Goal: Transaction & Acquisition: Purchase product/service

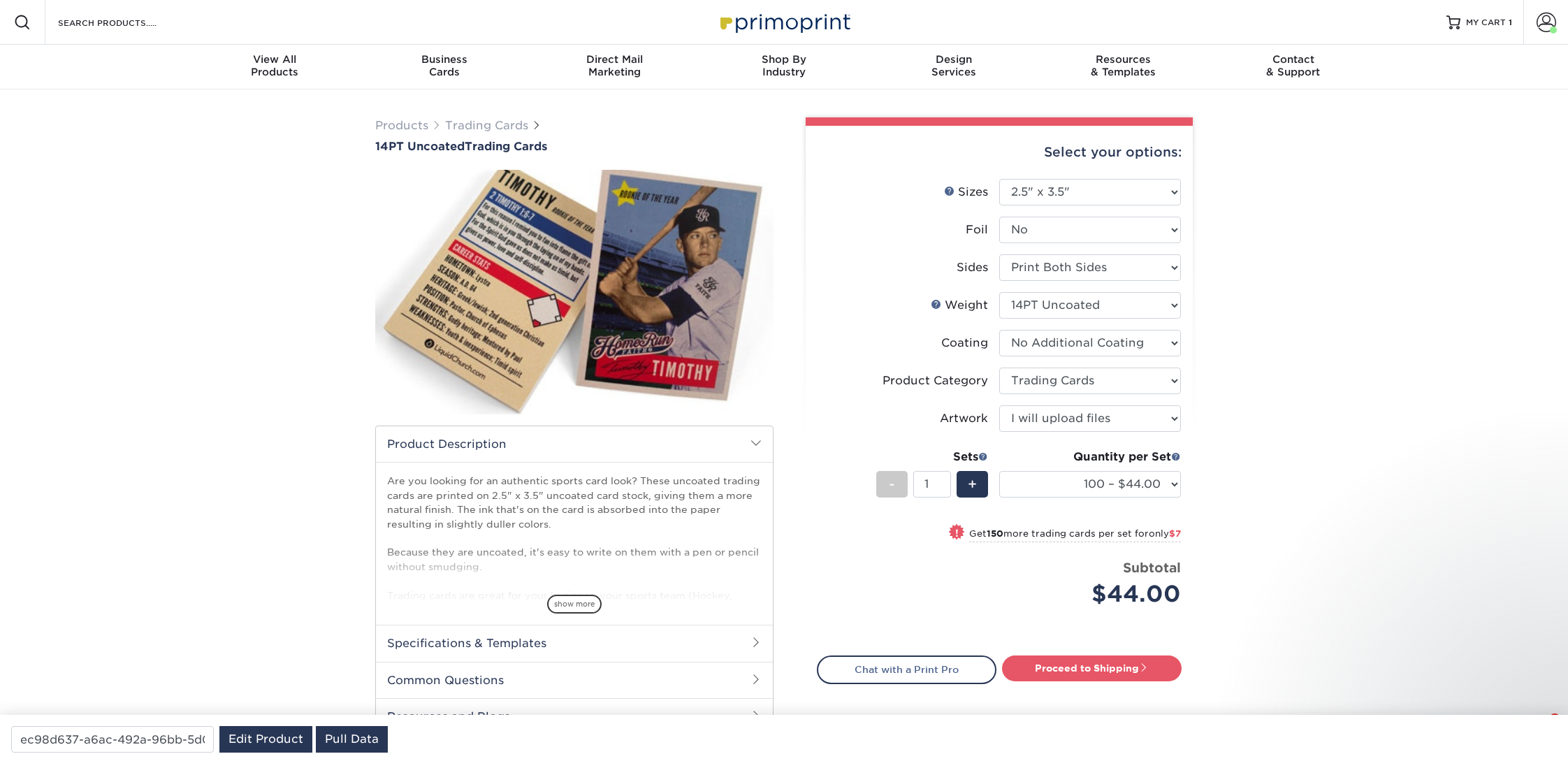
select select "2.50x3.50"
select select "c2f9bce9-36c2-409d-b101-c29d9d031e18"
select select "upload"
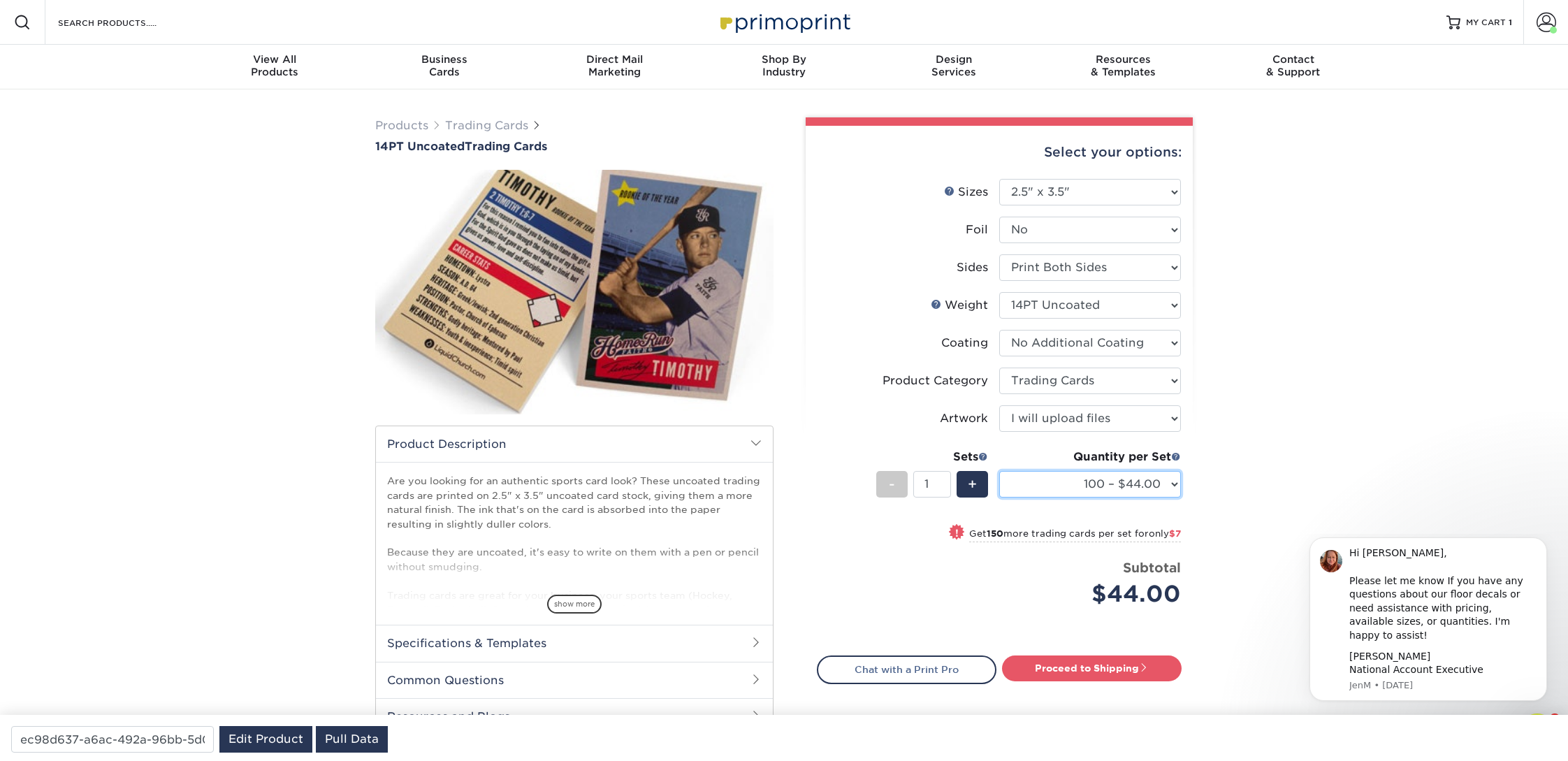
click at [1089, 483] on select "100 – $44.00 250 – $51.00 500 – $54.00 1000 – $78.00 2500 – $148.00 5000 – $198…" at bounding box center [1090, 484] width 182 height 27
select select "250 – $51.00"
click at [999, 471] on select "100 – $44.00 250 – $51.00 500 – $54.00 1000 – $78.00 2500 – $148.00 5000 – $198…" at bounding box center [1090, 484] width 182 height 27
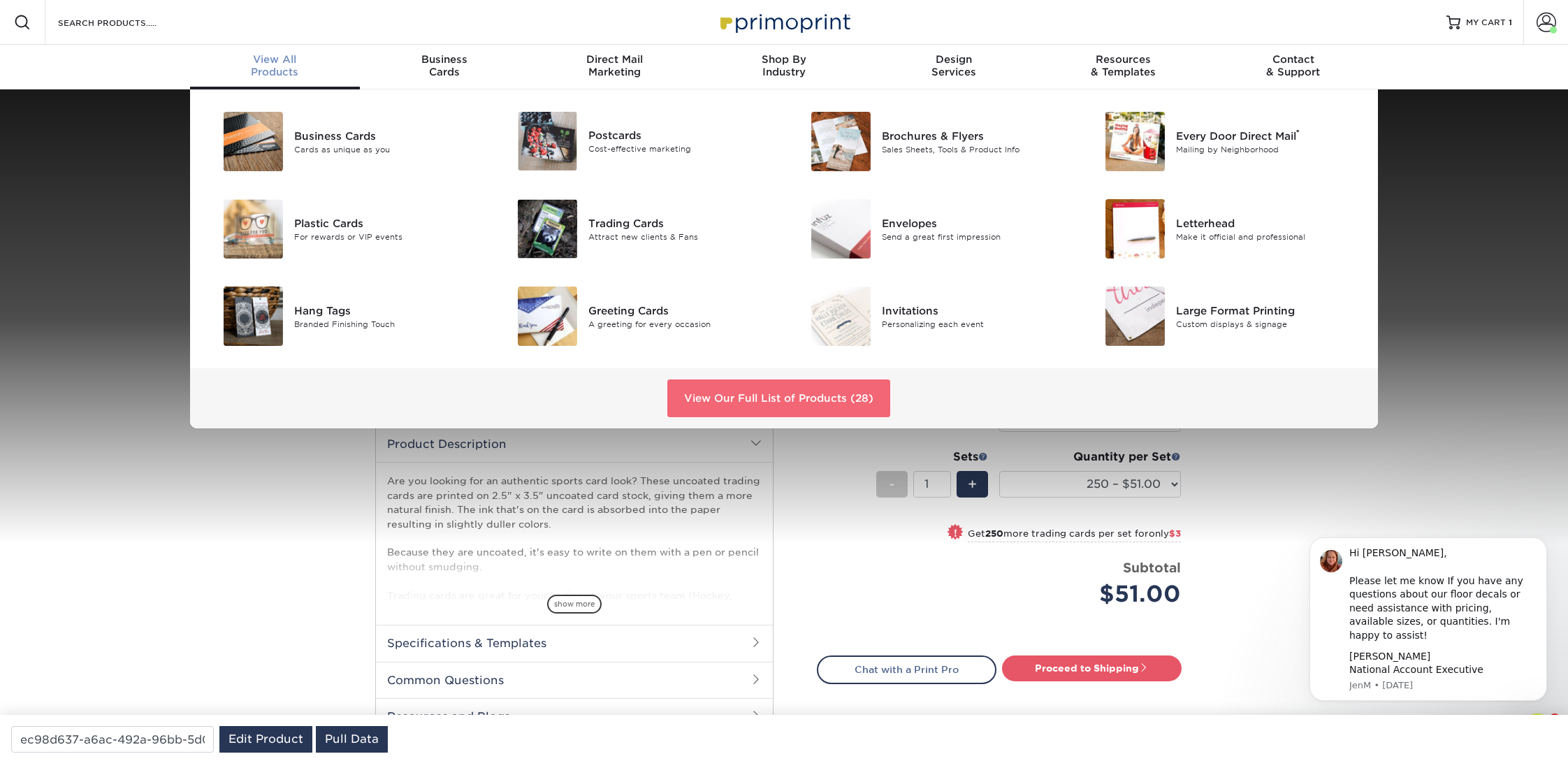
click at [770, 412] on link "View Our Full List of Products (28)" at bounding box center [778, 398] width 223 height 38
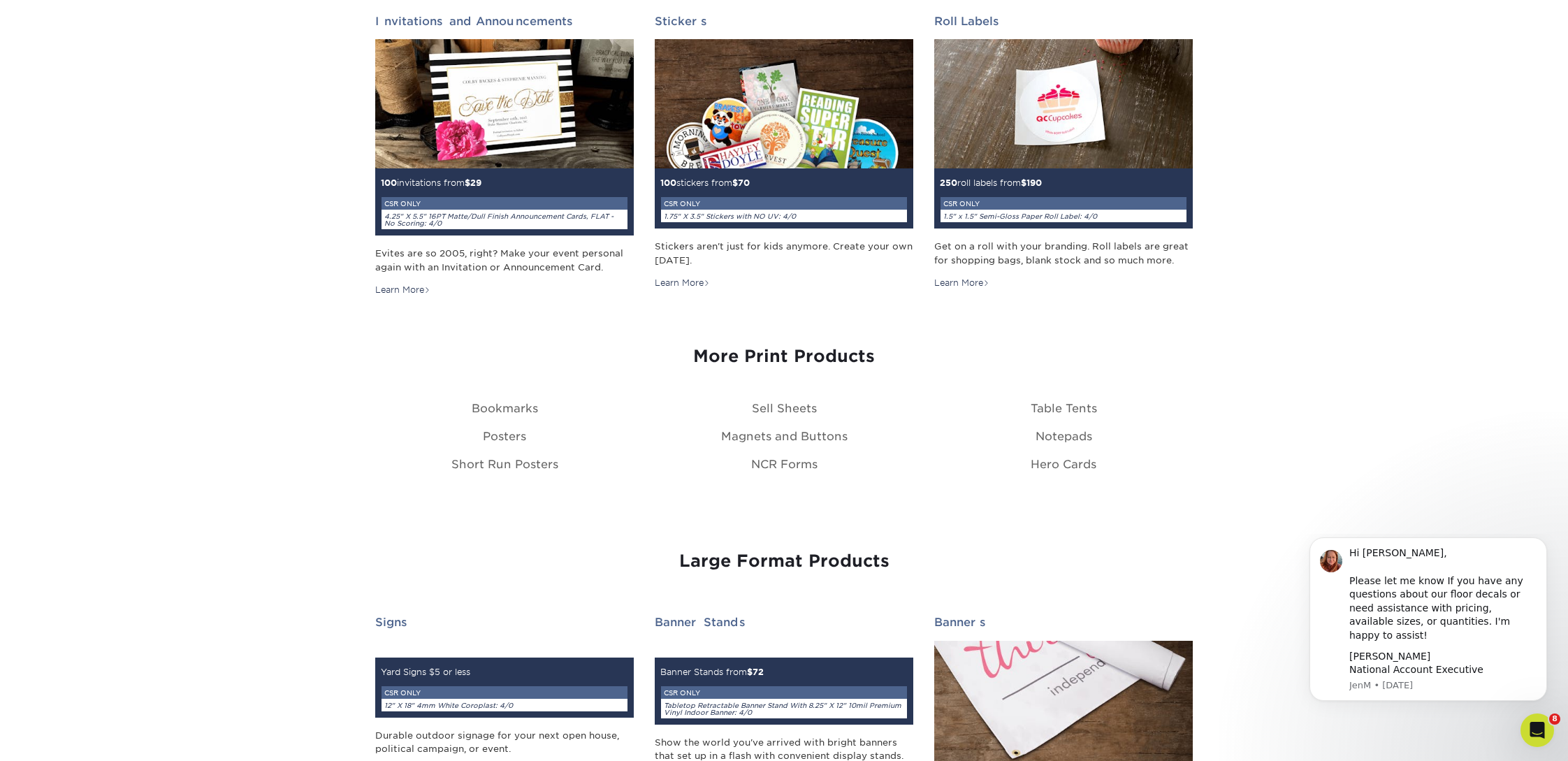
scroll to position [1555, 0]
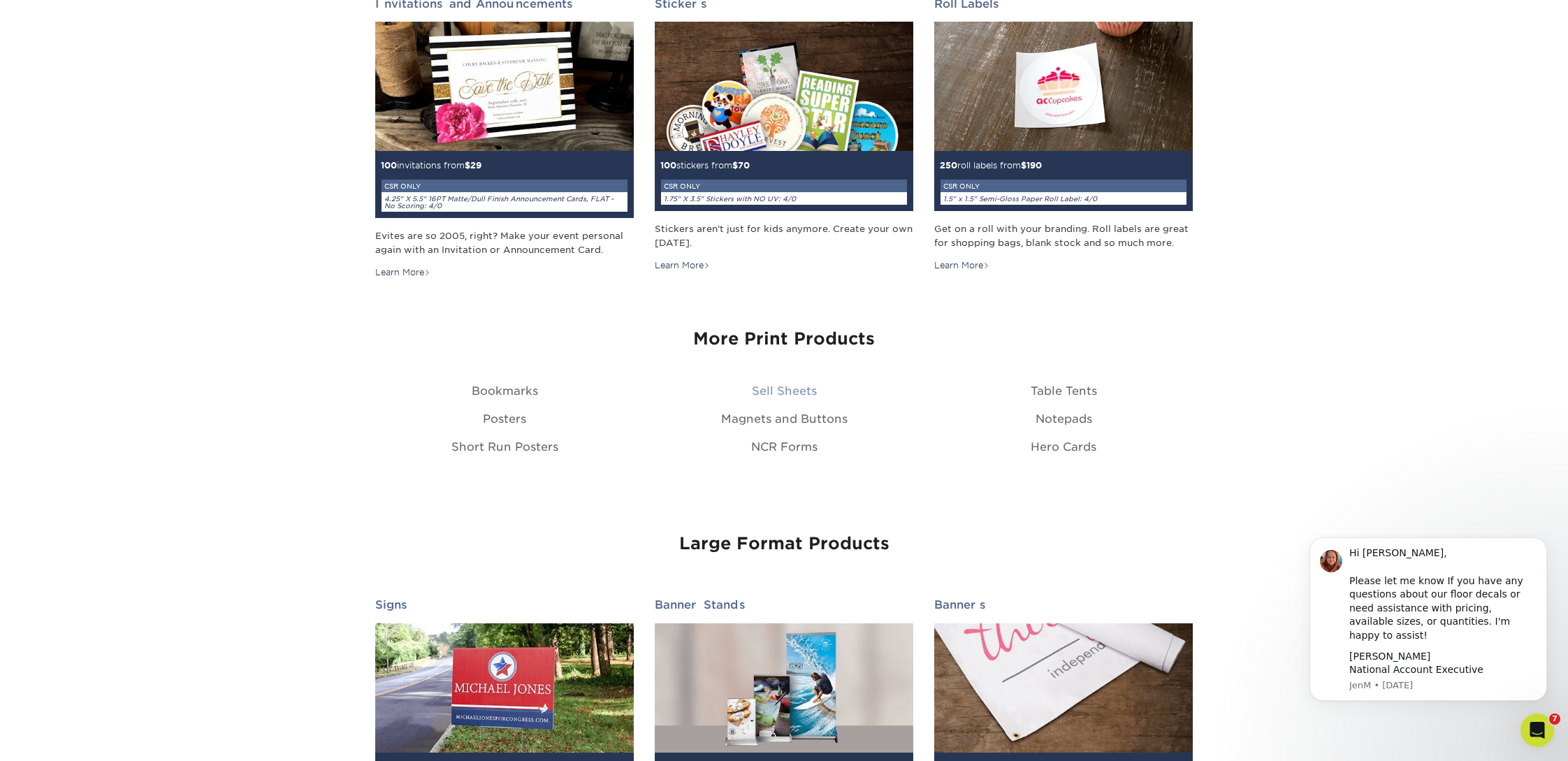
click at [777, 385] on link "Sell Sheets" at bounding box center [784, 391] width 65 height 13
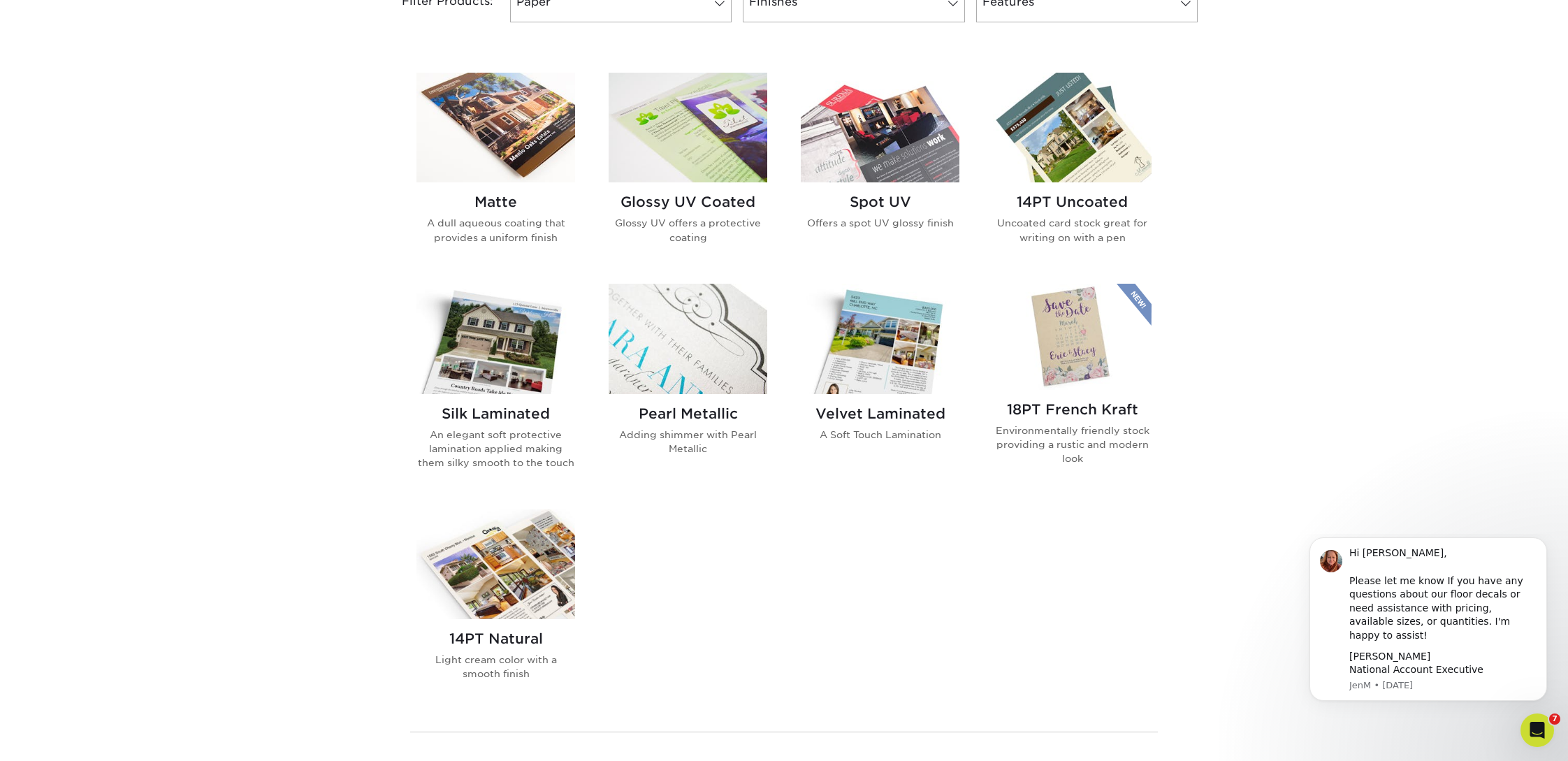
scroll to position [621, 0]
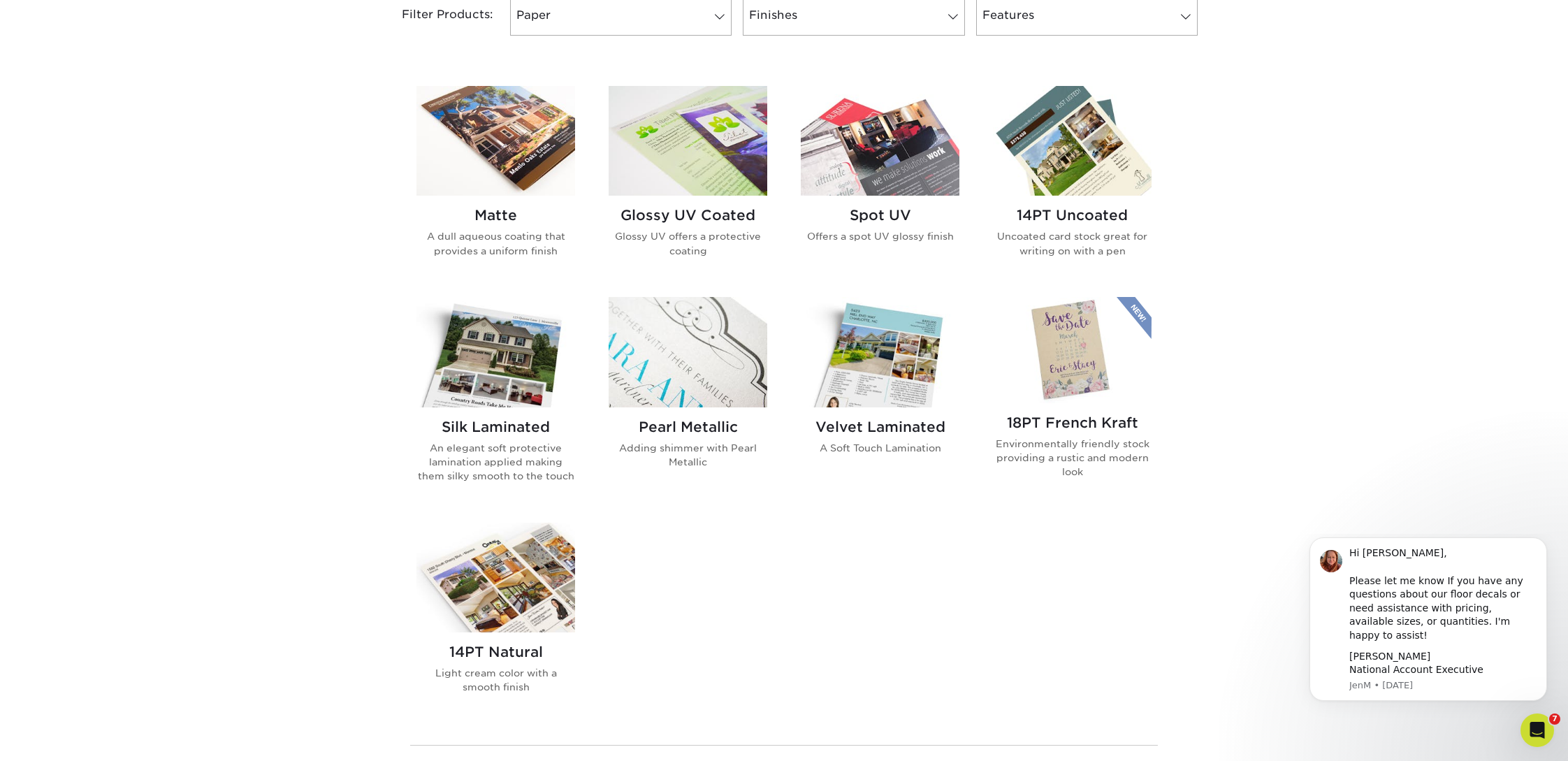
click at [509, 168] on img at bounding box center [495, 141] width 159 height 110
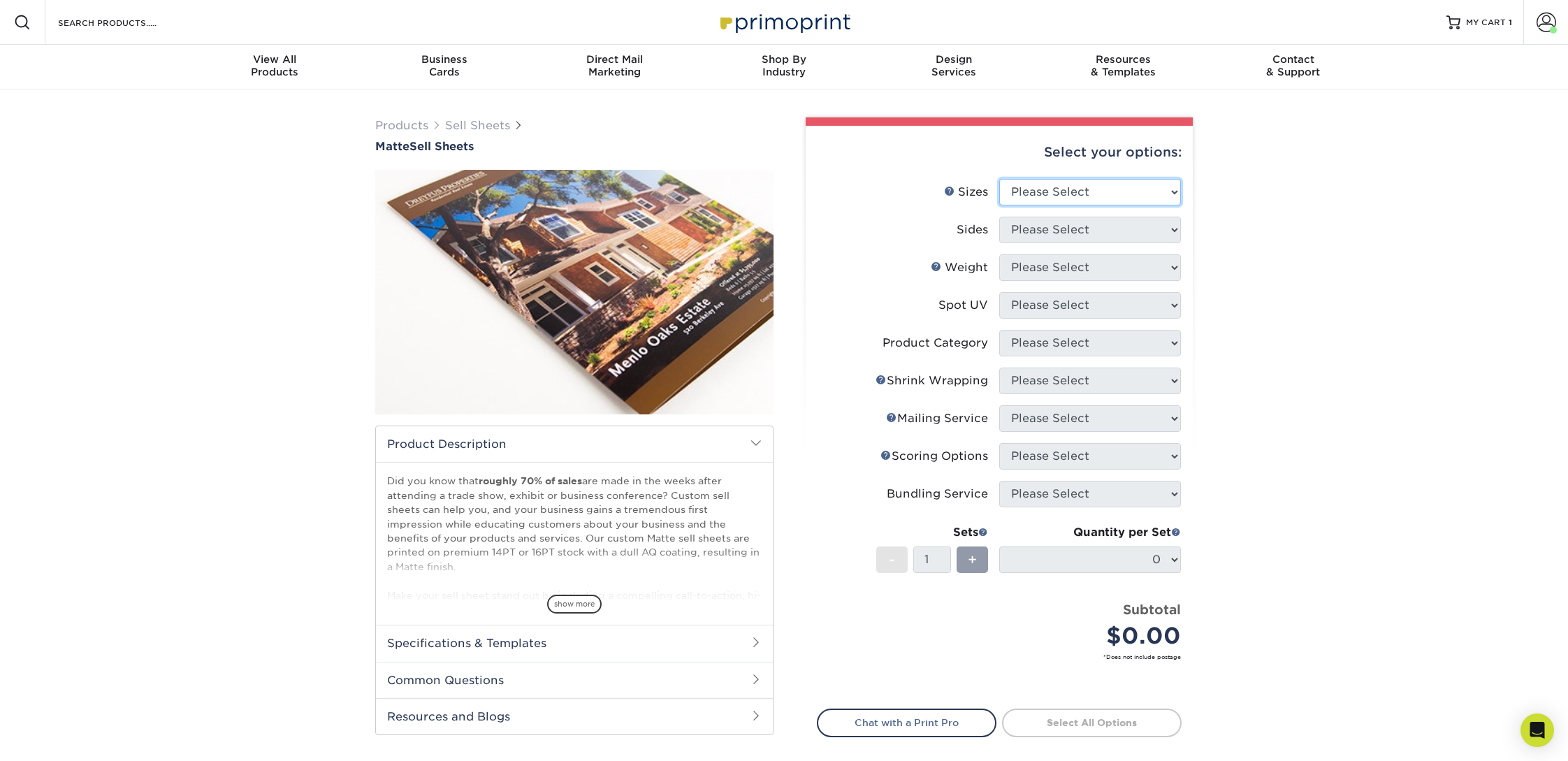
click at [1116, 192] on select "Please Select 6" x 18" 7" x 12" 8" x 10" 8.5" x 11" 8.5" x 14" 9" x 12" 9" x 18…" at bounding box center [1090, 192] width 182 height 27
select select "8.50x11.00"
click at [999, 179] on select "Please Select 6" x 18" 7" x 12" 8" x 10" 8.5" x 11" 8.5" x 14" 9" x 12" 9" x 18…" at bounding box center [1090, 192] width 182 height 27
click at [1051, 230] on select "Please Select Print Both Sides Print Front Only" at bounding box center [1090, 229] width 182 height 27
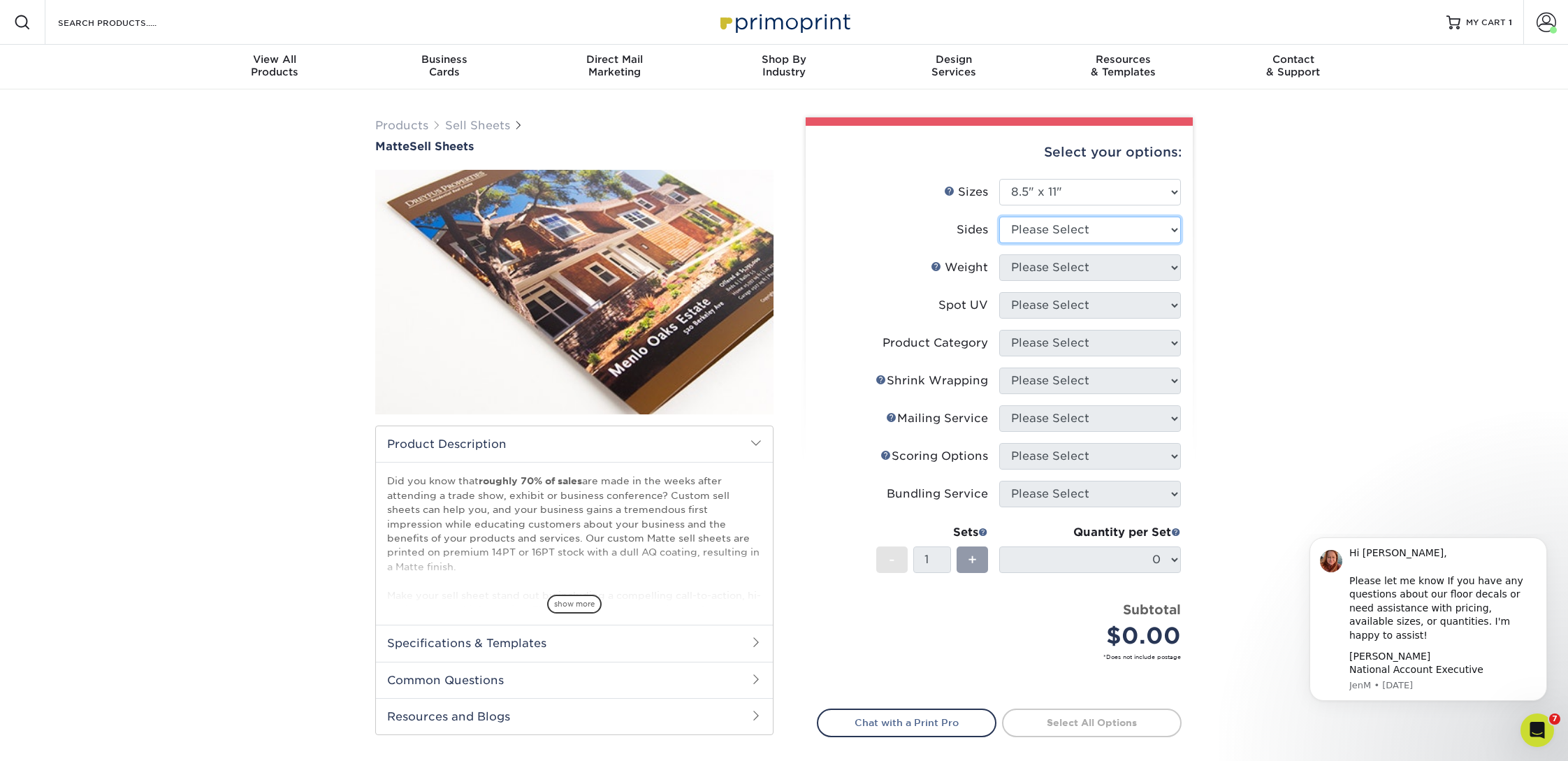
select select "13abbda7-1d64-4f25-8bb2-c179b224825d"
click at [999, 217] on select "Please Select Print Both Sides Print Front Only" at bounding box center [1090, 229] width 182 height 27
click at [1042, 264] on select "Please Select 16PT 14PT" at bounding box center [1090, 267] width 182 height 27
select select "16PT"
click at [999, 254] on select "Please Select 16PT 14PT" at bounding box center [1090, 267] width 182 height 27
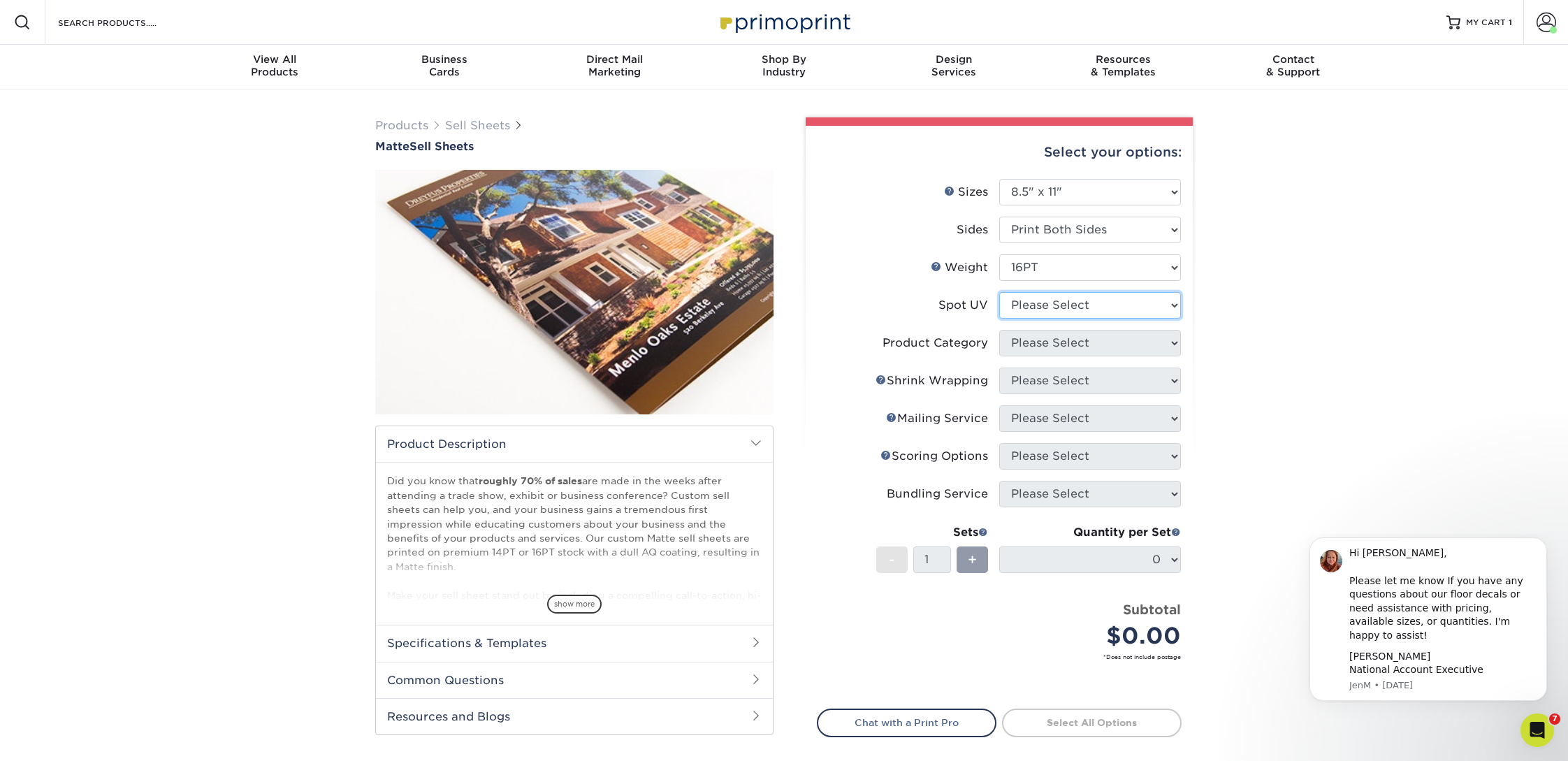
click at [1039, 309] on select "Please Select No Spot UV Front and Back (Both Sides) Front Only Back Only" at bounding box center [1090, 305] width 182 height 27
select select "3"
click at [999, 292] on select "Please Select No Spot UV Front and Back (Both Sides) Front Only Back Only" at bounding box center [1090, 305] width 182 height 27
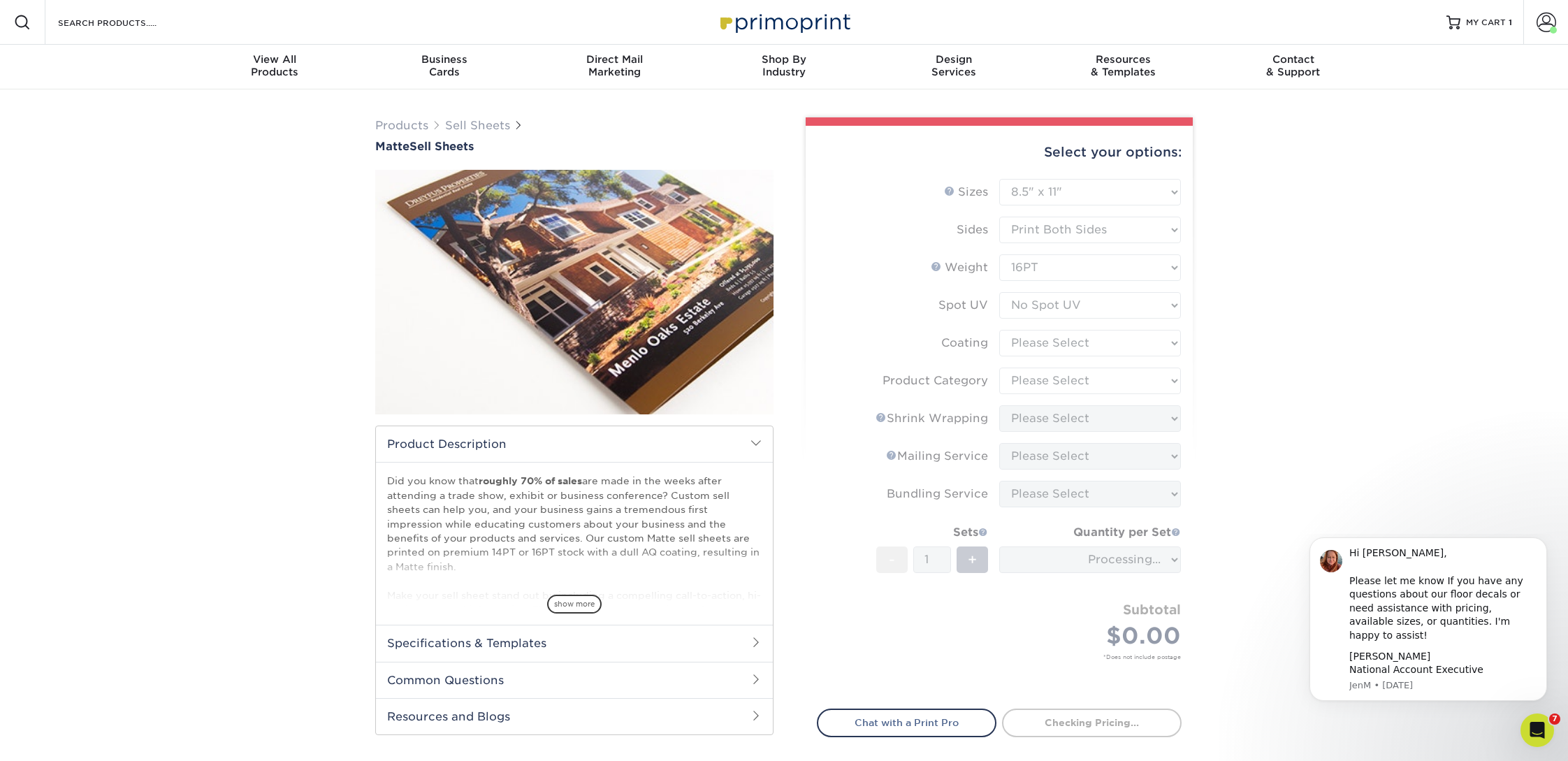
click at [1033, 343] on form "Sizes Help Sizes Please Select 6" x 18" 7" x 12" 8" x 10" 8.5" x 11" 8.5" x 14"…" at bounding box center [999, 436] width 365 height 514
type input "98e65d18-2e0c-43cd-b630-8f4160672123"
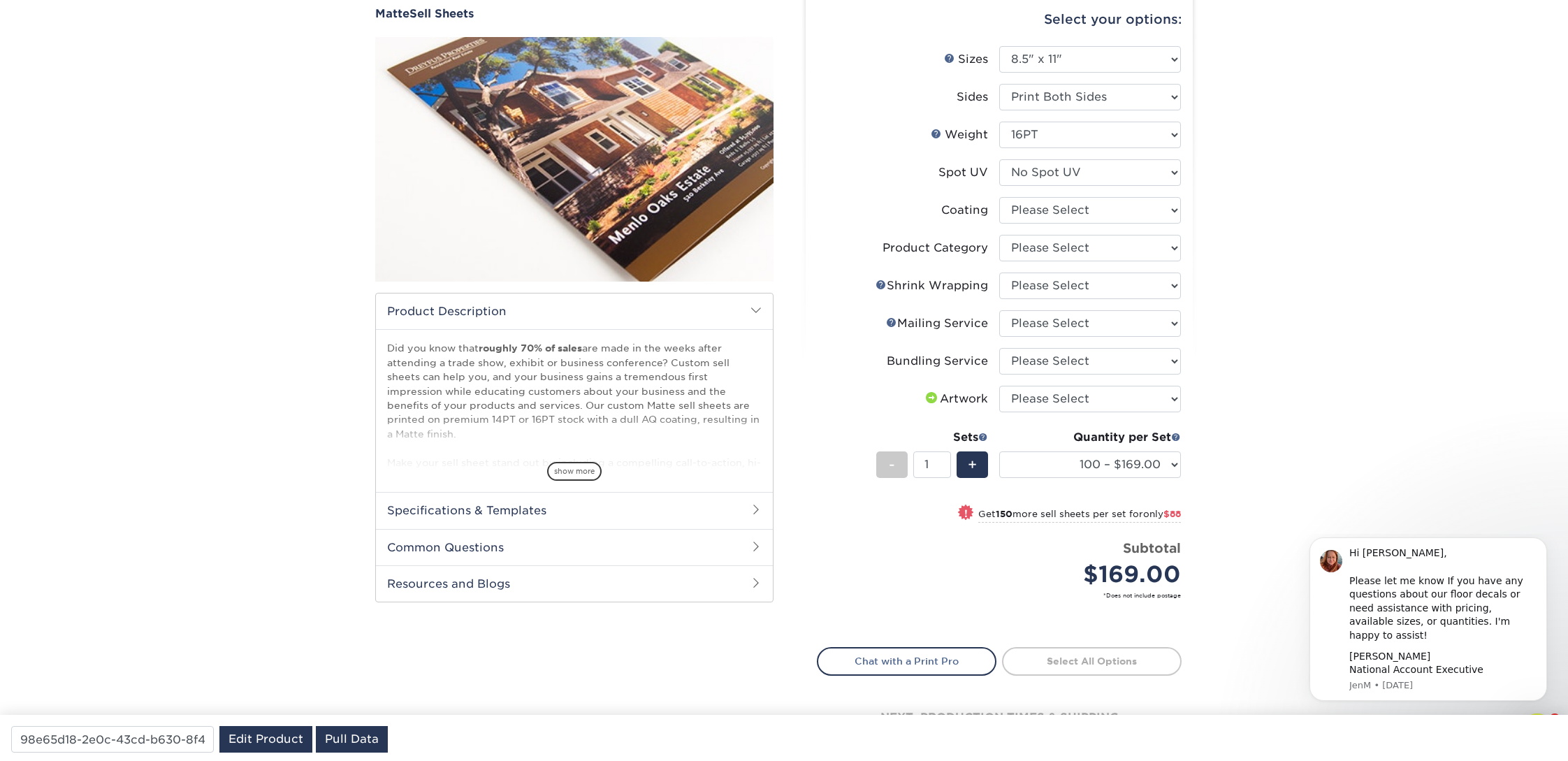
scroll to position [139, 0]
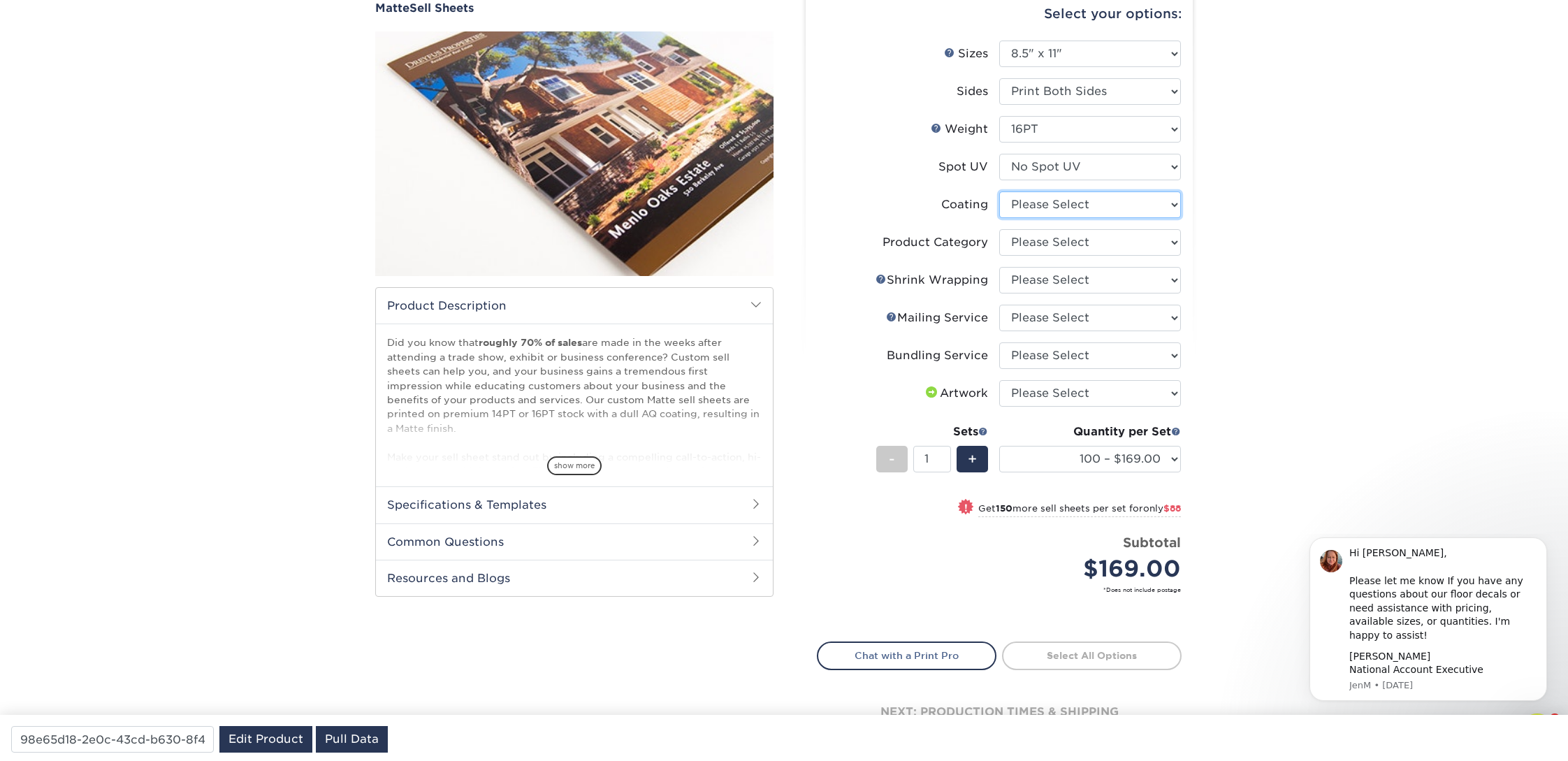
click at [1065, 201] on select at bounding box center [1090, 205] width 182 height 27
select select "121bb7b5-3b4d-429f-bd8d-bbf80e953313"
click at [999, 192] on select at bounding box center [1090, 205] width 182 height 27
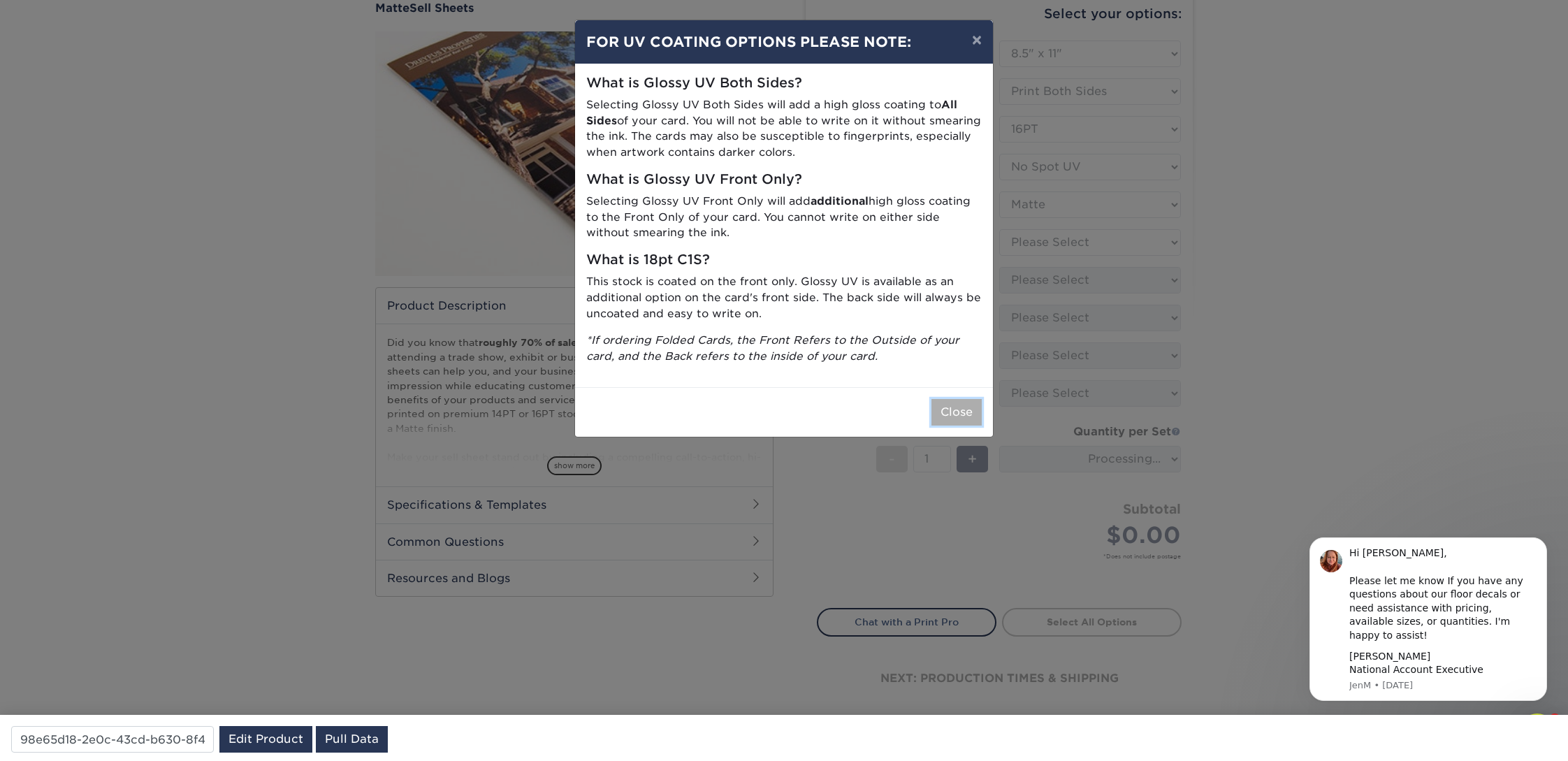
click at [968, 408] on button "Close" at bounding box center [956, 412] width 50 height 27
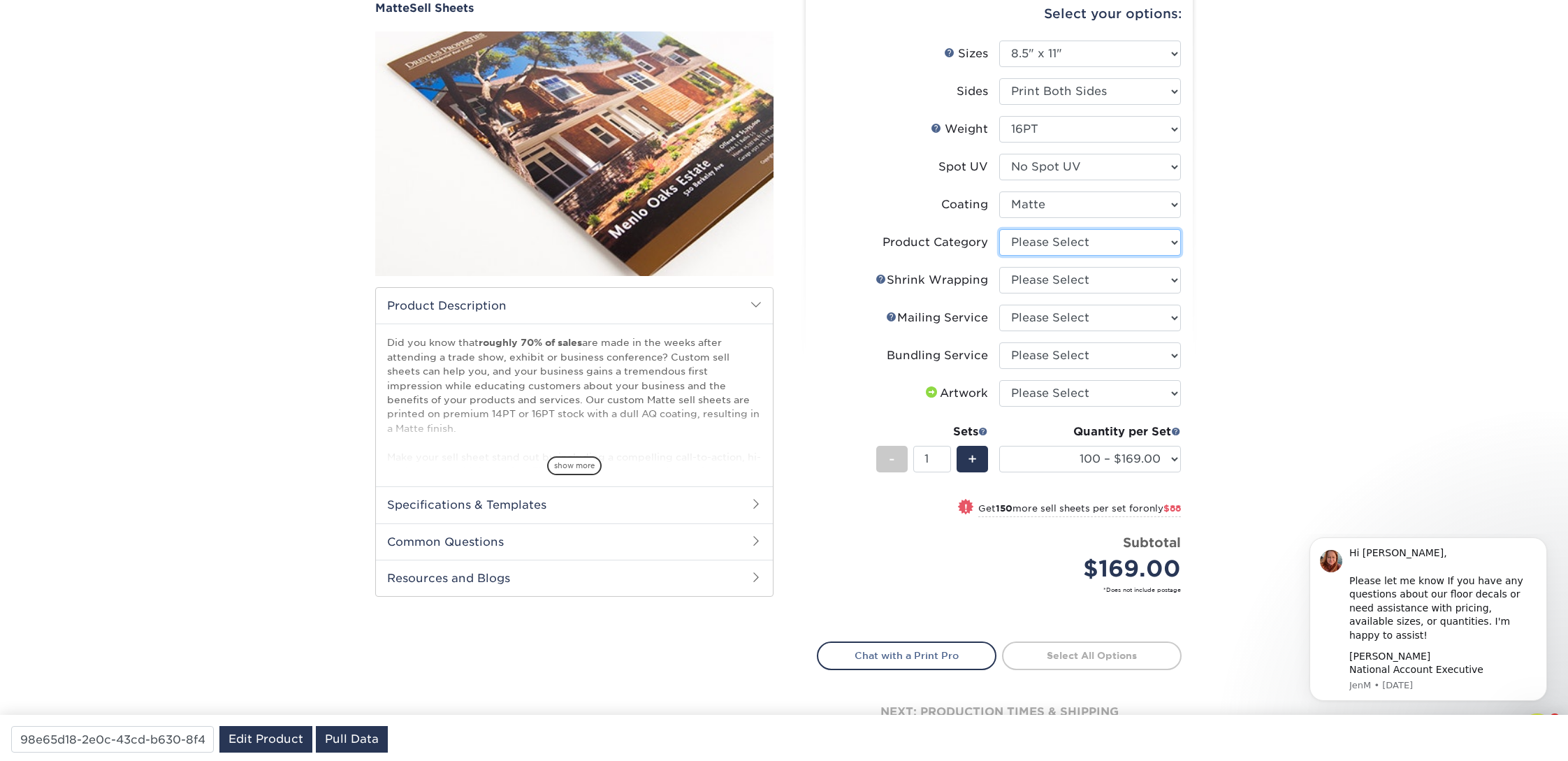
click at [1078, 236] on select "Please Select Sell Sheets" at bounding box center [1090, 242] width 182 height 27
select select "eddd4a87-9082-47bb-843b-3bca55f6c842"
click at [999, 229] on select "Please Select Sell Sheets" at bounding box center [1090, 242] width 182 height 27
click at [1068, 283] on select "Please Select No Shrink Wrapping Shrink Wrap 100 Per Package Shrink Wrap 50 Per…" at bounding box center [1090, 280] width 182 height 27
select select "c8749376-e7da-41d0-b3dc-647faf84d907"
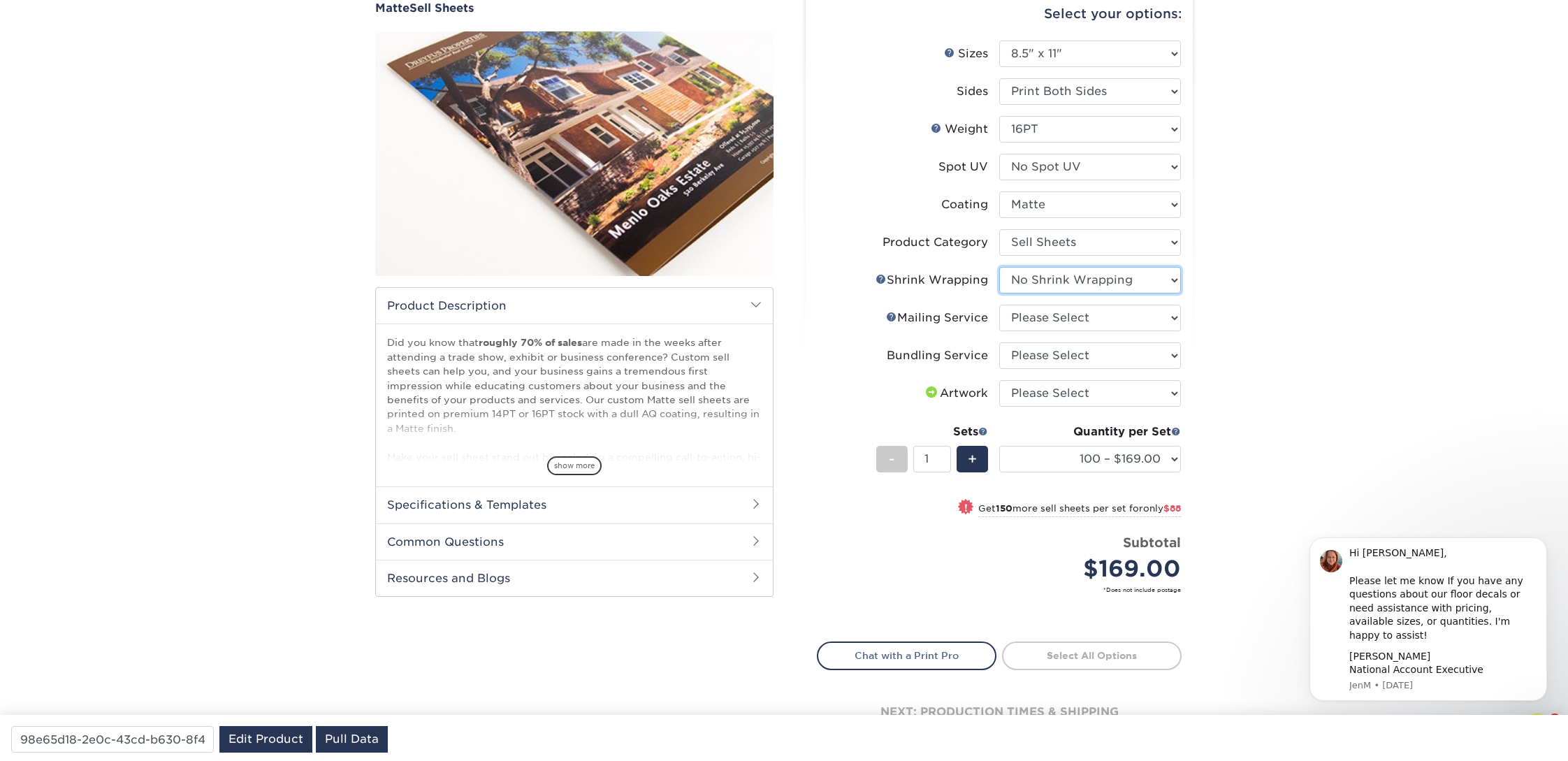
click at [999, 267] on select "Please Select No Shrink Wrapping Shrink Wrap 100 Per Package Shrink Wrap 50 Per…" at bounding box center [1090, 280] width 182 height 27
click at [1063, 319] on select "Please Select No Direct Mailing Service No, I will mail/stamp/imprint Direct Ma…" at bounding box center [1090, 318] width 182 height 27
select select "3e5e9bdd-d78a-4c28-a41d-fe1407925ca6"
click at [999, 305] on select "Please Select No Direct Mailing Service No, I will mail/stamp/imprint Direct Ma…" at bounding box center [1090, 318] width 182 height 27
click at [1058, 362] on select "Please Select No Bundling Services Yes, Bundles of 50 (+2 Days) Yes, Bundles of…" at bounding box center [1090, 355] width 182 height 27
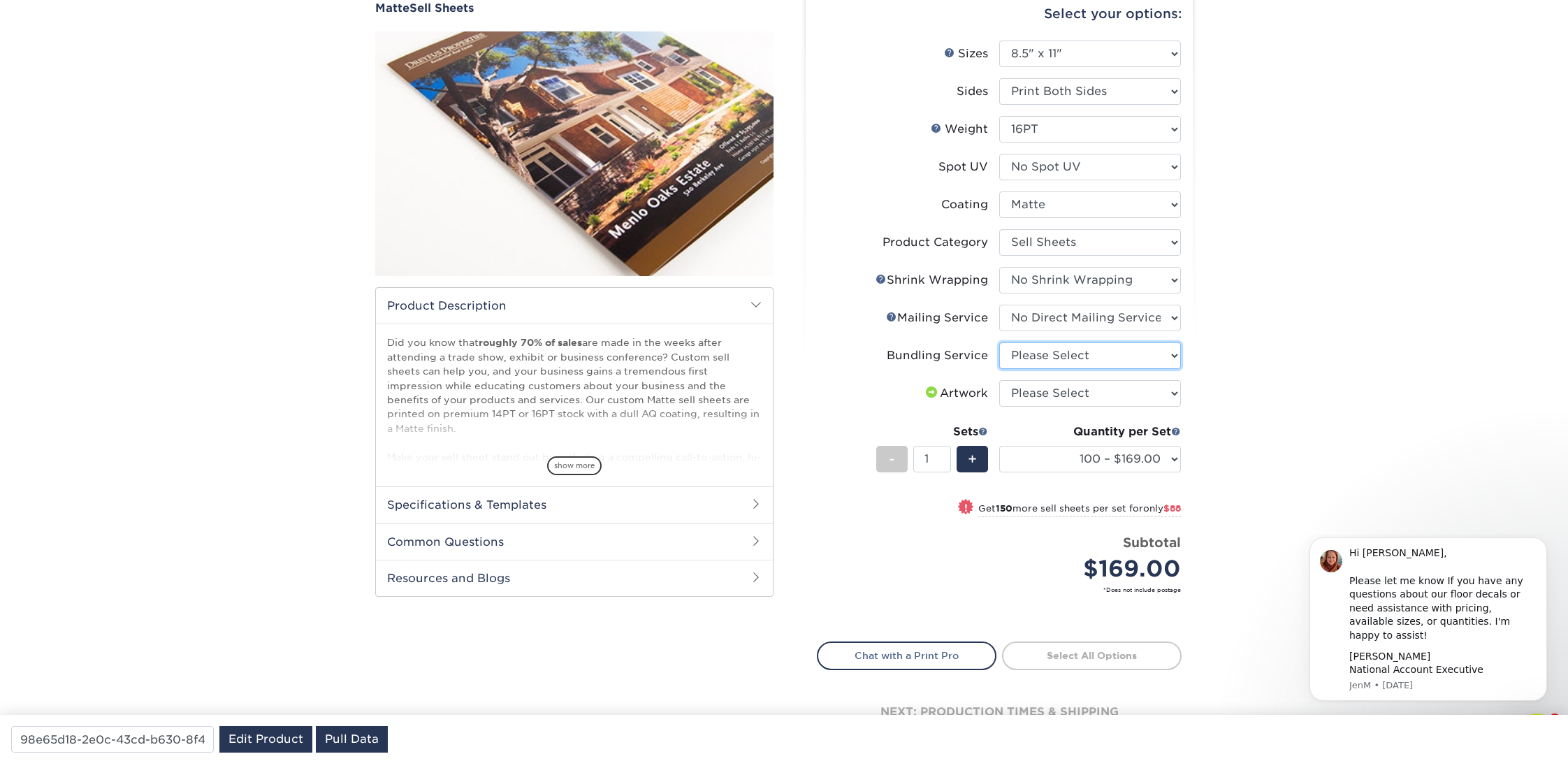
select select "58689abb-25c0-461c-a4c3-a80b627d6649"
click at [999, 342] on select "Please Select No Bundling Services Yes, Bundles of 50 (+2 Days) Yes, Bundles of…" at bounding box center [1090, 355] width 182 height 27
click at [1056, 391] on select "Please Select I will upload files I need a design - $150" at bounding box center [1090, 393] width 182 height 27
select select "upload"
click at [999, 380] on select "Please Select I will upload files I need a design - $150" at bounding box center [1090, 393] width 182 height 27
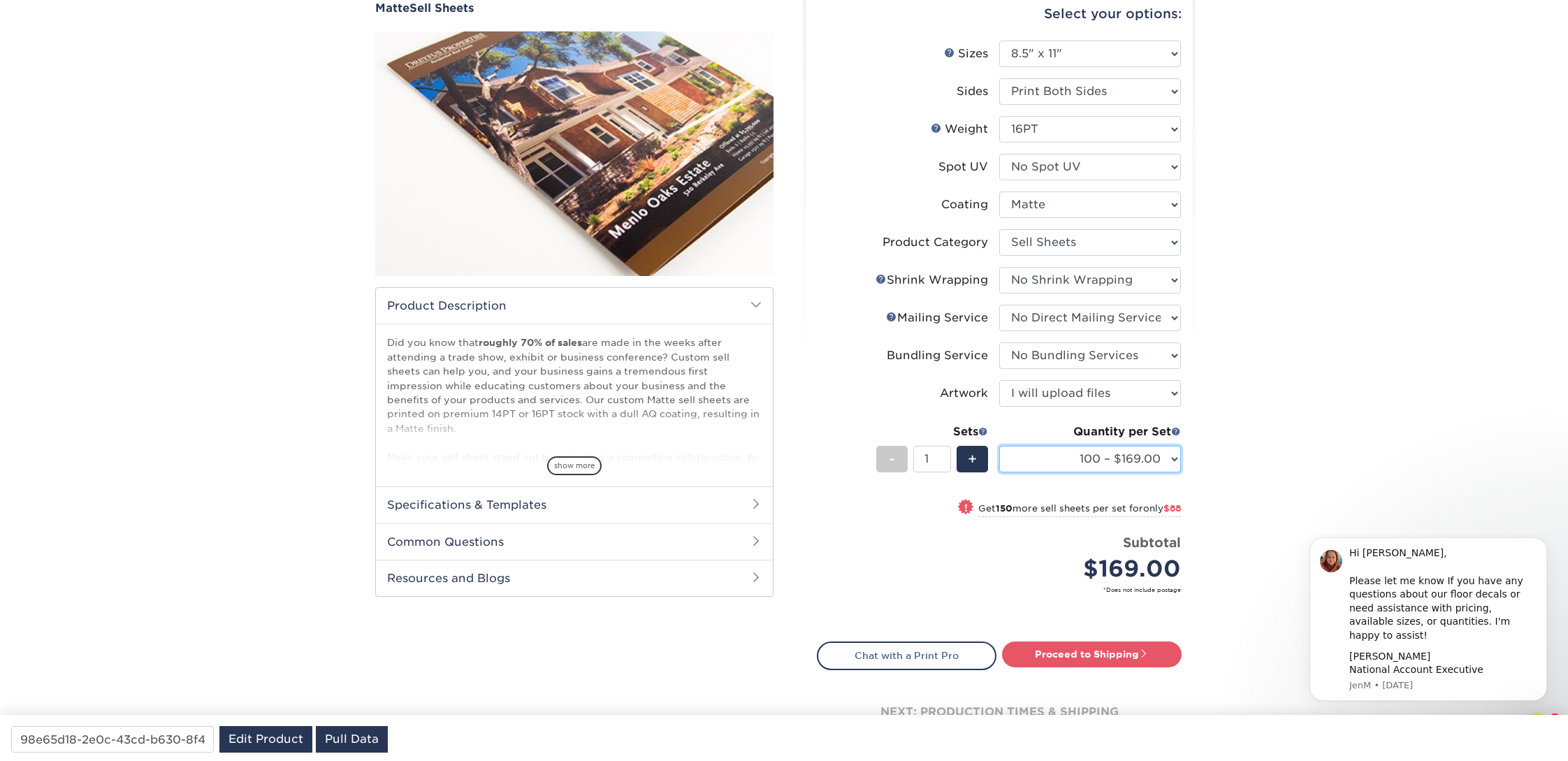
click at [1171, 451] on select "100 – $169.00 250 – $257.00 500 – $307.00 1000 – $353.00 2500 – $595.00 5000 – …" at bounding box center [1090, 459] width 182 height 27
click at [999, 446] on select "100 – $169.00 250 – $257.00 500 – $307.00 1000 – $353.00 2500 – $595.00 5000 – …" at bounding box center [1090, 459] width 182 height 27
click at [1067, 456] on select "100 – $169.00 250 – $257.00 500 – $307.00 1000 – $353.00 2500 – $595.00 5000 – …" at bounding box center [1090, 459] width 182 height 27
click at [999, 446] on select "100 – $169.00 250 – $257.00 500 – $307.00 1000 – $353.00 2500 – $595.00 5000 – …" at bounding box center [1090, 459] width 182 height 27
click at [1166, 465] on select "100 – $169.00 250 – $257.00 500 – $307.00 1000 – $353.00 2500 – $595.00 5000 – …" at bounding box center [1090, 459] width 182 height 27
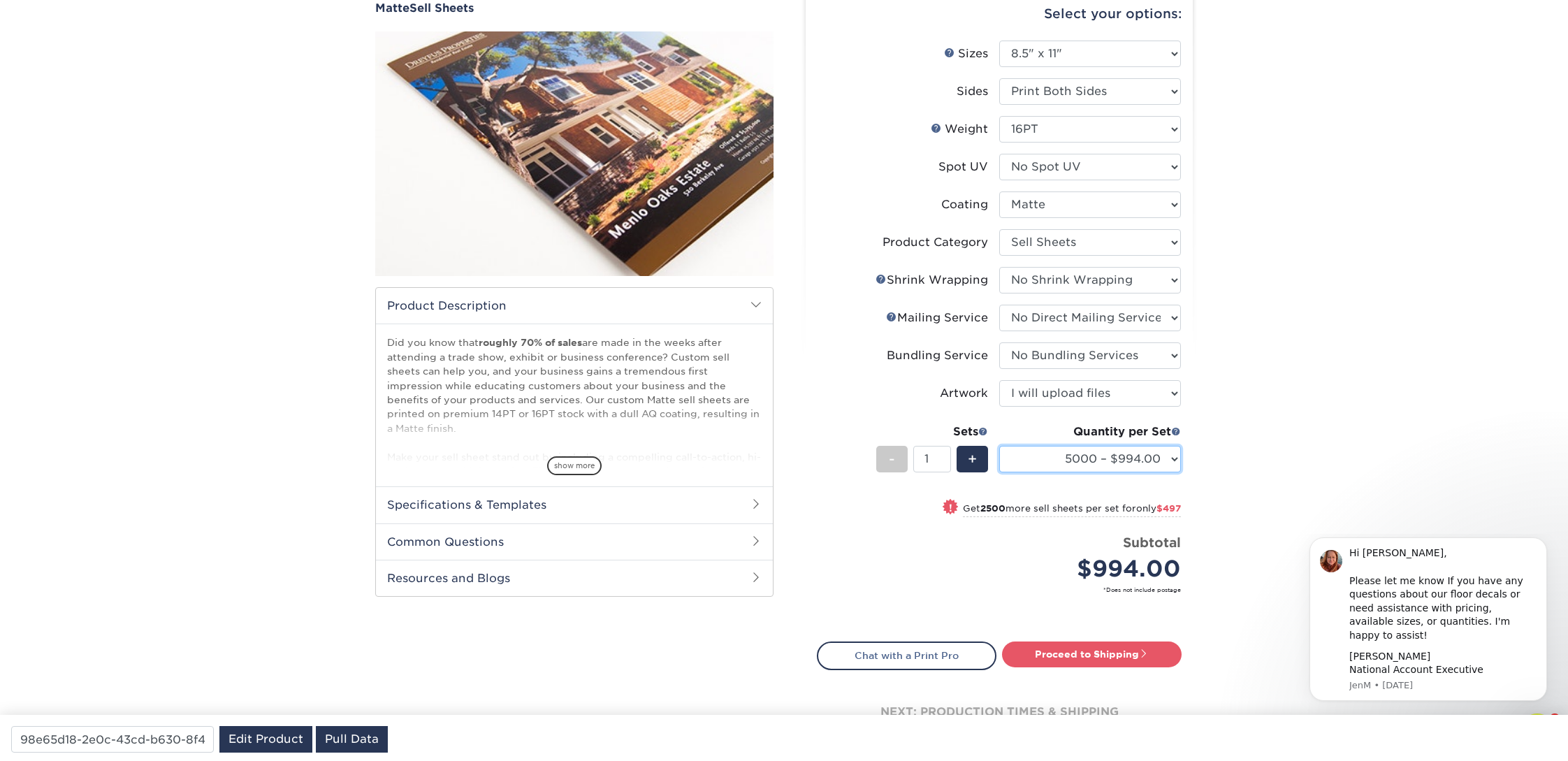
select select "250 – $257.00"
click at [999, 446] on select "100 – $169.00 250 – $257.00 500 – $307.00 1000 – $353.00 2500 – $595.00 5000 – …" at bounding box center [1090, 459] width 182 height 27
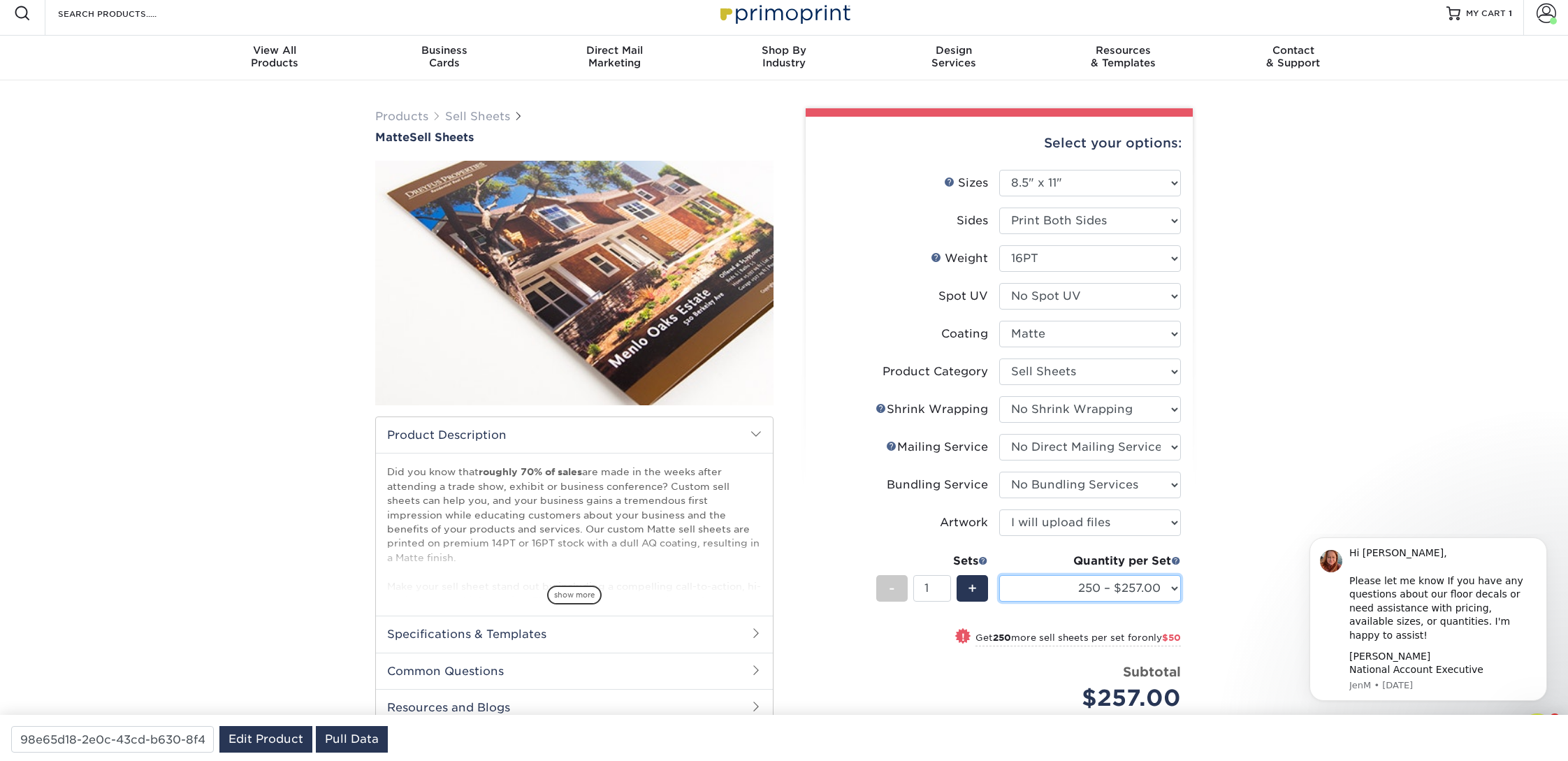
scroll to position [0, 0]
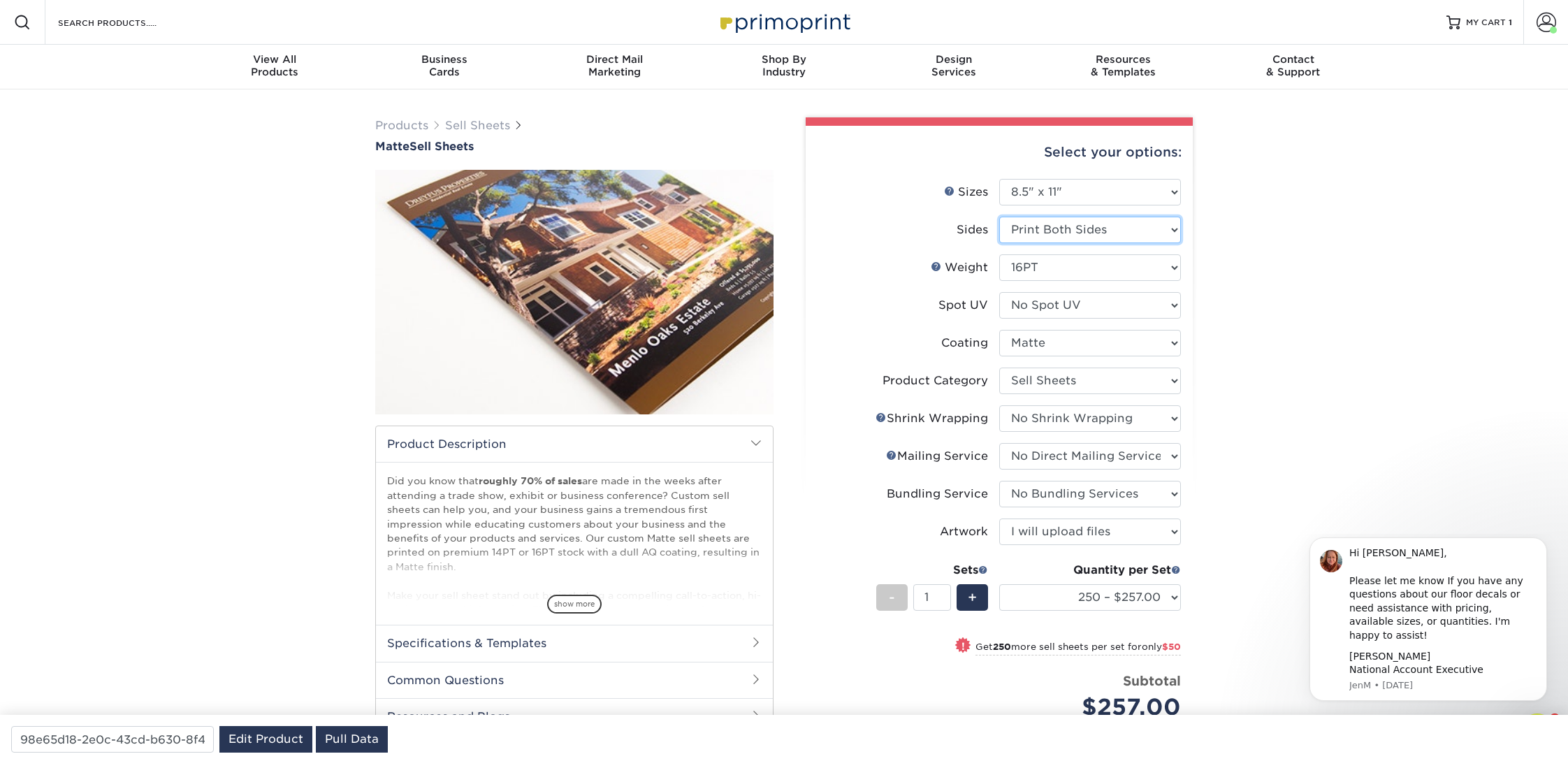
click at [1079, 229] on select "Please Select Print Both Sides Print Front Only" at bounding box center [1090, 229] width 182 height 27
click at [999, 217] on select "Please Select Print Both Sides Print Front Only" at bounding box center [1090, 229] width 182 height 27
click at [1072, 260] on select "Please Select 16PT 14PT" at bounding box center [1090, 267] width 182 height 27
click at [999, 254] on select "Please Select 16PT 14PT" at bounding box center [1090, 267] width 182 height 27
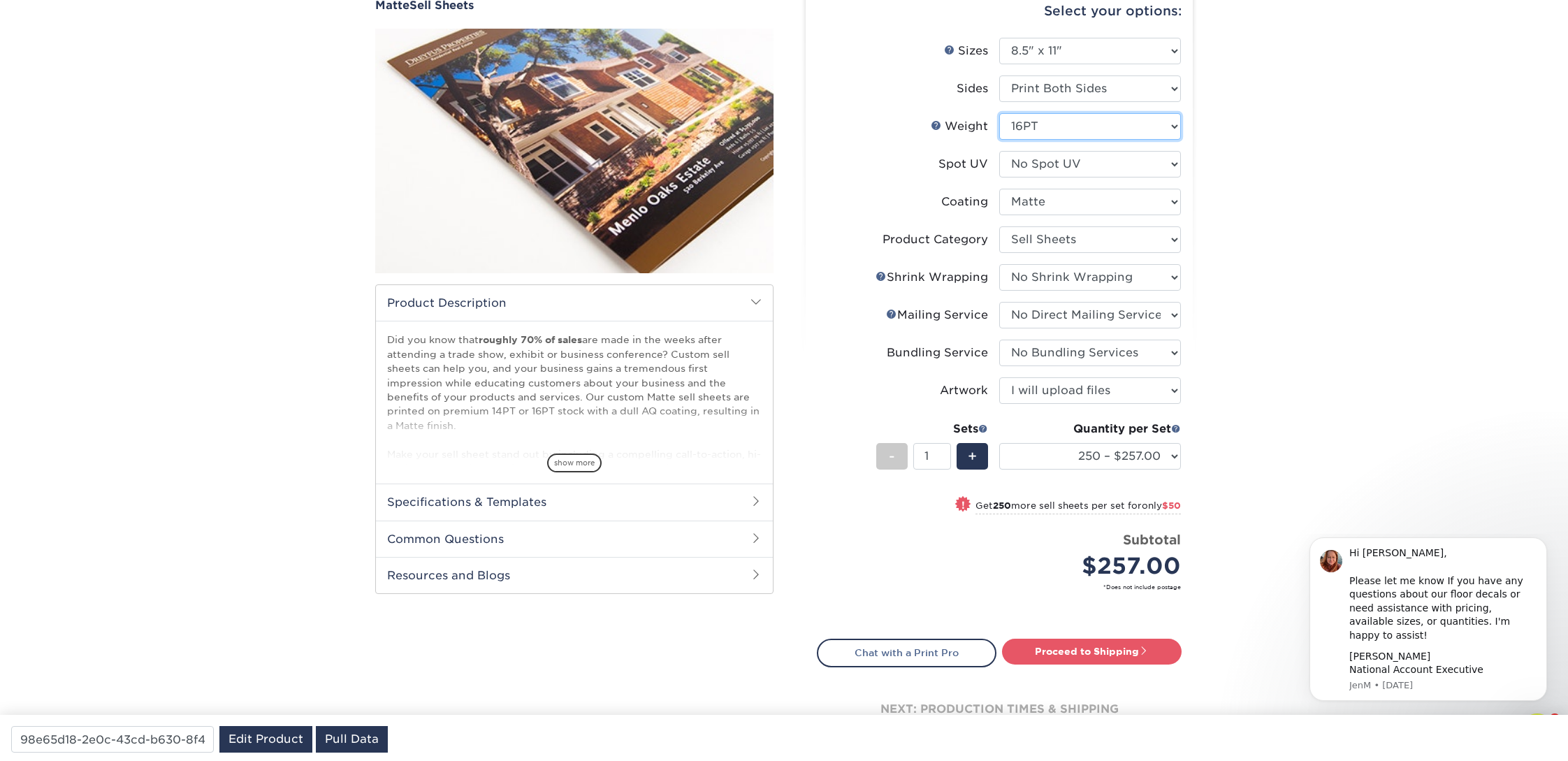
scroll to position [160, 0]
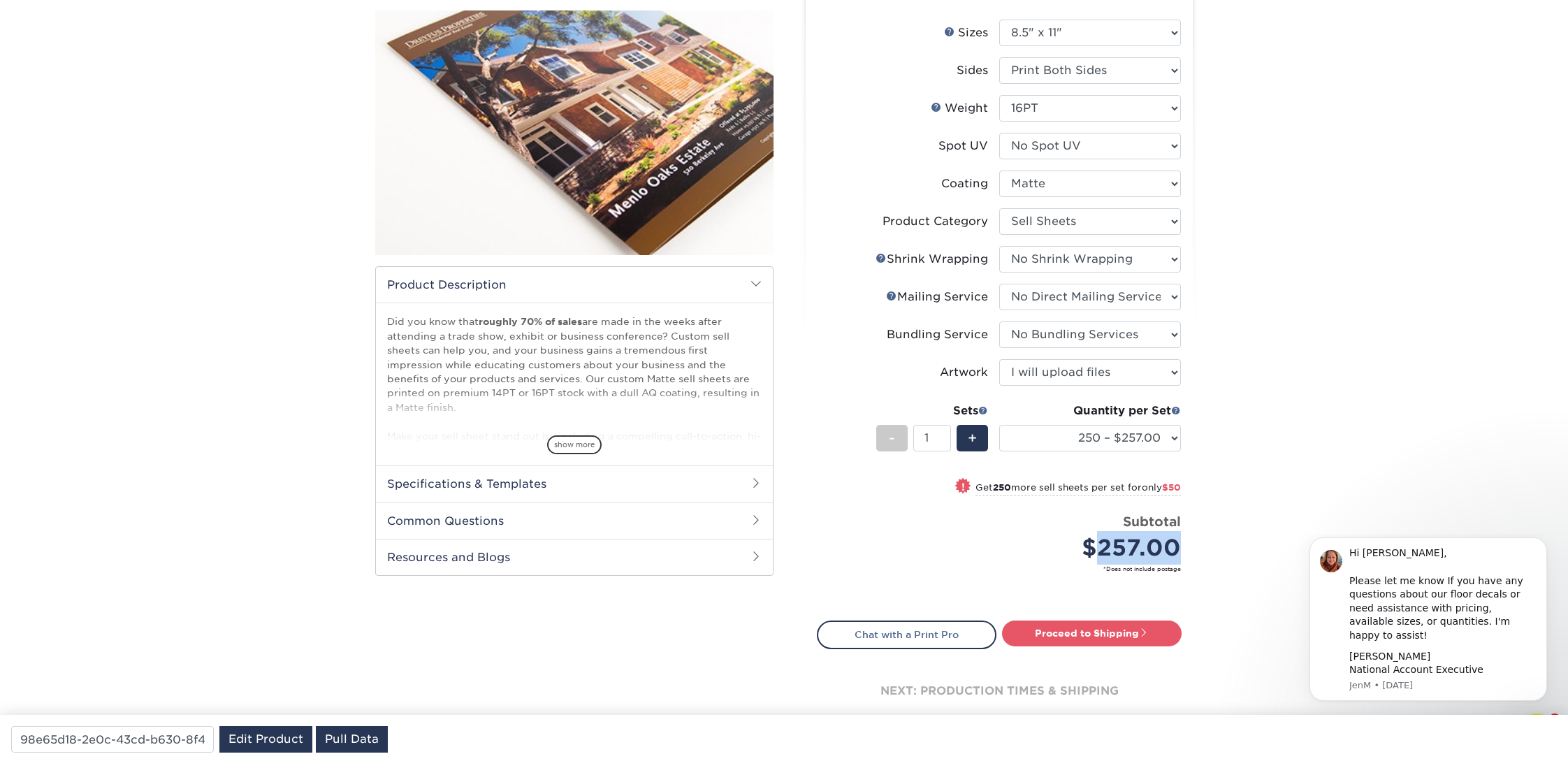
drag, startPoint x: 1189, startPoint y: 548, endPoint x: 1095, endPoint y: 546, distance: 94.0
click at [1096, 546] on div "Select your options: Sizes Help Sizes Please Select 6" x 18" 7" x 12" 8" x 10" …" at bounding box center [999, 355] width 387 height 778
copy div "257.00"
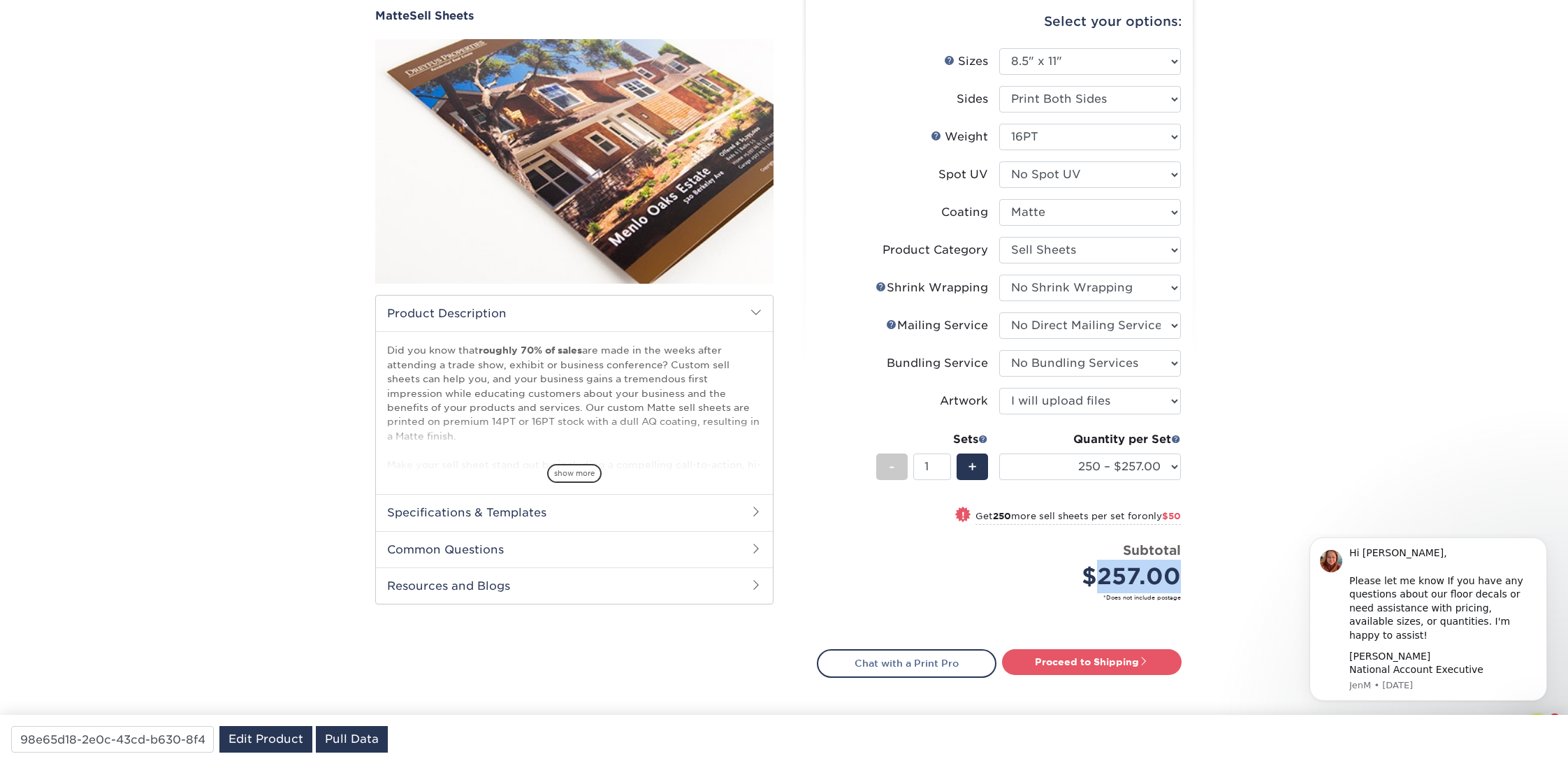
scroll to position [101, 0]
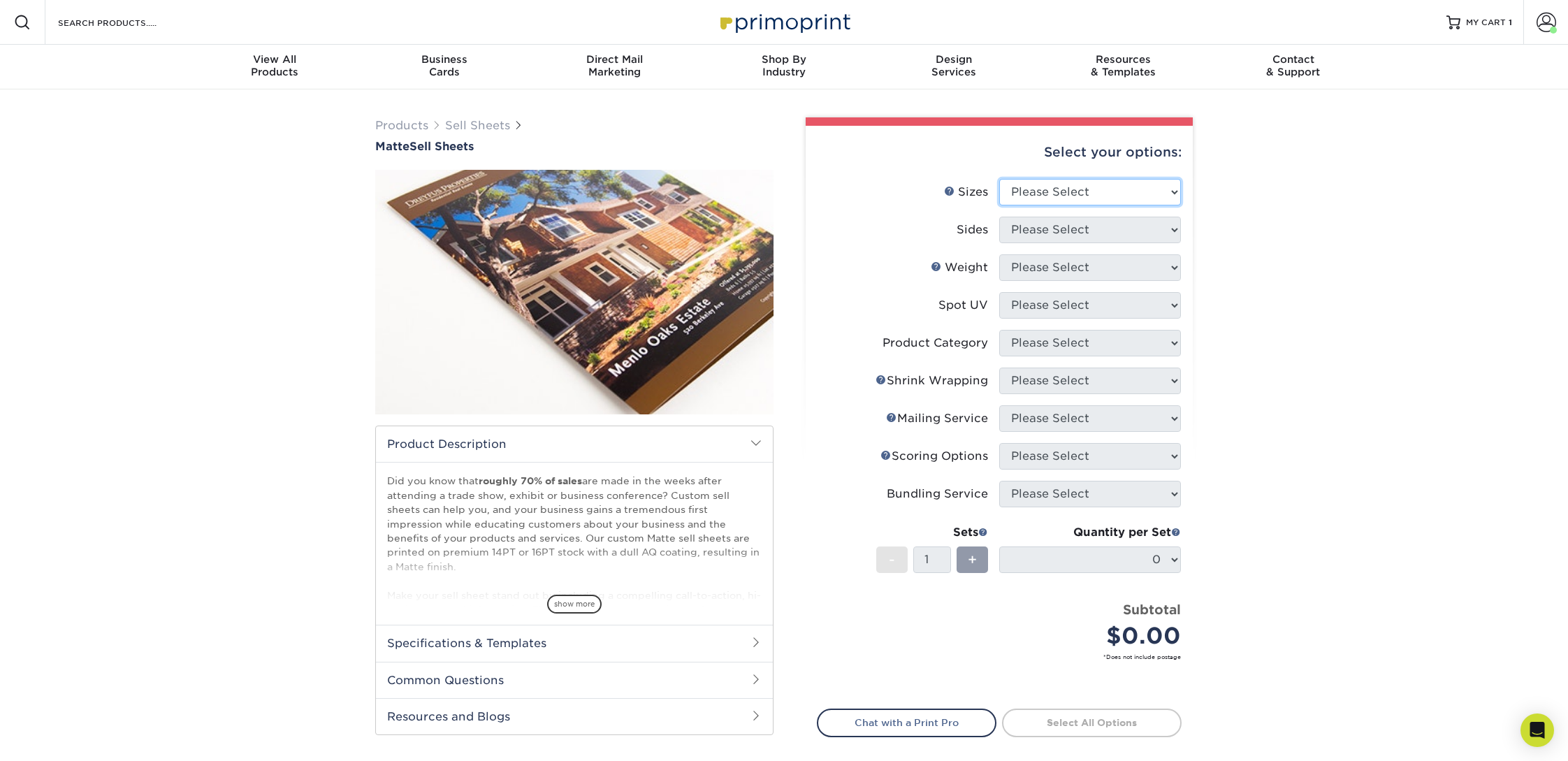
click at [1109, 194] on select "Please Select 6" x 18" 7" x 12" 8" x 10" 8.5" x 11" 8.5" x 14" 9" x 12" 9" x 18…" at bounding box center [1090, 192] width 182 height 27
select select "8.50x11.00"
click at [999, 179] on select "Please Select 6" x 18" 7" x 12" 8" x 10" 8.5" x 11" 8.5" x 14" 9" x 12" 9" x 18…" at bounding box center [1090, 192] width 182 height 27
click at [1071, 225] on select "Please Select Print Both Sides Print Front Only" at bounding box center [1090, 229] width 182 height 27
select select "13abbda7-1d64-4f25-8bb2-c179b224825d"
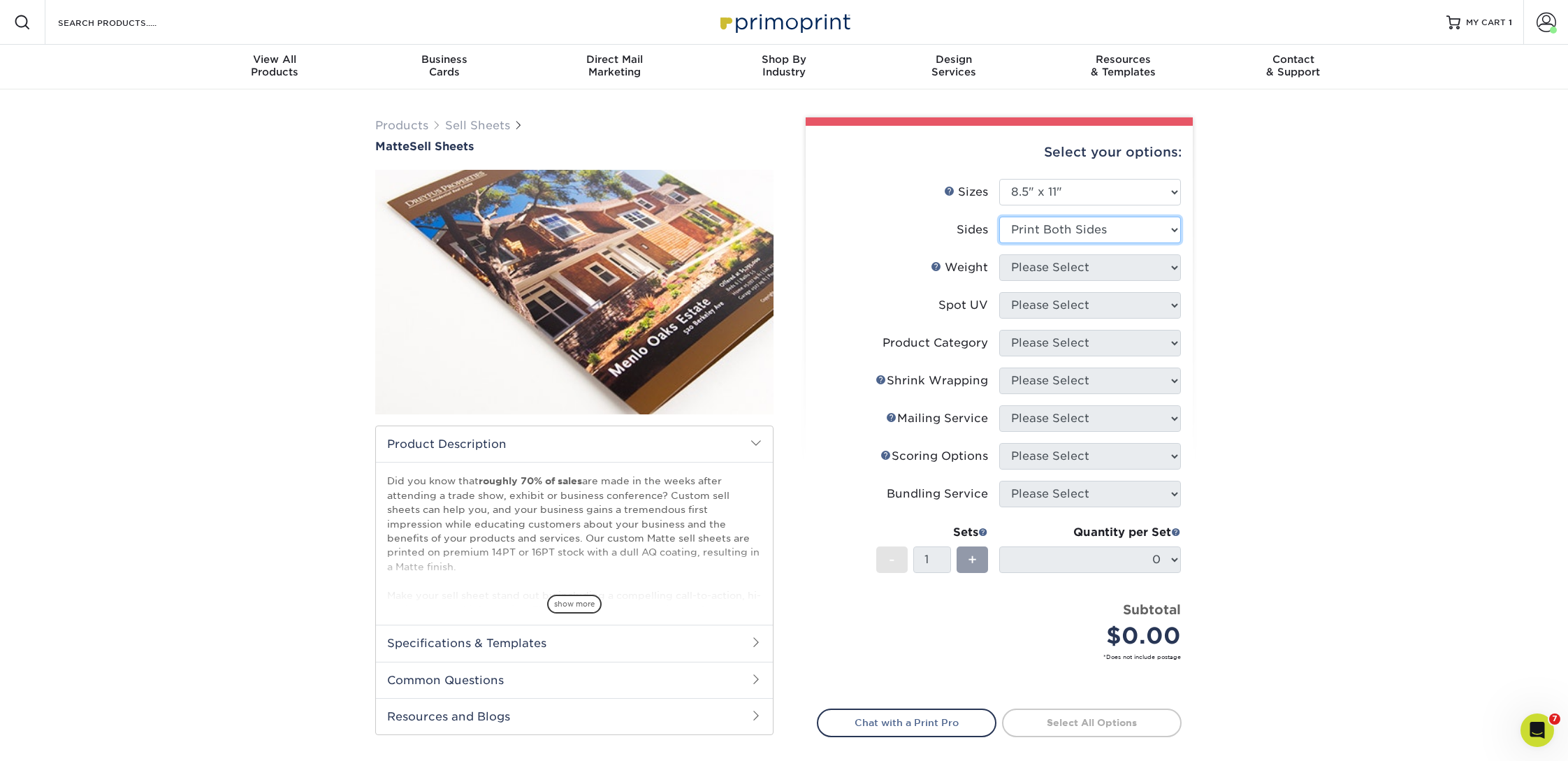
click at [999, 217] on select "Please Select Print Both Sides Print Front Only" at bounding box center [1090, 229] width 182 height 27
click at [1051, 271] on select "Please Select 16PT 14PT" at bounding box center [1090, 267] width 182 height 27
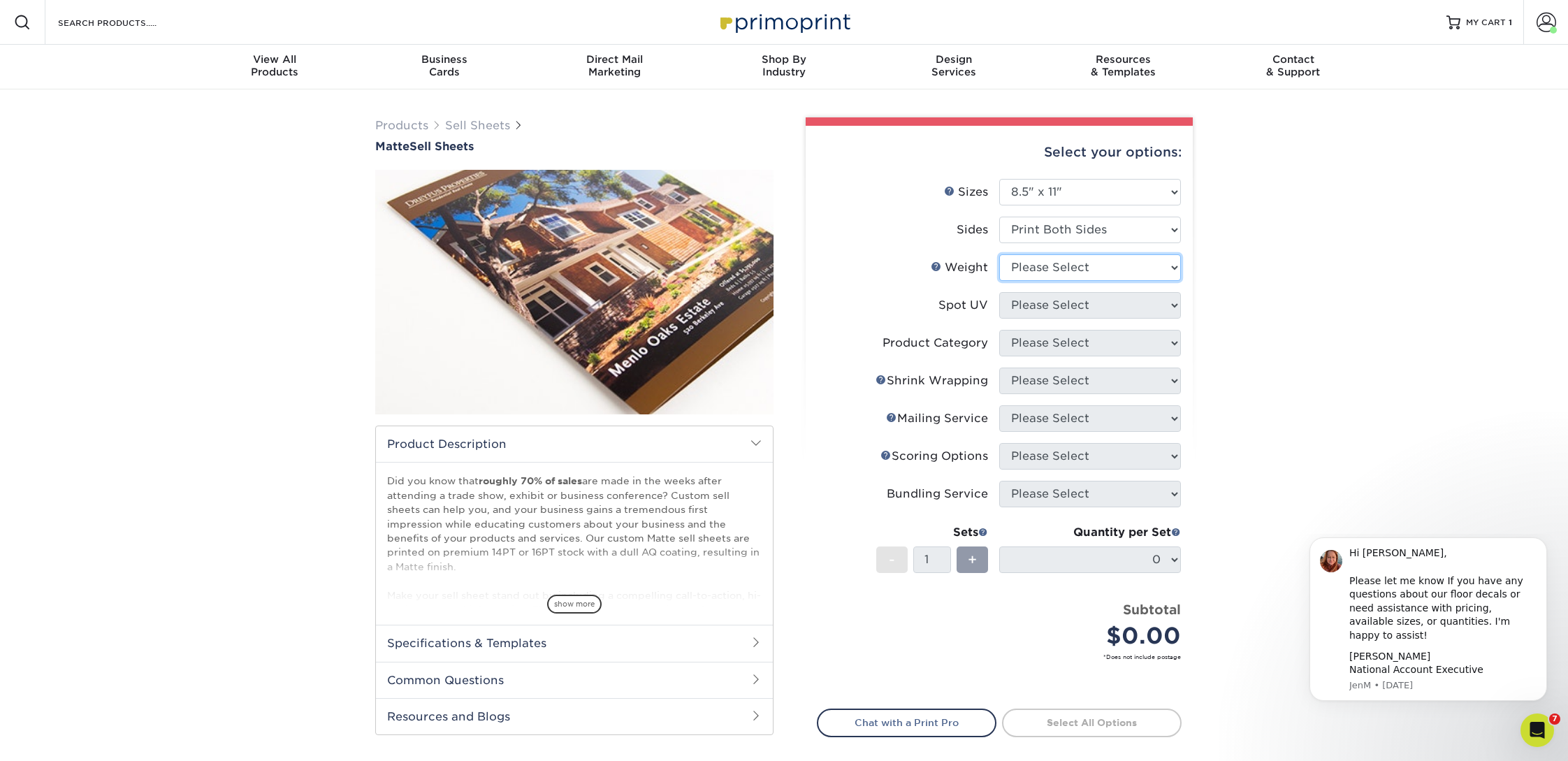
select select "16PT"
click at [999, 254] on select "Please Select 16PT 14PT" at bounding box center [1090, 267] width 182 height 27
click at [1049, 309] on select "Please Select No Spot UV Front and Back (Both Sides) Front Only Back Only" at bounding box center [1090, 305] width 182 height 27
select select "0"
click at [999, 292] on select "Please Select No Spot UV Front and Back (Both Sides) Front Only Back Only" at bounding box center [1090, 305] width 182 height 27
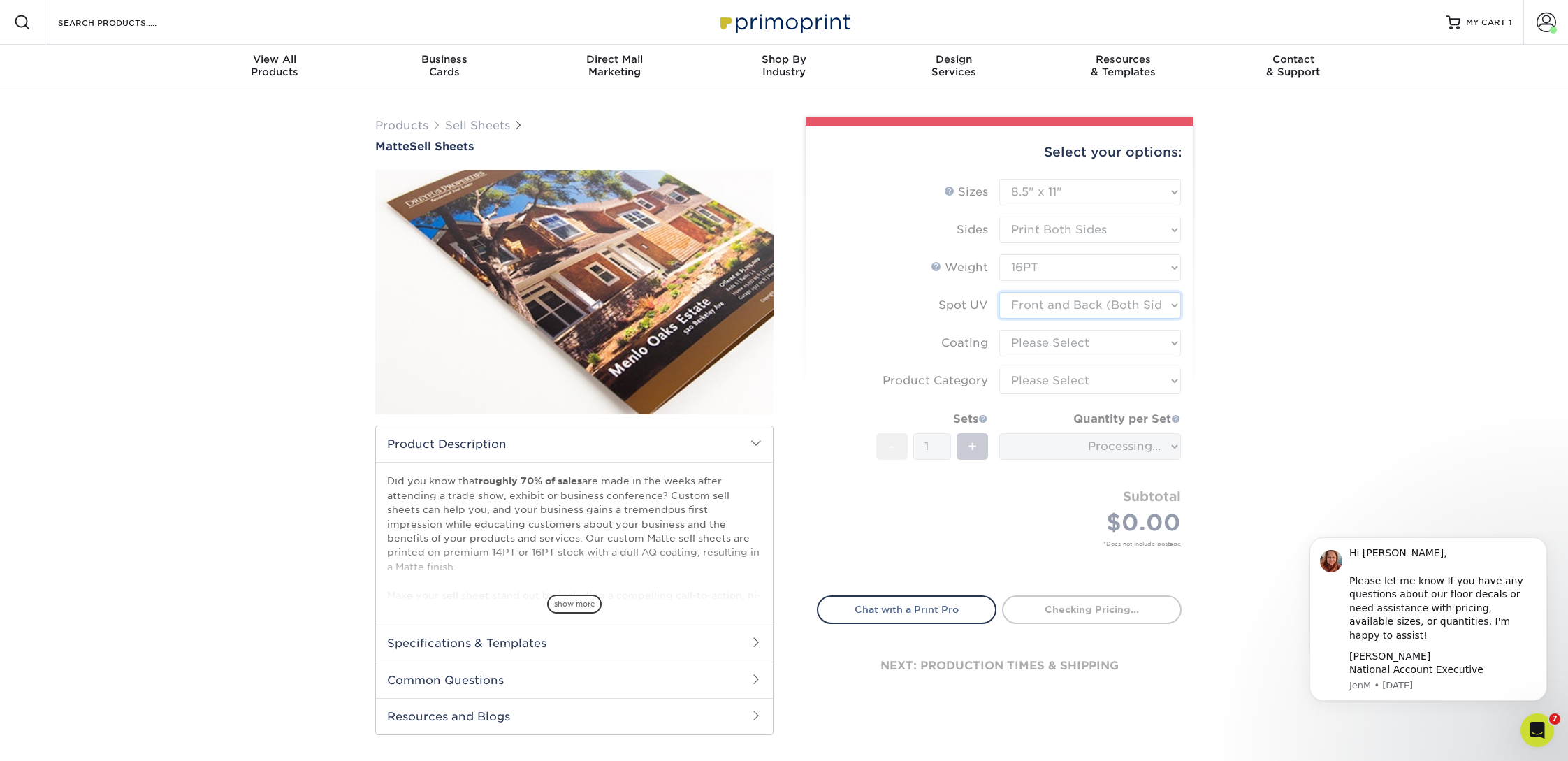
type input "be901cb5-0490-4a2f-8365-521b56efcc8b"
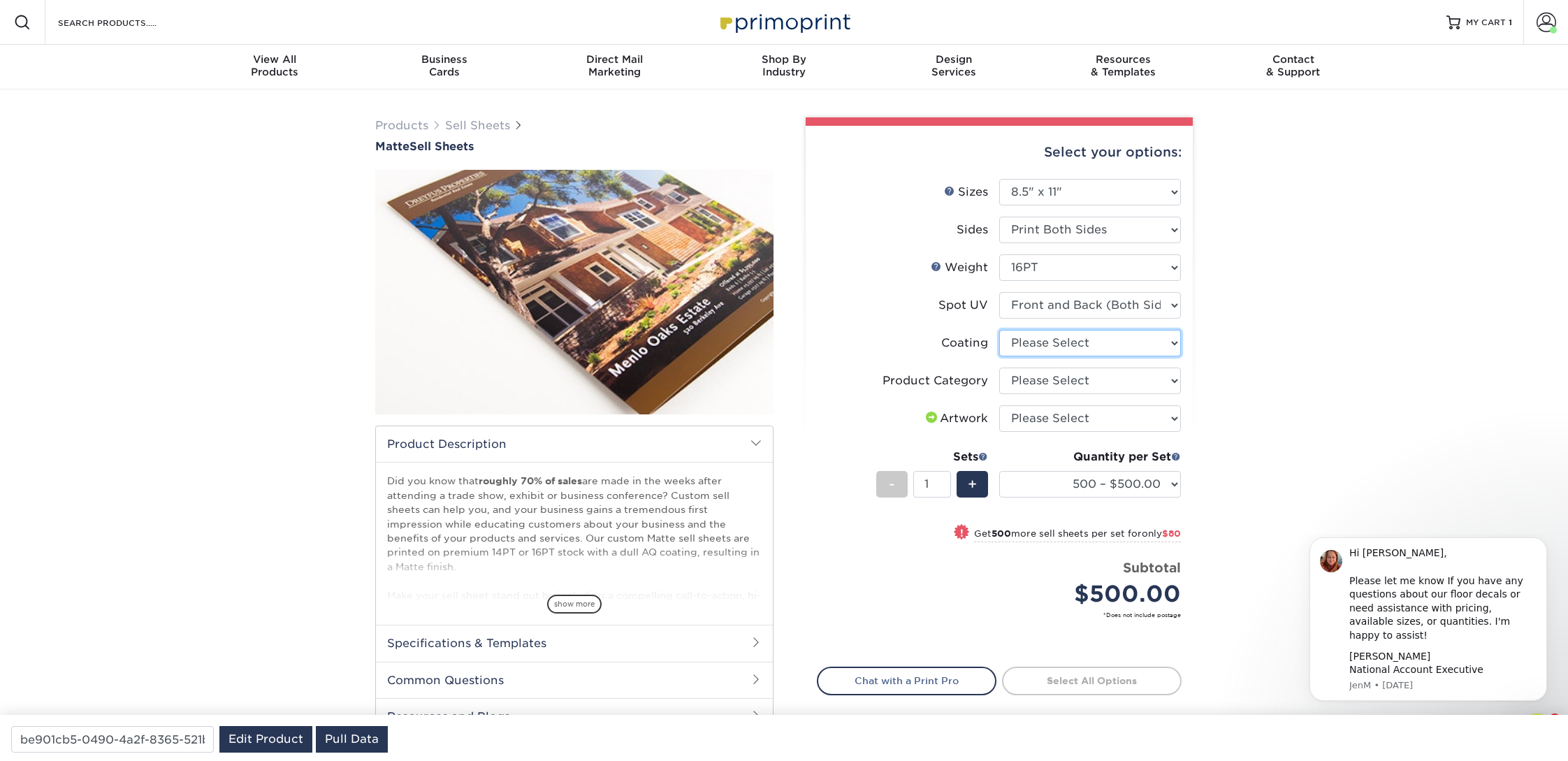
click at [1048, 344] on select at bounding box center [1090, 342] width 182 height 27
select select "121bb7b5-3b4d-429f-bd8d-bbf80e953313"
click at [999, 330] on select at bounding box center [1090, 342] width 182 height 27
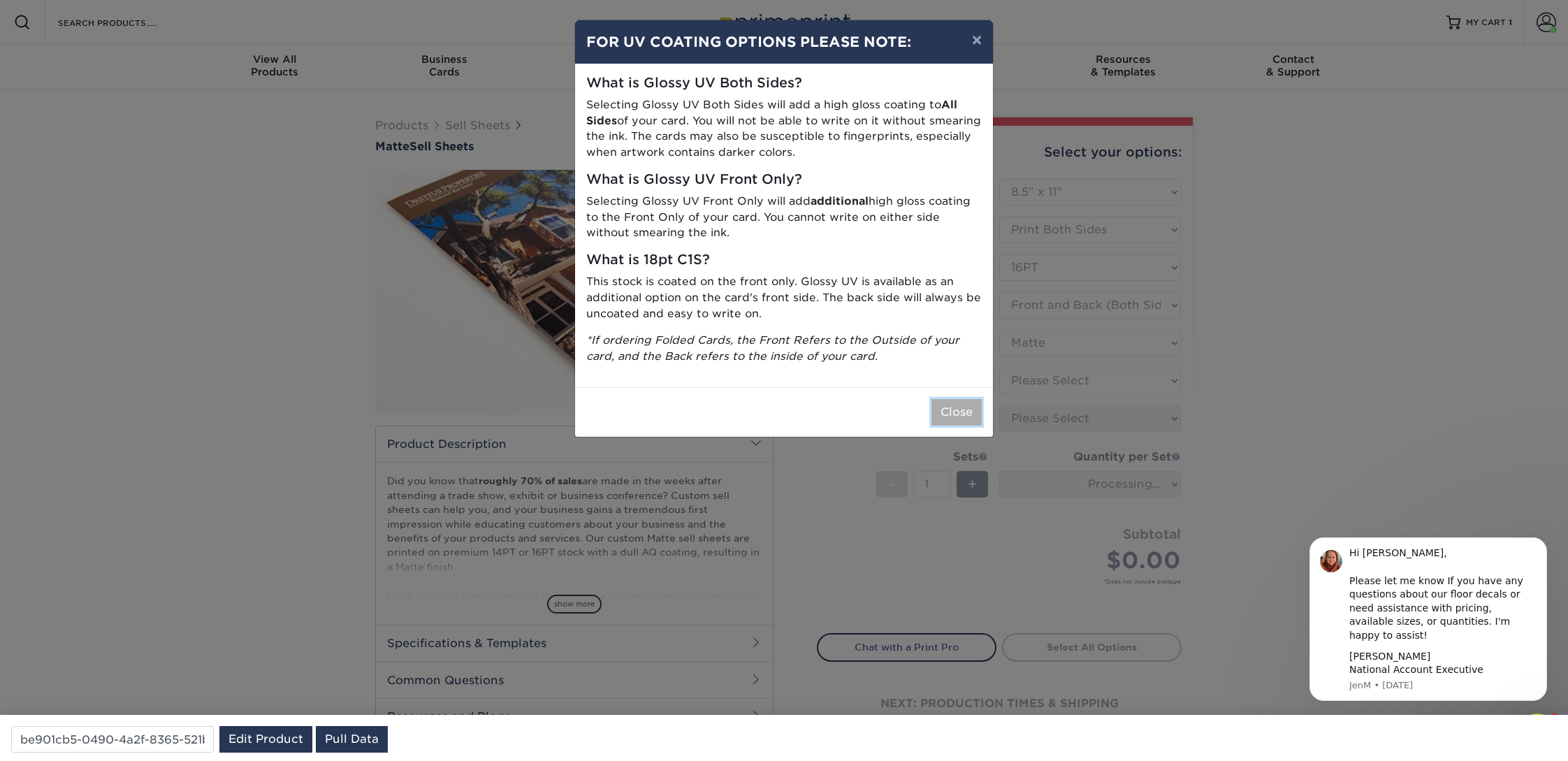
click at [956, 407] on button "Close" at bounding box center [956, 412] width 50 height 27
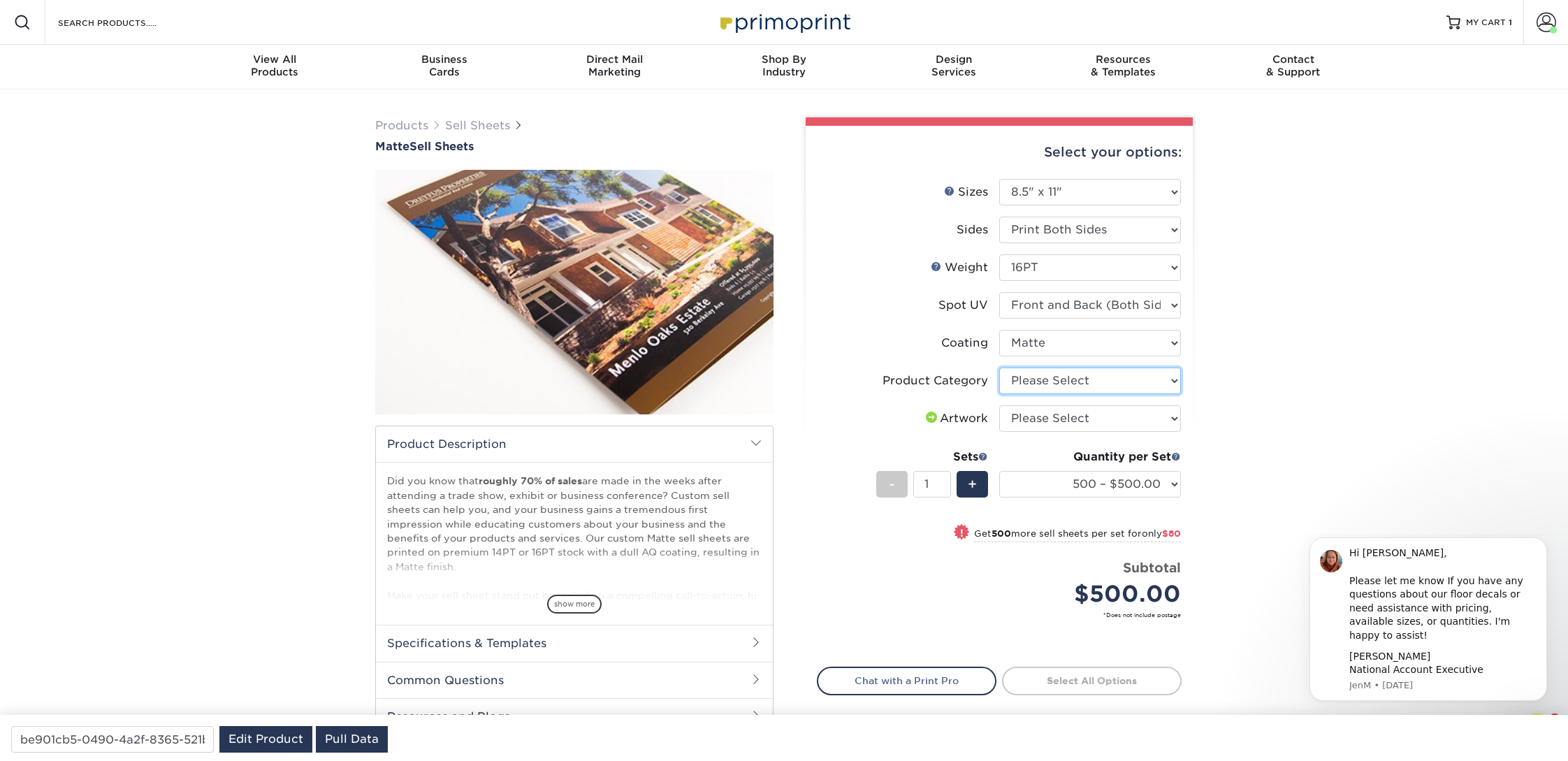
click at [1073, 375] on select "Please Select Sell Sheets" at bounding box center [1090, 381] width 182 height 27
select select "eddd4a87-9082-47bb-843b-3bca55f6c842"
click at [999, 368] on select "Please Select Sell Sheets" at bounding box center [1090, 381] width 182 height 27
click at [1060, 417] on select "Please Select I will upload files I need a design - $150" at bounding box center [1090, 419] width 182 height 27
select select "upload"
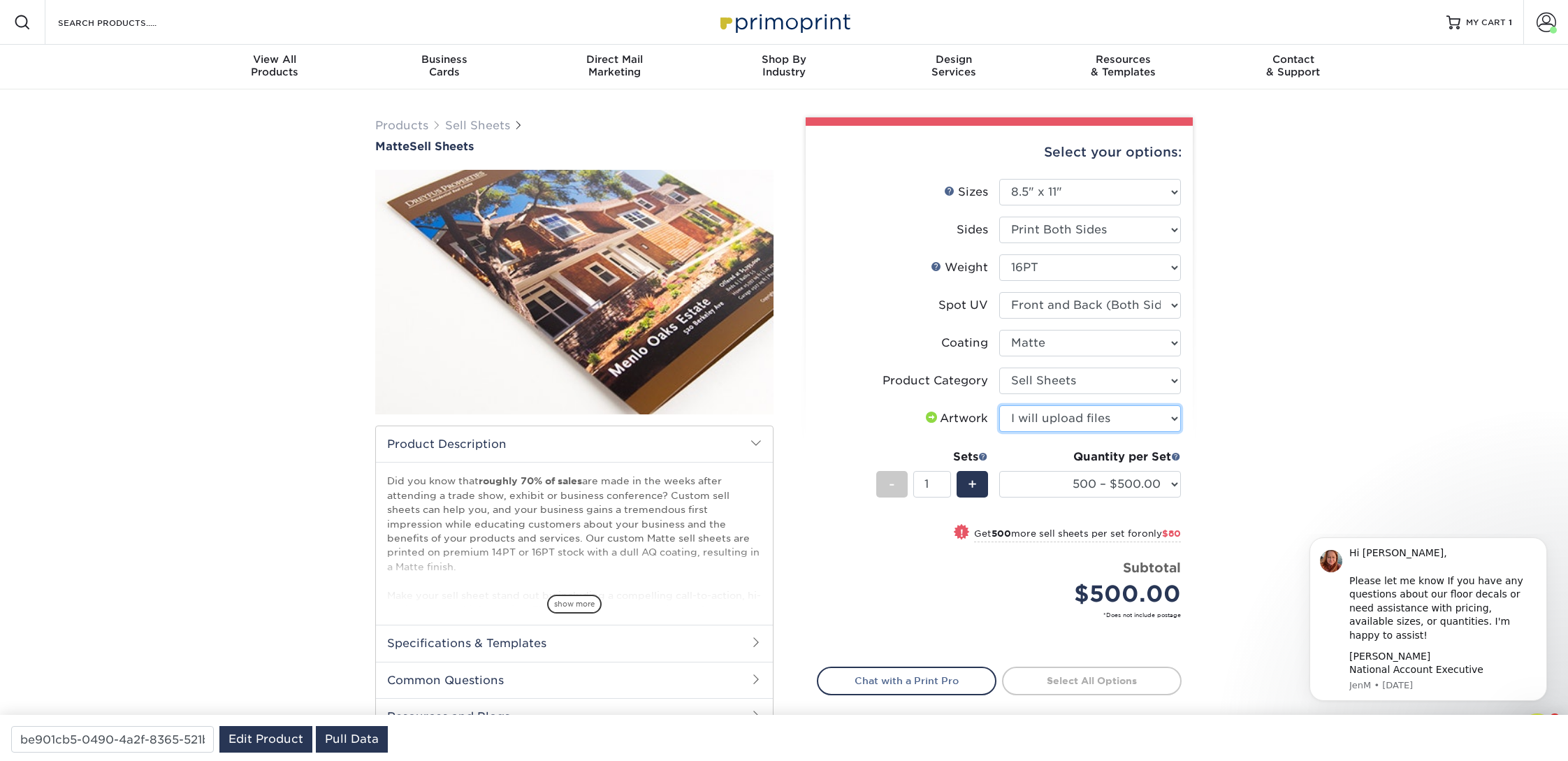
click at [999, 406] on select "Please Select I will upload files I need a design - $150" at bounding box center [1090, 419] width 182 height 27
click at [1122, 478] on select "500 – $500.00 1000 – $580.00 2500 – $921.00 5000 – $1204.00 10000 – $2312.00 15…" at bounding box center [1090, 484] width 182 height 27
click at [999, 471] on select "500 – $500.00 1000 – $580.00 2500 – $921.00 5000 – $1204.00 10000 – $2312.00 15…" at bounding box center [1090, 484] width 182 height 27
click at [1142, 308] on select "Please Select No Spot UV Front and Back (Both Sides) Front Only Back Only" at bounding box center [1090, 305] width 182 height 27
select select "-1"
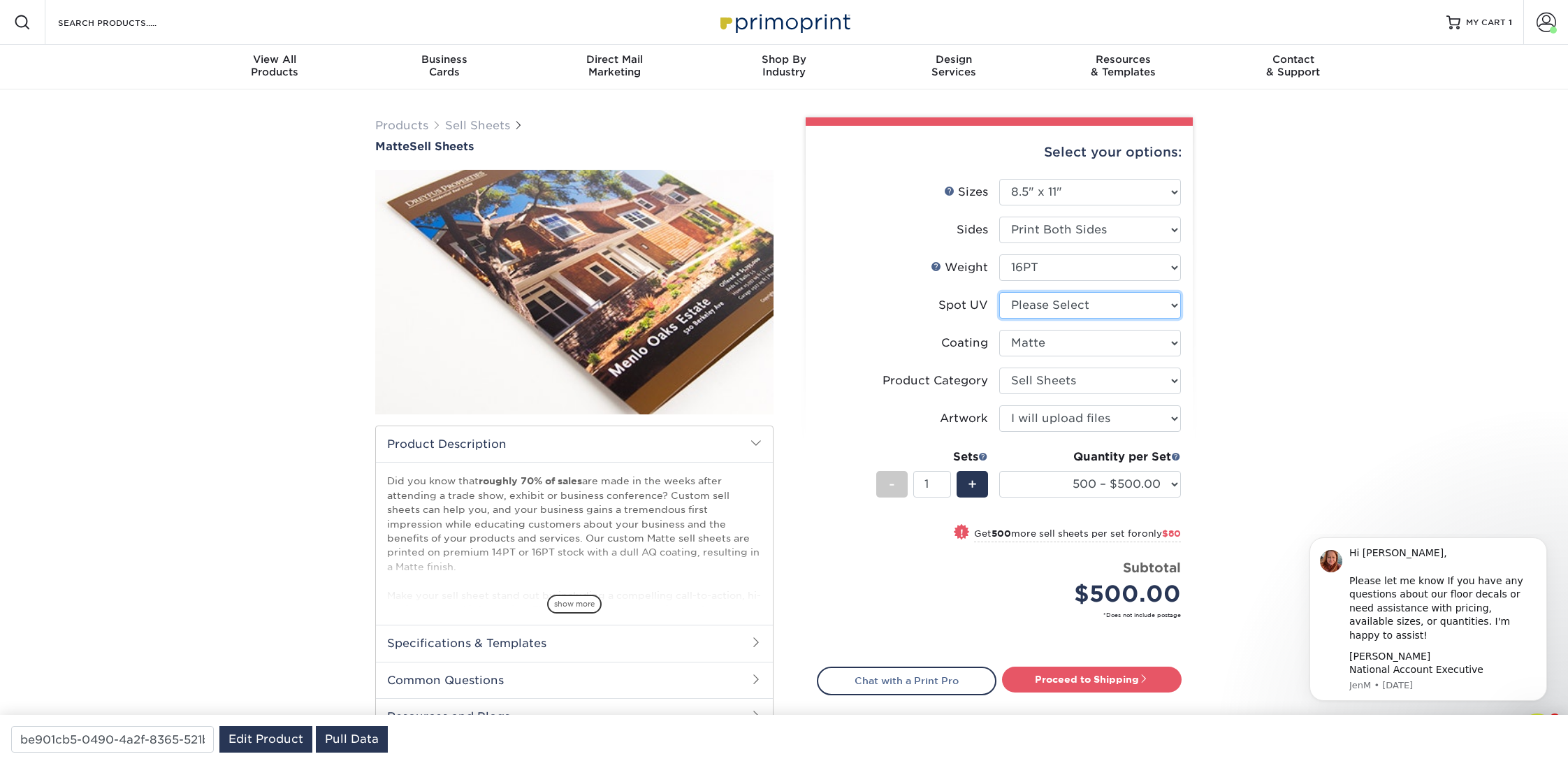
click at [999, 292] on select "Please Select No Spot UV Front and Back (Both Sides) Front Only Back Only" at bounding box center [1090, 305] width 182 height 27
select select "-1"
select select
select select "-1"
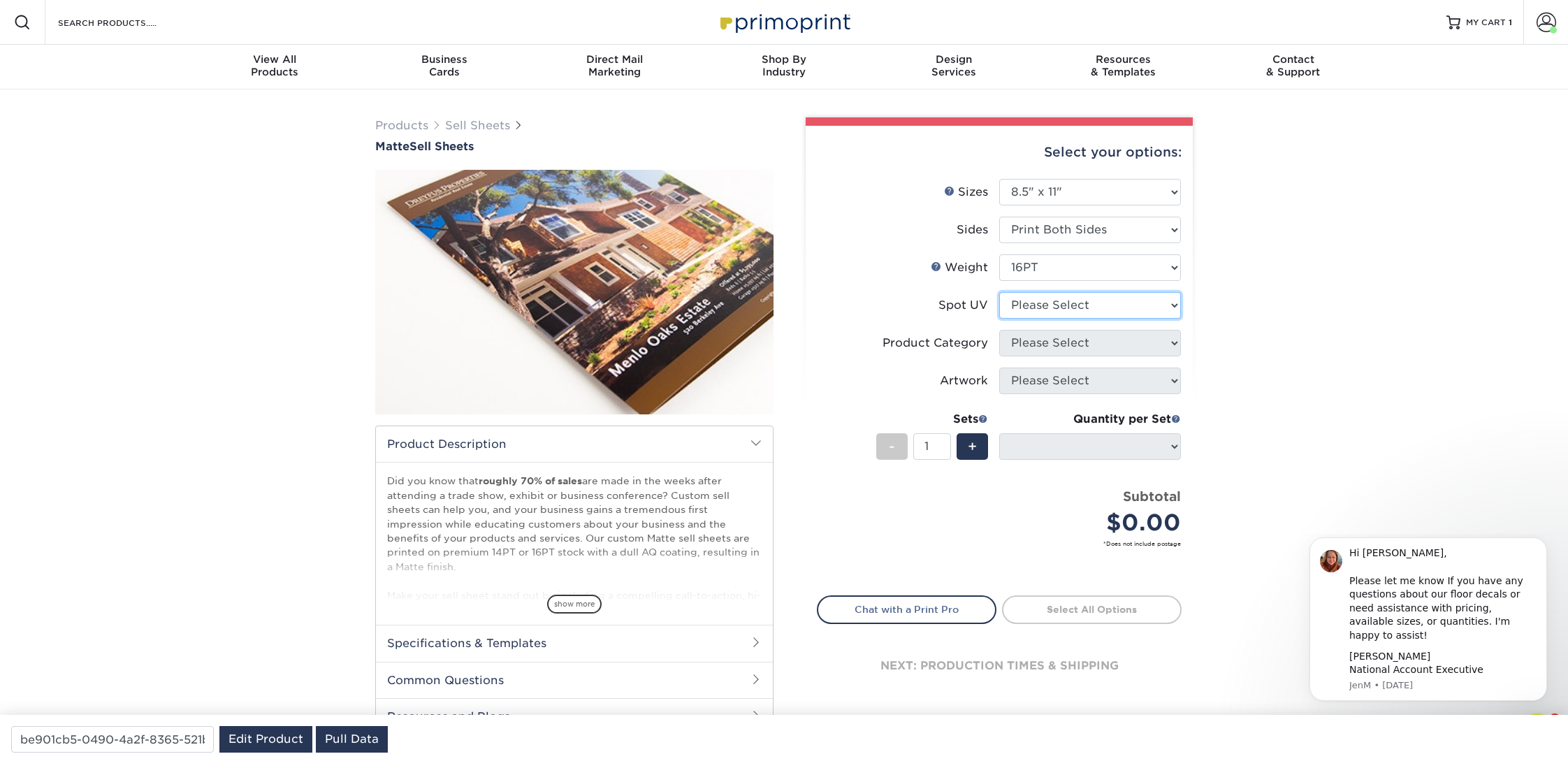
click at [1056, 304] on select "Please Select No Spot UV Front and Back (Both Sides) Front Only Back Only" at bounding box center [1090, 305] width 182 height 27
select select "3"
click at [999, 292] on select "Please Select No Spot UV Front and Back (Both Sides) Front Only Back Only" at bounding box center [1090, 305] width 182 height 27
select select "-1"
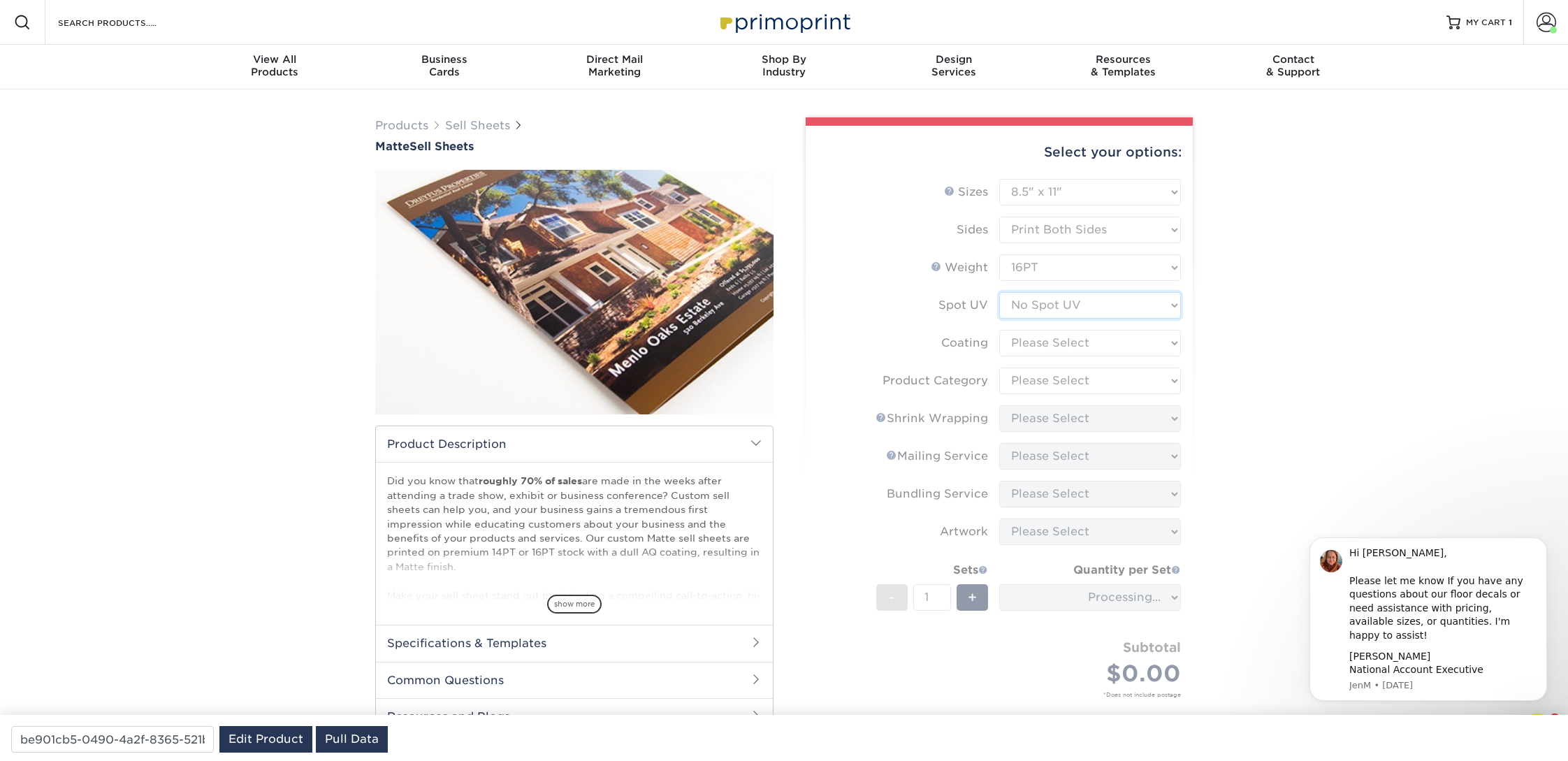
type input "98e65d18-2e0c-43cd-b630-8f4160672123"
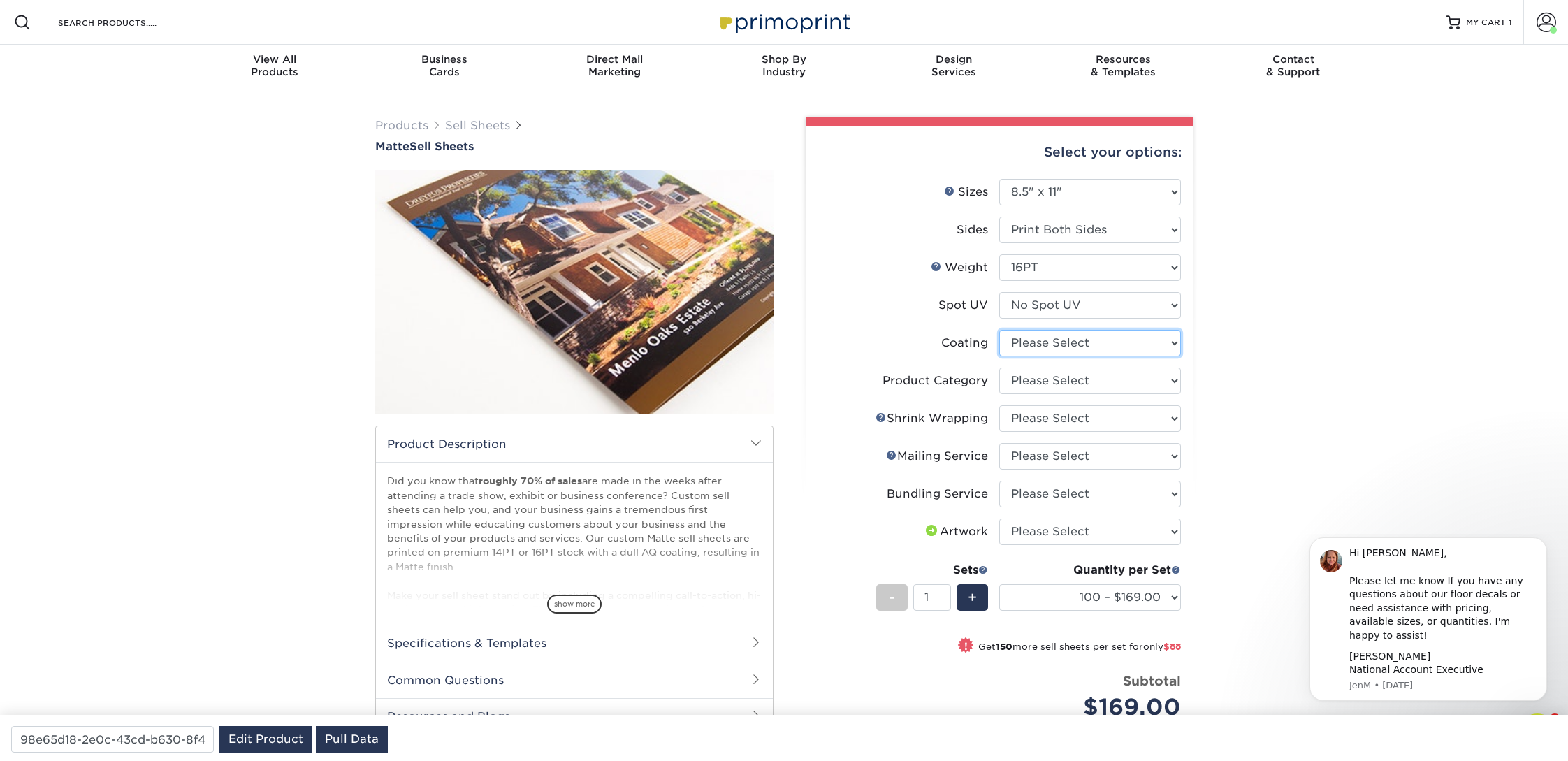
click at [1046, 344] on select at bounding box center [1090, 342] width 182 height 27
select select "121bb7b5-3b4d-429f-bd8d-bbf80e953313"
click at [999, 330] on select at bounding box center [1090, 342] width 182 height 27
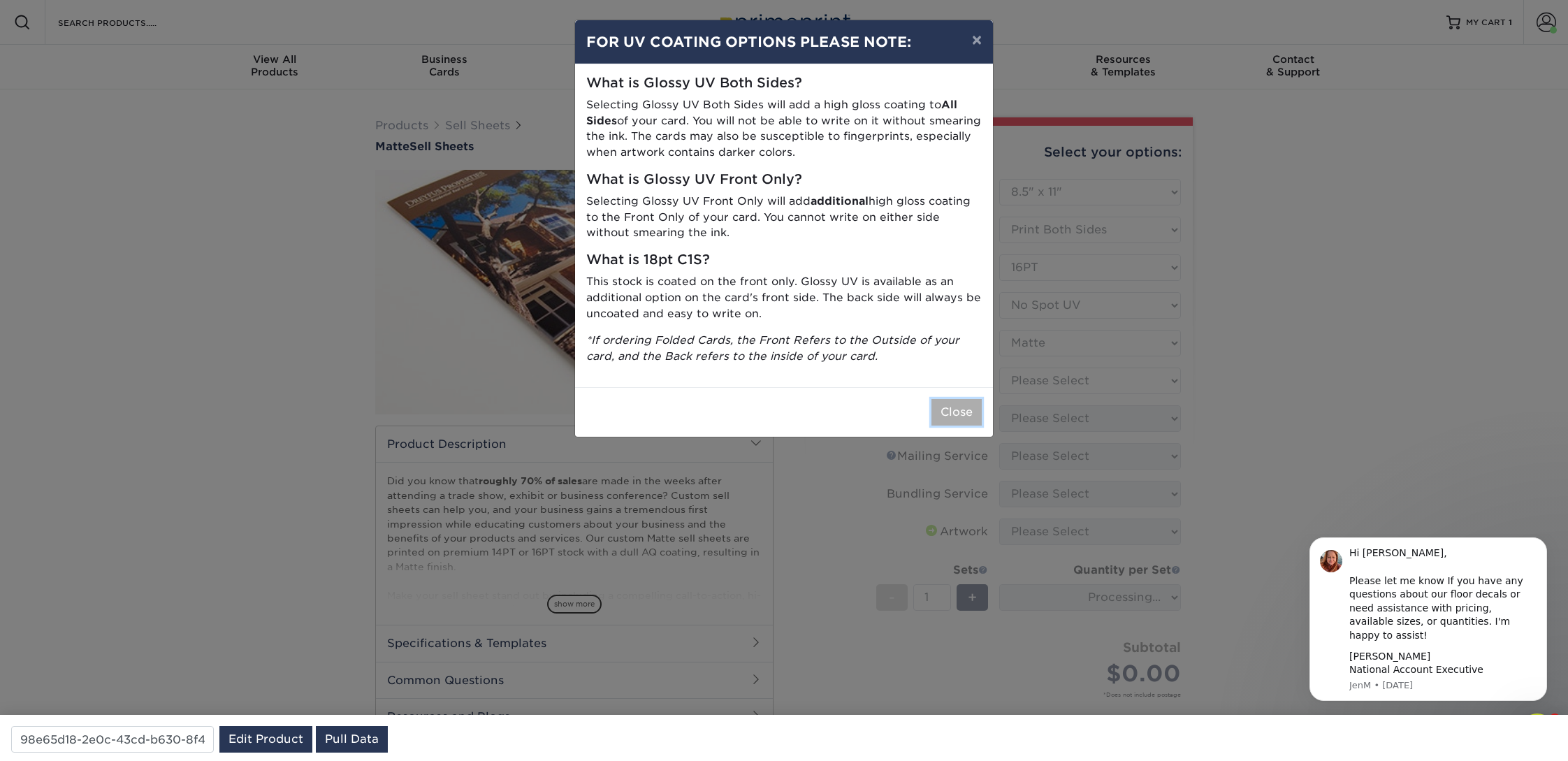
click at [957, 403] on button "Close" at bounding box center [956, 412] width 50 height 27
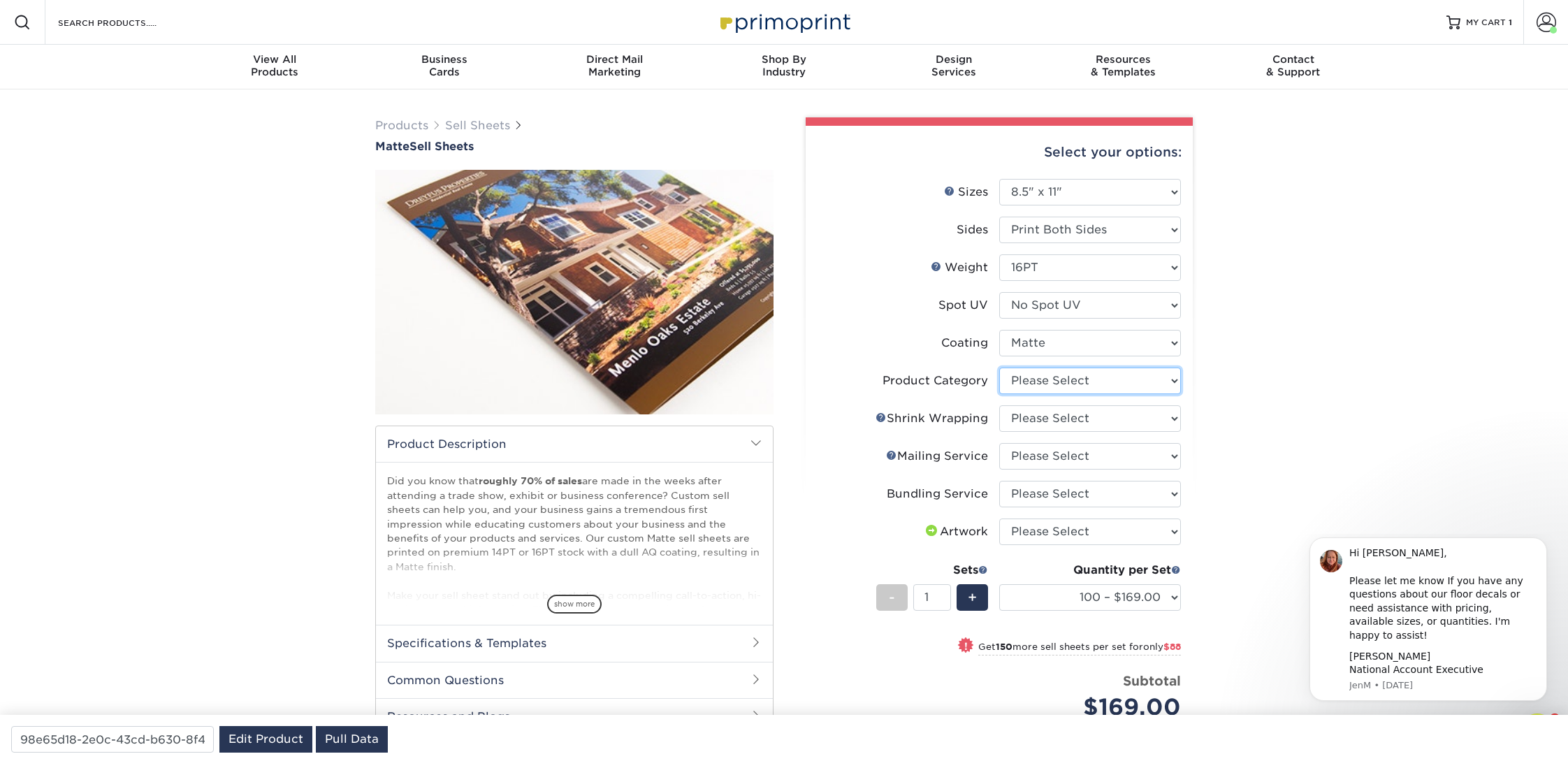
click at [1080, 381] on select "Please Select Sell Sheets" at bounding box center [1090, 381] width 182 height 27
select select "eddd4a87-9082-47bb-843b-3bca55f6c842"
click at [999, 368] on select "Please Select Sell Sheets" at bounding box center [1090, 381] width 182 height 27
click at [1072, 421] on select "Please Select No Shrink Wrapping Shrink Wrap 100 Per Package Shrink Wrap 50 Per…" at bounding box center [1090, 419] width 182 height 27
select select "c8749376-e7da-41d0-b3dc-647faf84d907"
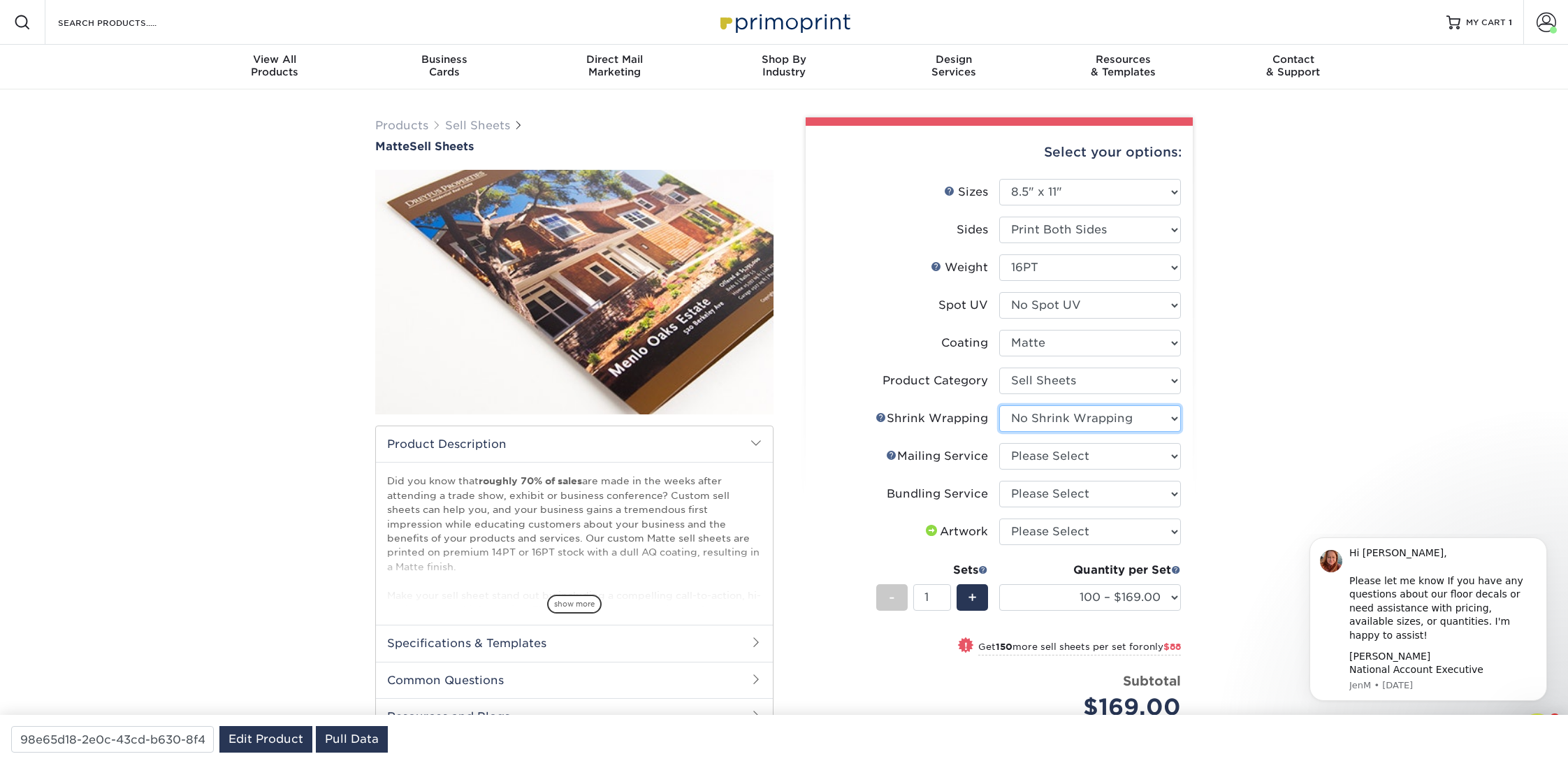
click at [999, 406] on select "Please Select No Shrink Wrapping Shrink Wrap 100 Per Package Shrink Wrap 50 Per…" at bounding box center [1090, 419] width 182 height 27
click at [1066, 457] on select "Please Select No Direct Mailing Service No, I will mail/stamp/imprint Direct Ma…" at bounding box center [1090, 456] width 182 height 27
click at [999, 443] on select "Please Select No Direct Mailing Service No, I will mail/stamp/imprint Direct Ma…" at bounding box center [1090, 456] width 182 height 27
click at [1065, 456] on select "Please Select No Direct Mailing Service No, I will mail/stamp/imprint Direct Ma…" at bounding box center [1090, 456] width 182 height 27
click at [999, 443] on select "Please Select No Direct Mailing Service No, I will mail/stamp/imprint Direct Ma…" at bounding box center [1090, 456] width 182 height 27
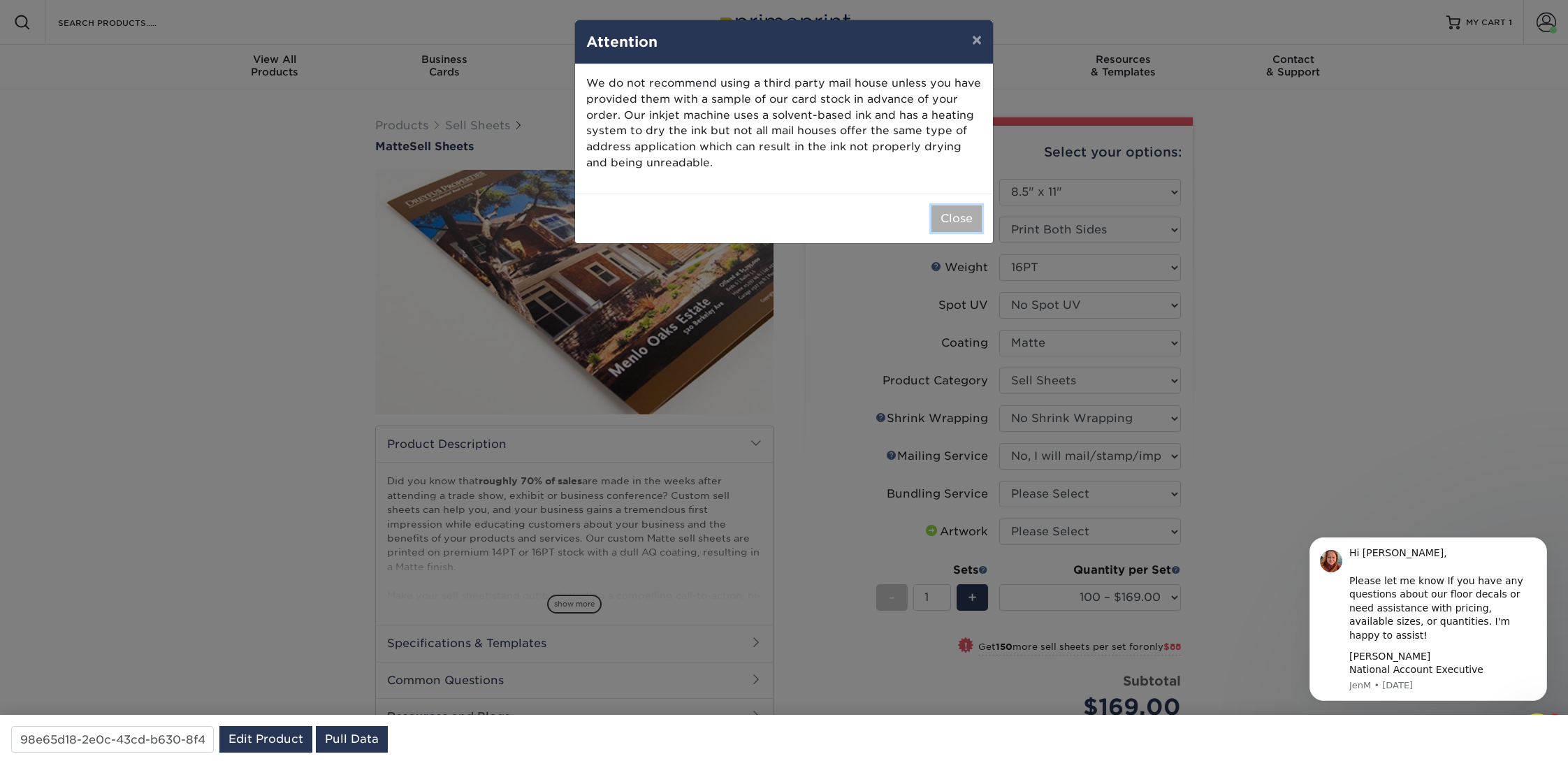
click at [953, 216] on button "Close" at bounding box center [956, 218] width 50 height 27
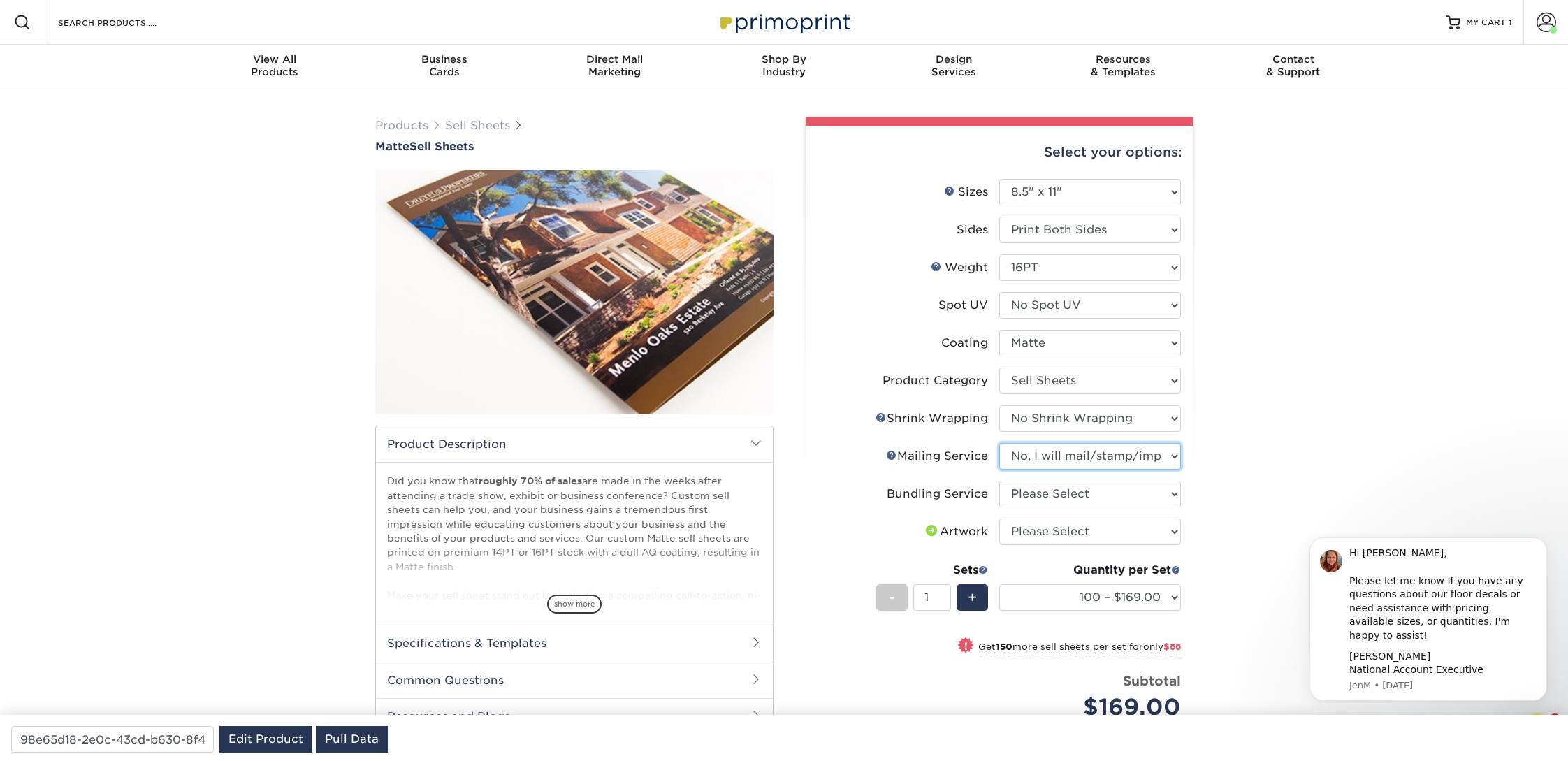
click at [1112, 453] on select "Please Select No Direct Mailing Service No, I will mail/stamp/imprint Direct Ma…" at bounding box center [1090, 456] width 182 height 27
select select "3e5e9bdd-d78a-4c28-a41d-fe1407925ca6"
click at [999, 443] on select "Please Select No Direct Mailing Service No, I will mail/stamp/imprint Direct Ma…" at bounding box center [1090, 456] width 182 height 27
click at [1082, 498] on select "Please Select No Bundling Services Yes, Bundles of 50 (+2 Days) Yes, Bundles of…" at bounding box center [1090, 494] width 182 height 27
select select "58689abb-25c0-461c-a4c3-a80b627d6649"
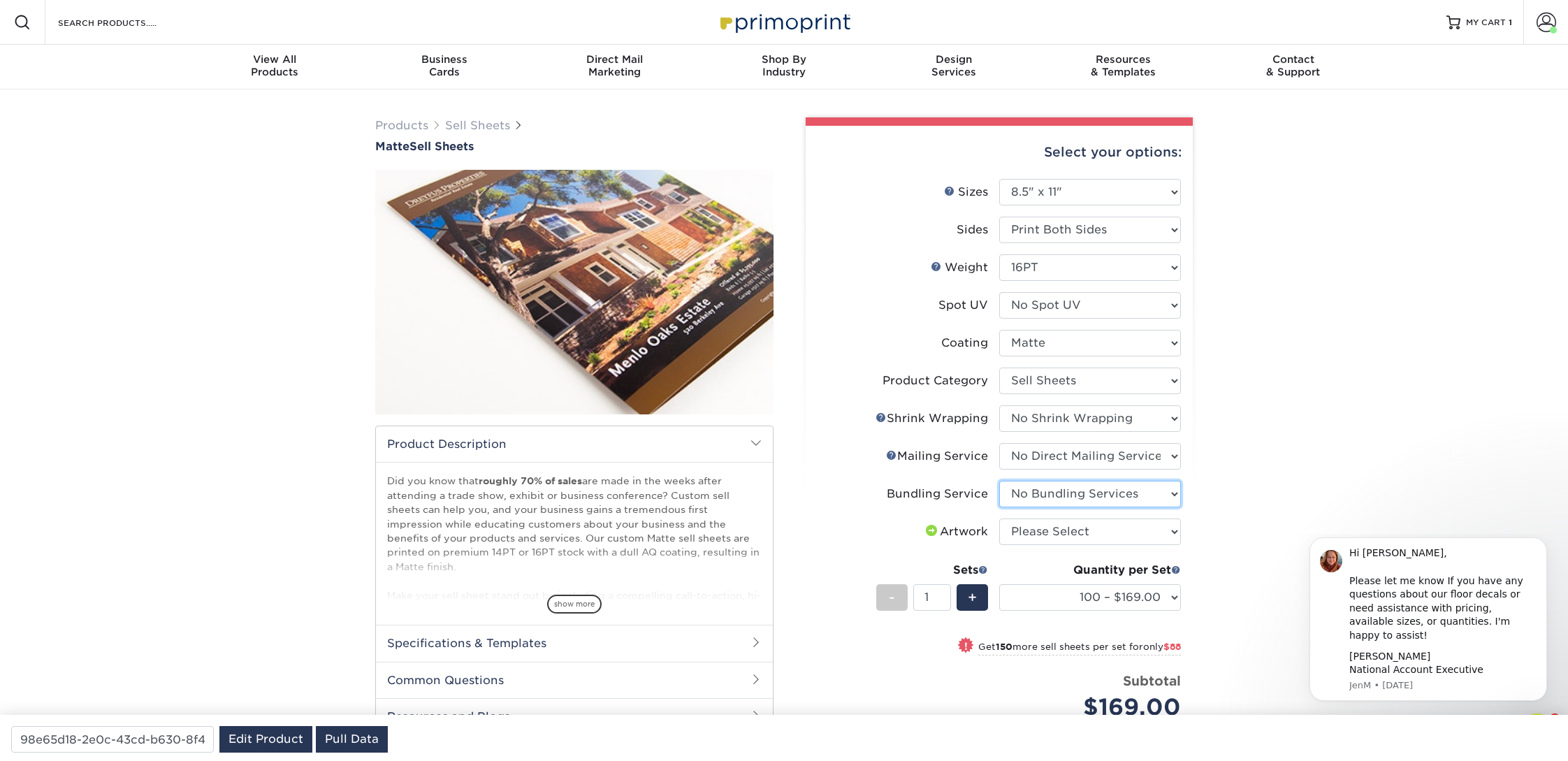
click at [999, 481] on select "Please Select No Bundling Services Yes, Bundles of 50 (+2 Days) Yes, Bundles of…" at bounding box center [1090, 494] width 182 height 27
click at [1077, 538] on select "Please Select I will upload files I need a design - $150" at bounding box center [1090, 532] width 182 height 27
select select "upload"
click at [999, 519] on select "Please Select I will upload files I need a design - $150" at bounding box center [1090, 532] width 182 height 27
click at [1425, 329] on div "Products Sell Sheets Matte Sell Sheets /" at bounding box center [784, 516] width 1568 height 854
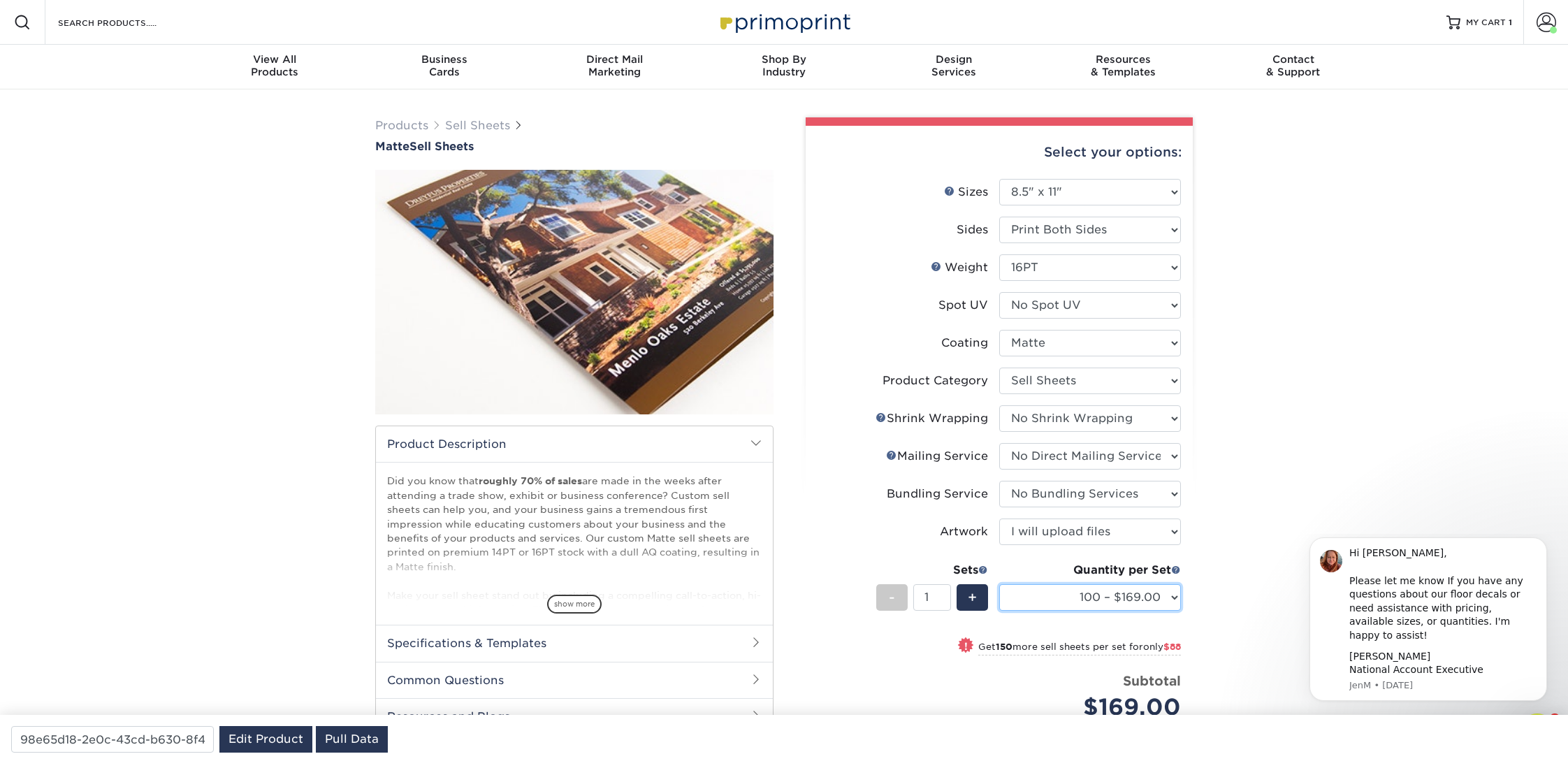
click at [1054, 597] on select "100 – $169.00 250 – $257.00 500 – $307.00 1000 – $353.00 2500 – $595.00 5000 – …" at bounding box center [1090, 598] width 182 height 27
click at [999, 585] on select "100 – $169.00 250 – $257.00 500 – $307.00 1000 – $353.00 2500 – $595.00 5000 – …" at bounding box center [1090, 598] width 182 height 27
click at [1138, 599] on select "100 – $169.00 250 – $257.00 500 – $307.00 1000 – $353.00 2500 – $595.00 5000 – …" at bounding box center [1090, 598] width 182 height 27
select select "100 – $169.00"
click at [999, 585] on select "100 – $169.00 250 – $257.00 500 – $307.00 1000 – $353.00 2500 – $595.00 5000 – …" at bounding box center [1090, 598] width 182 height 27
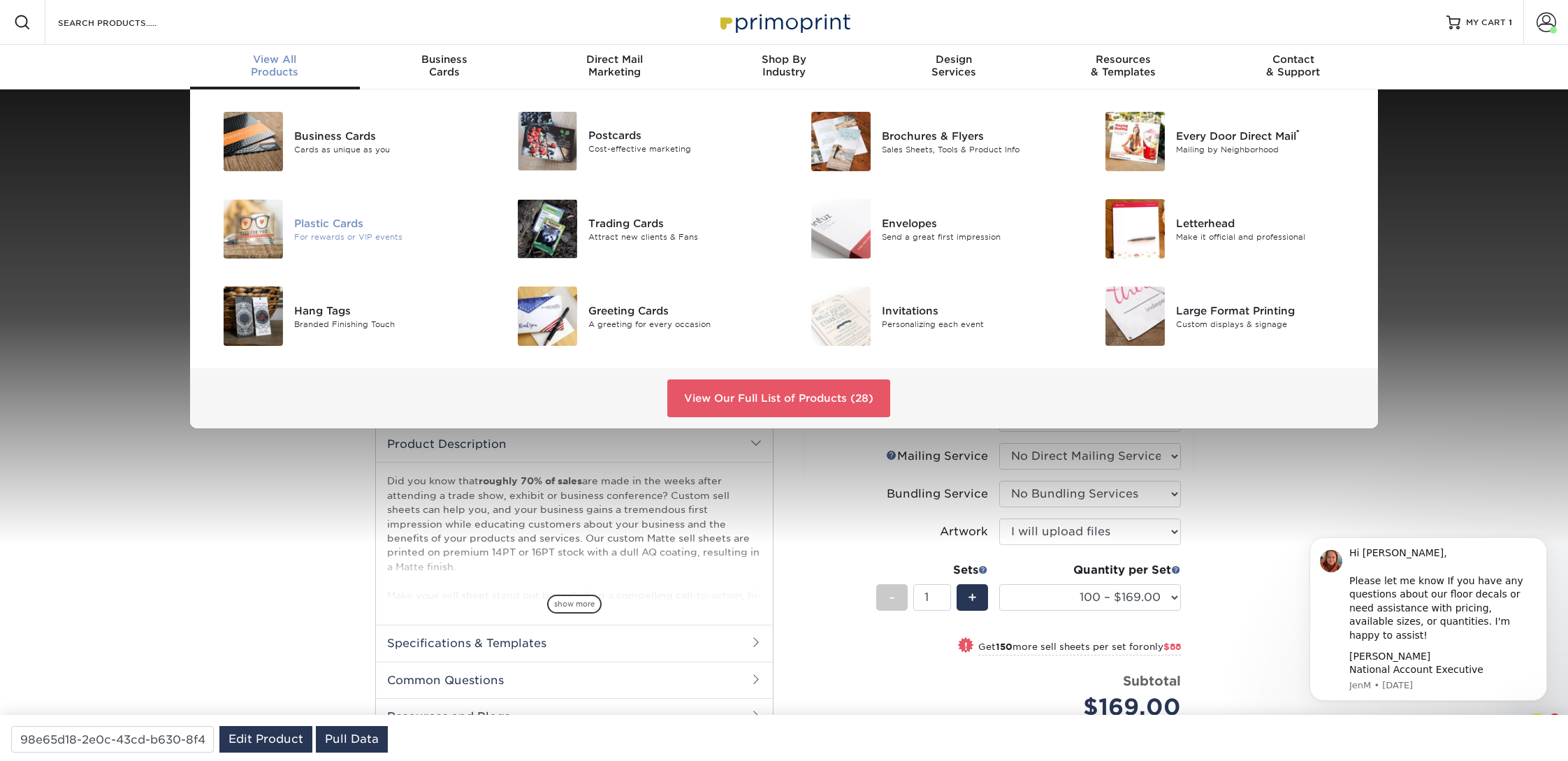
click at [318, 239] on div "For rewards or VIP events" at bounding box center [387, 236] width 185 height 12
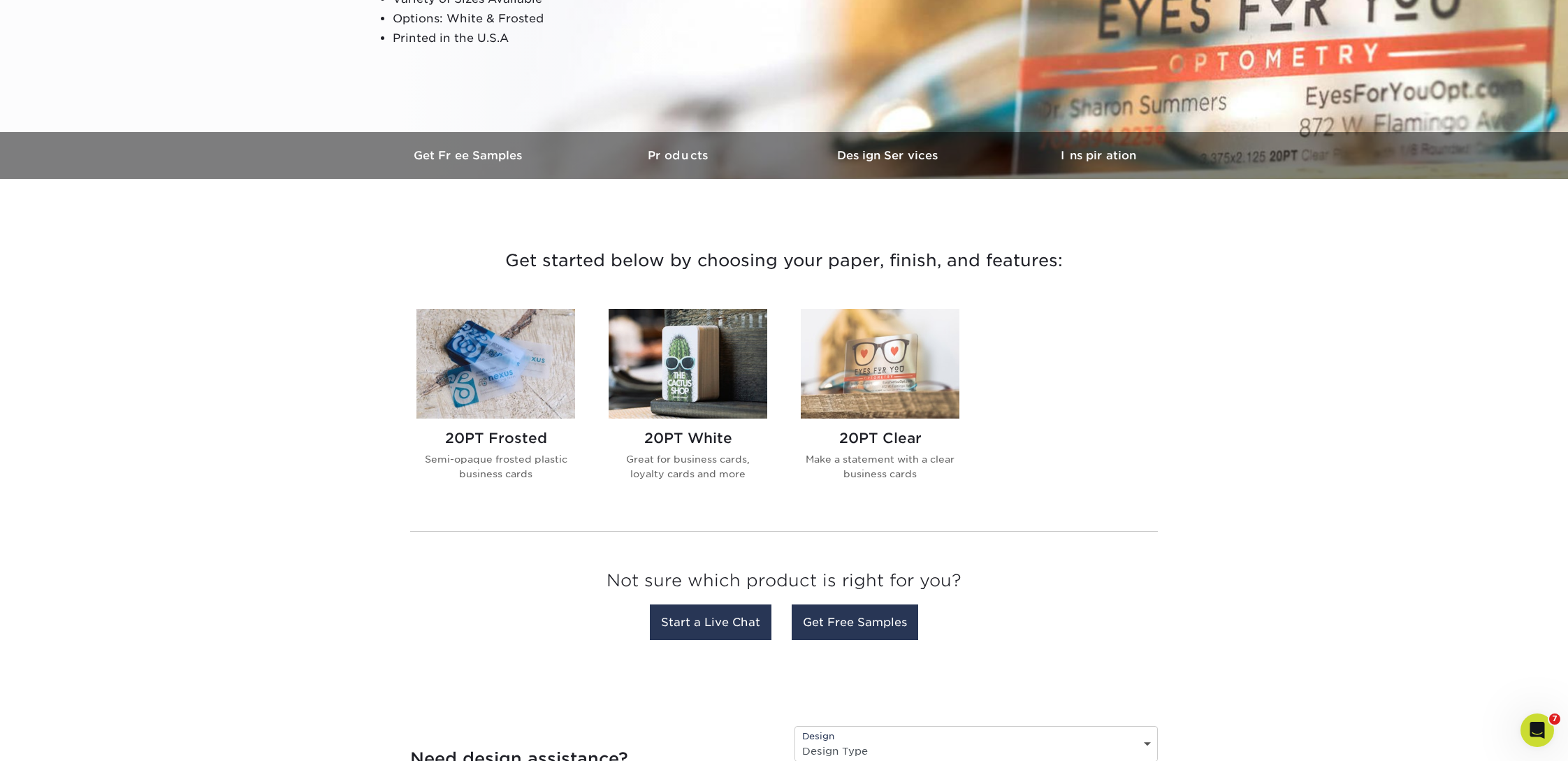
click at [491, 363] on img at bounding box center [495, 364] width 159 height 110
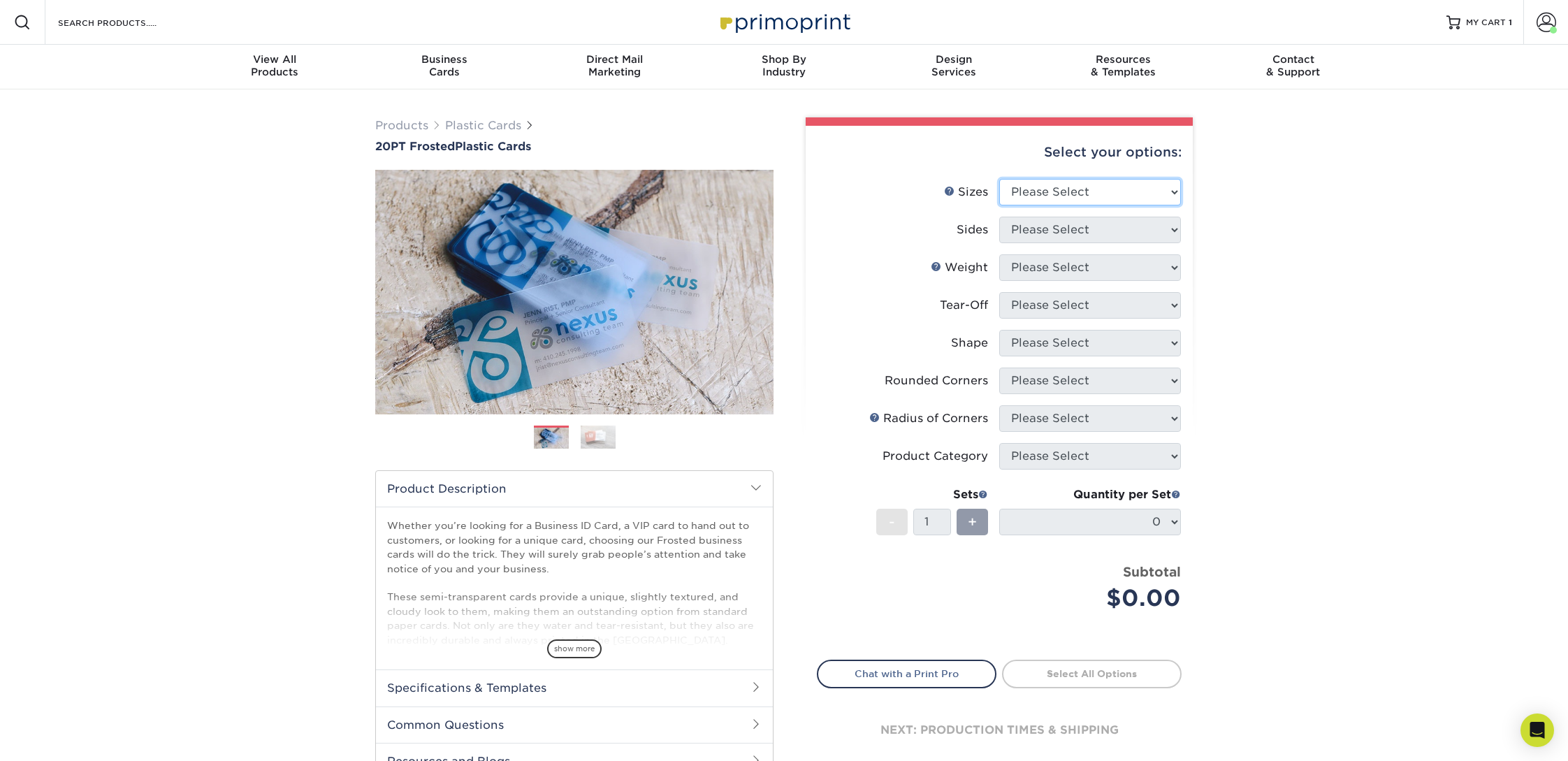
click at [1050, 197] on select "Please Select 2" x 3.5" 2" x 8" 2.12" x 3.375" 2.5" x 2.5" 4.25" x 6"" at bounding box center [1090, 192] width 182 height 27
select select "2.00x3.50"
click at [999, 179] on select "Please Select 2" x 3.5" 2" x 8" 2.12" x 3.375" 2.5" x 2.5" 4.25" x 6"" at bounding box center [1090, 192] width 182 height 27
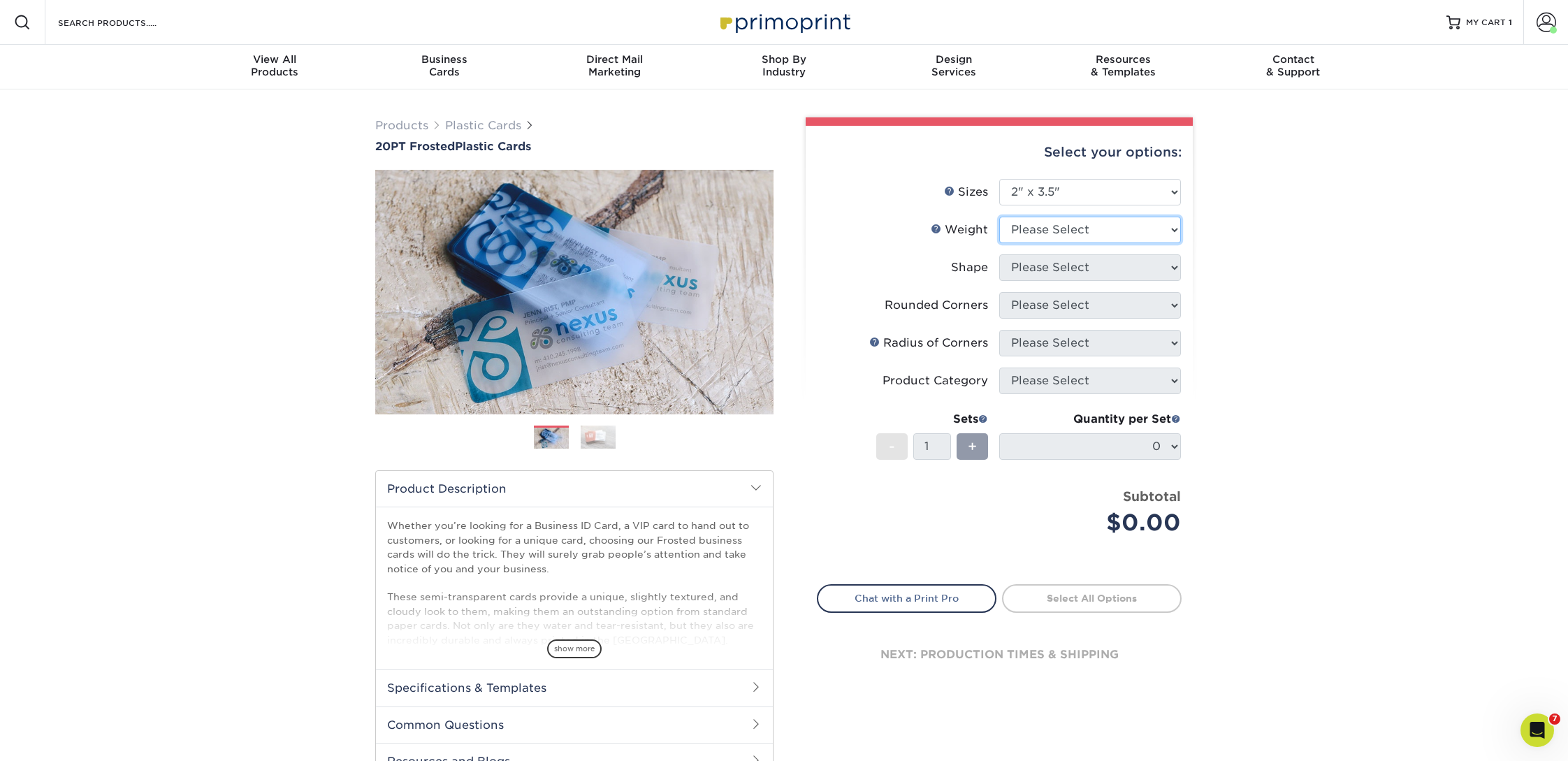
click at [1036, 228] on select "Please Select 20PT Frosted Plastic 20PT Frosted Plastic" at bounding box center [1090, 229] width 182 height 27
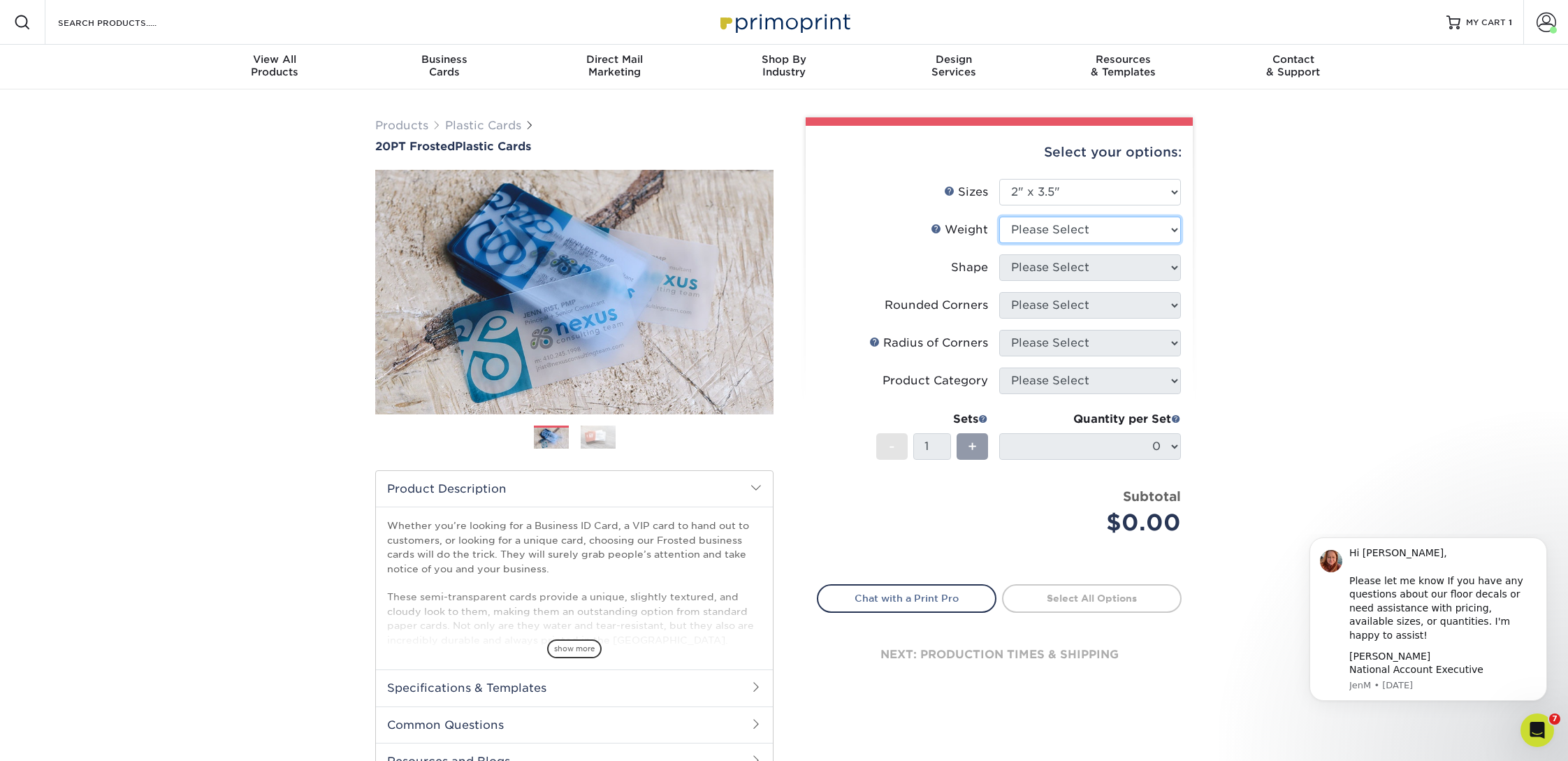
select select "20PT Frosted Plastic"
click at [999, 217] on select "Please Select 20PT Frosted Plastic 20PT Frosted Plastic" at bounding box center [1090, 229] width 182 height 27
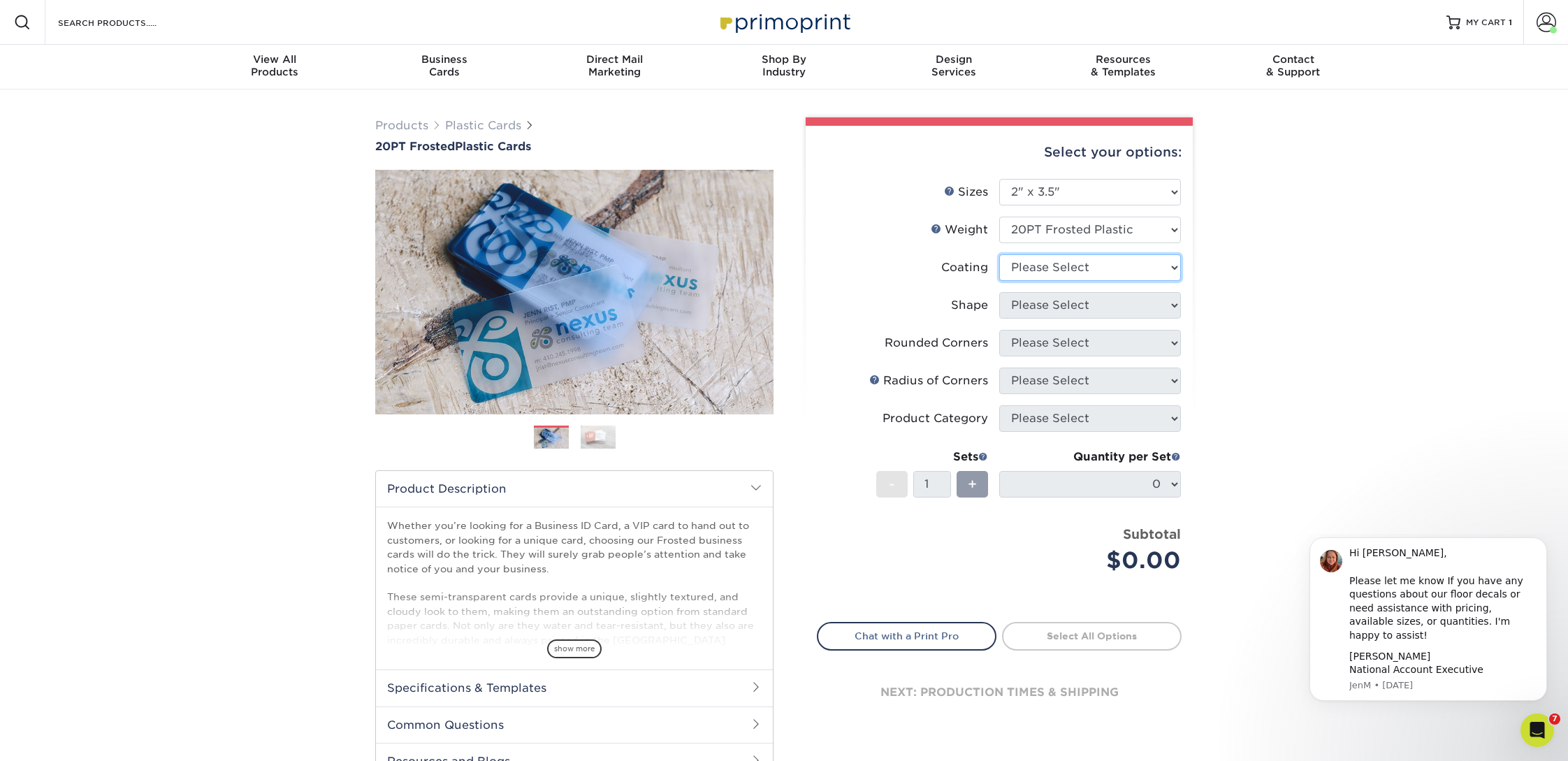
click at [1041, 263] on select at bounding box center [1090, 267] width 182 height 27
select select "3e7618de-abca-4bda-9f97-8b9129e913d8"
click at [999, 254] on select at bounding box center [1090, 267] width 182 height 27
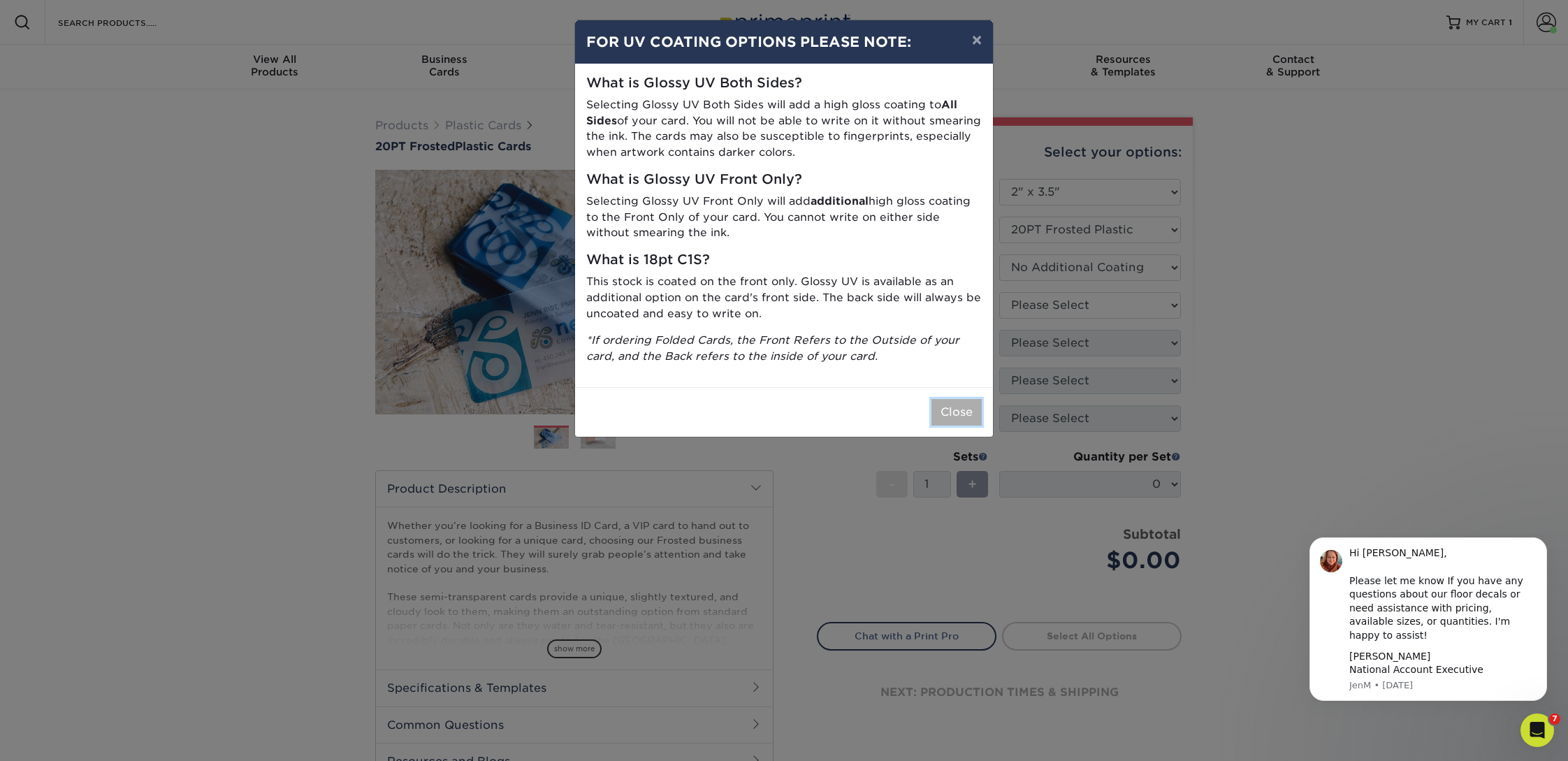
click at [961, 415] on button "Close" at bounding box center [956, 412] width 50 height 27
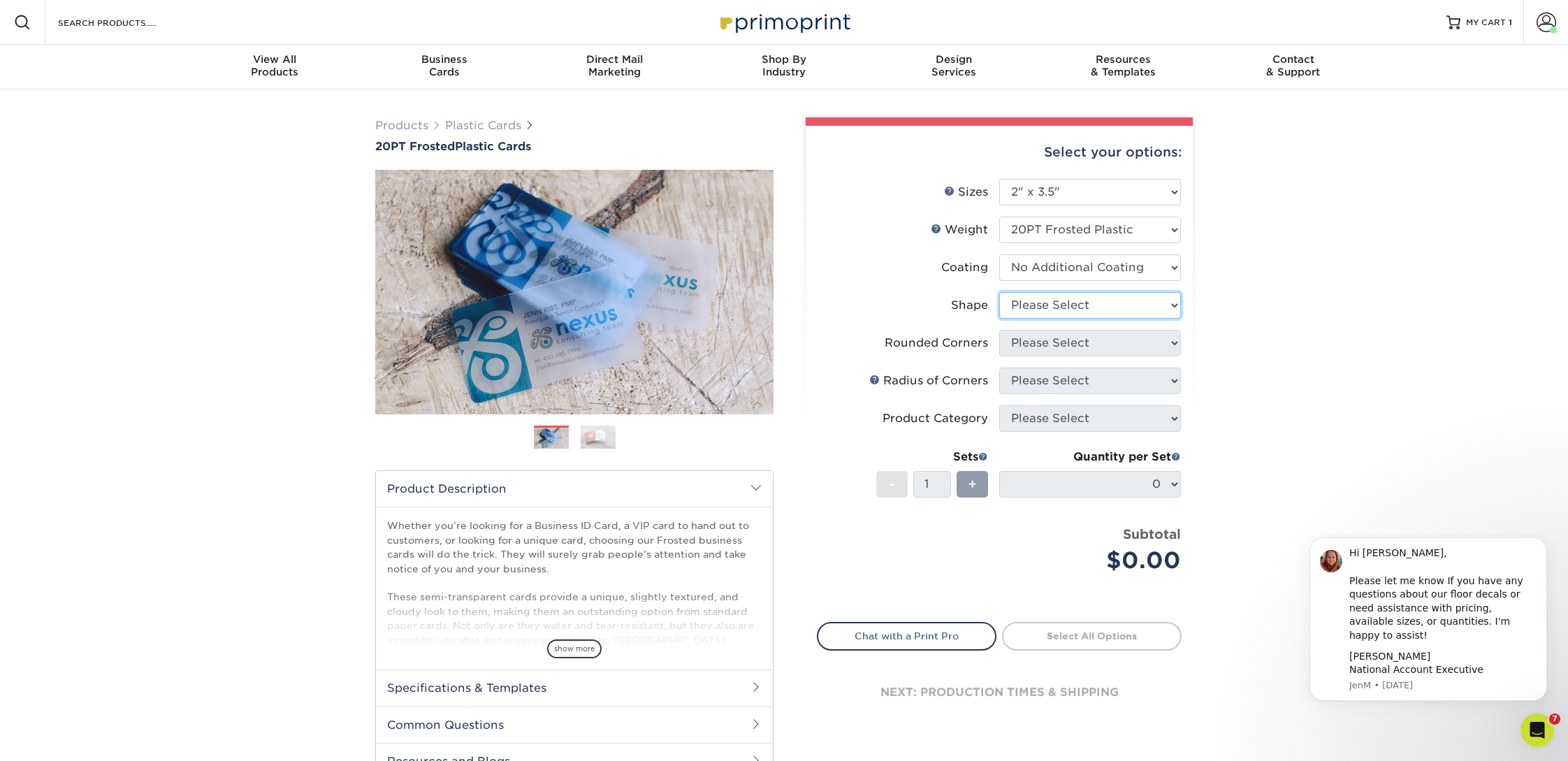
click at [1050, 307] on select "Please Select Oval Standard" at bounding box center [1090, 305] width 182 height 27
select select "standard"
click at [999, 292] on select "Please Select Oval Standard" at bounding box center [1090, 305] width 182 height 27
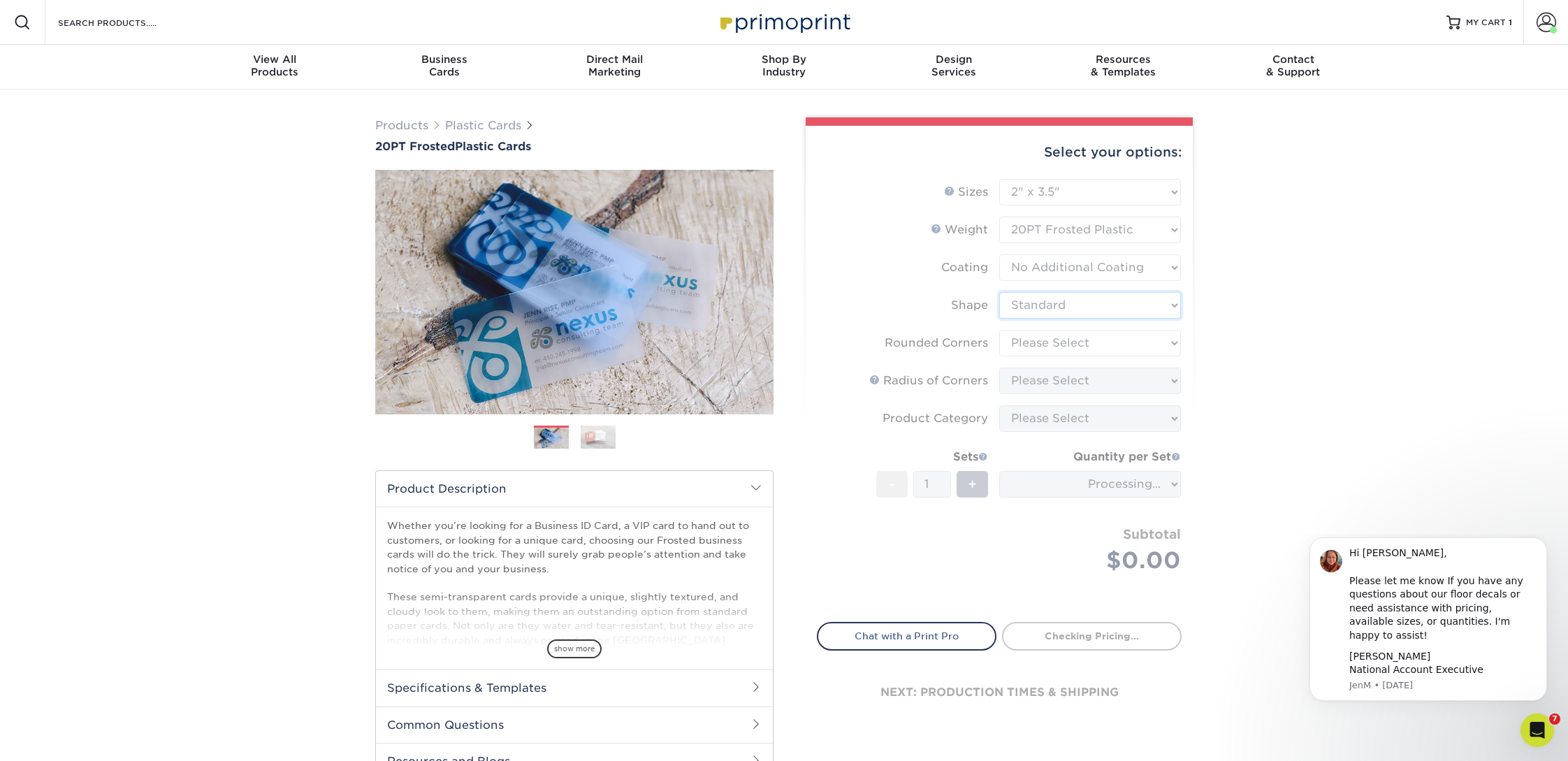
type input "f9c25ba3-4c75-444d-b5d5-b71f0f96adca"
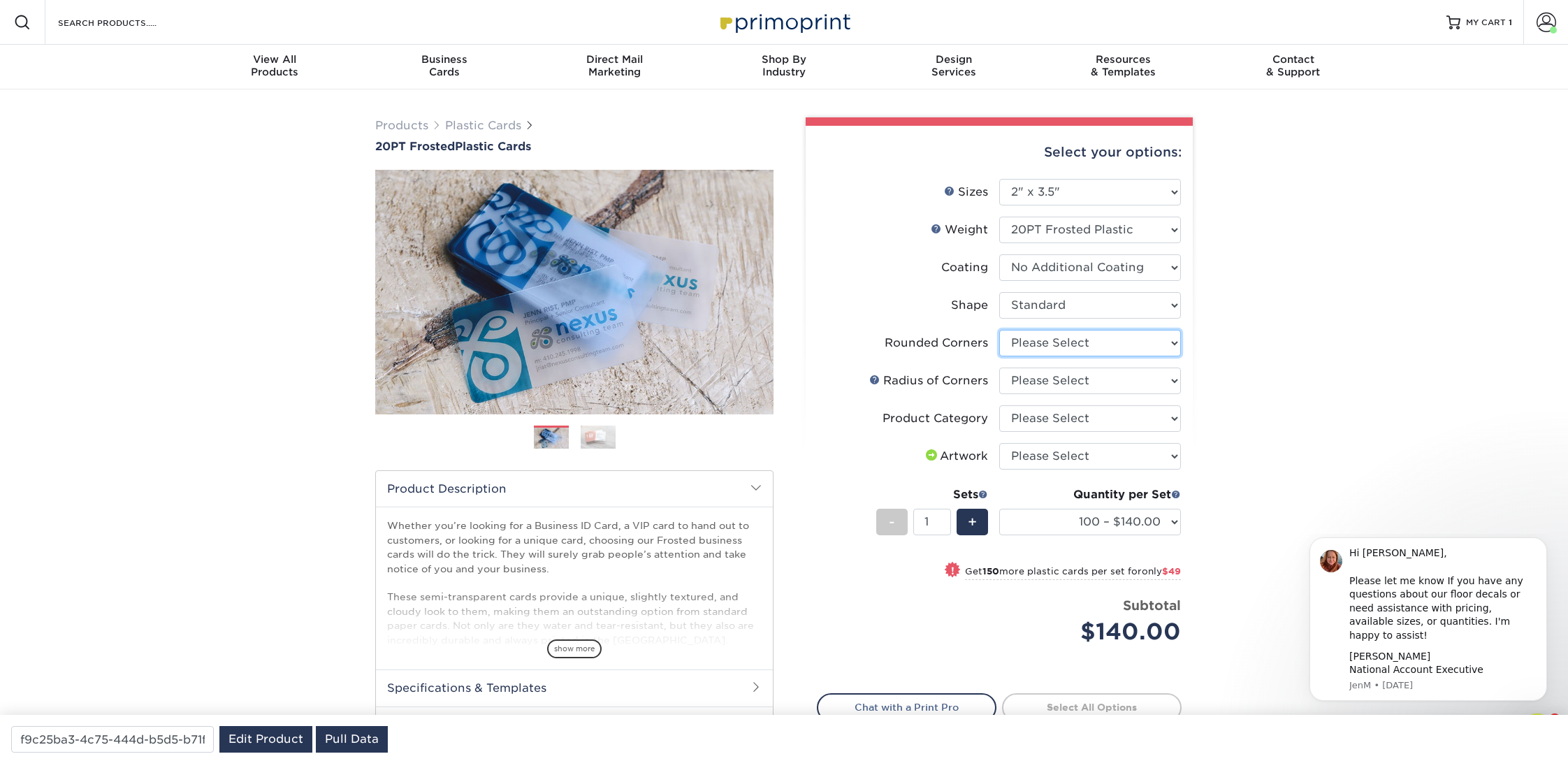
click at [1039, 344] on select "Please Select Yes - Round 4 Corners" at bounding box center [1090, 342] width 182 height 27
select select "7672df9e-0e0a-464d-8e1f-920c575e4da3"
click at [999, 330] on select "Please Select Yes - Round 4 Corners" at bounding box center [1090, 342] width 182 height 27
click at [1037, 376] on select "Please Select Rounded 1/8" Rounded 1/4"" at bounding box center [1090, 381] width 182 height 27
select select "589680c7-ee9a-431b-9d12-d7aeb1386a97"
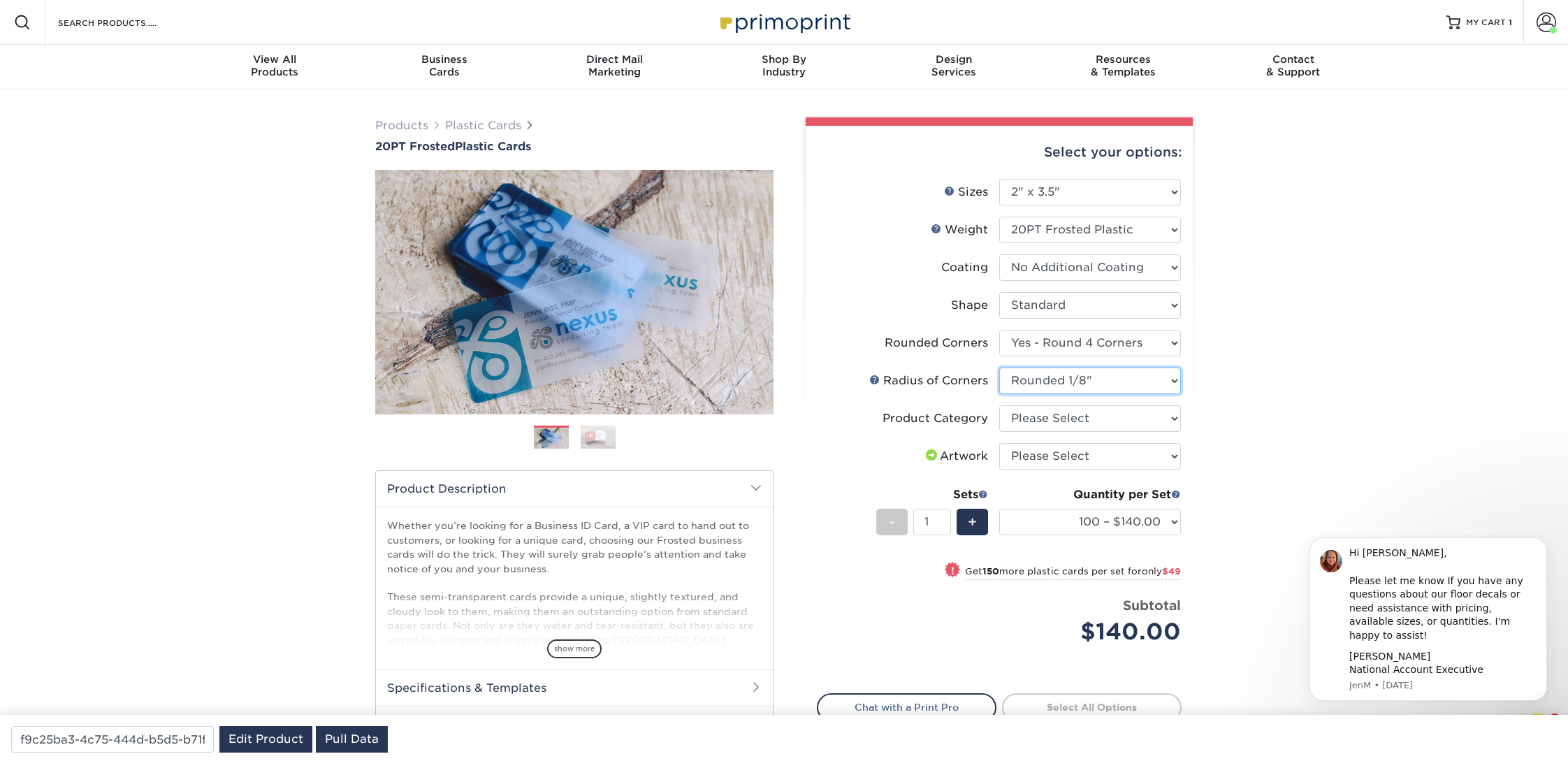
click at [999, 368] on select "Please Select Rounded 1/8" Rounded 1/4"" at bounding box center [1090, 381] width 182 height 27
click at [1051, 422] on select "Please Select Business Cards" at bounding box center [1090, 419] width 182 height 27
select select "3b5148f1-0588-4f88-a218-97bcfdce65c1"
click at [999, 406] on select "Please Select Business Cards" at bounding box center [1090, 419] width 182 height 27
click at [1060, 454] on select "Please Select I will upload files I need a design - $100" at bounding box center [1090, 456] width 182 height 27
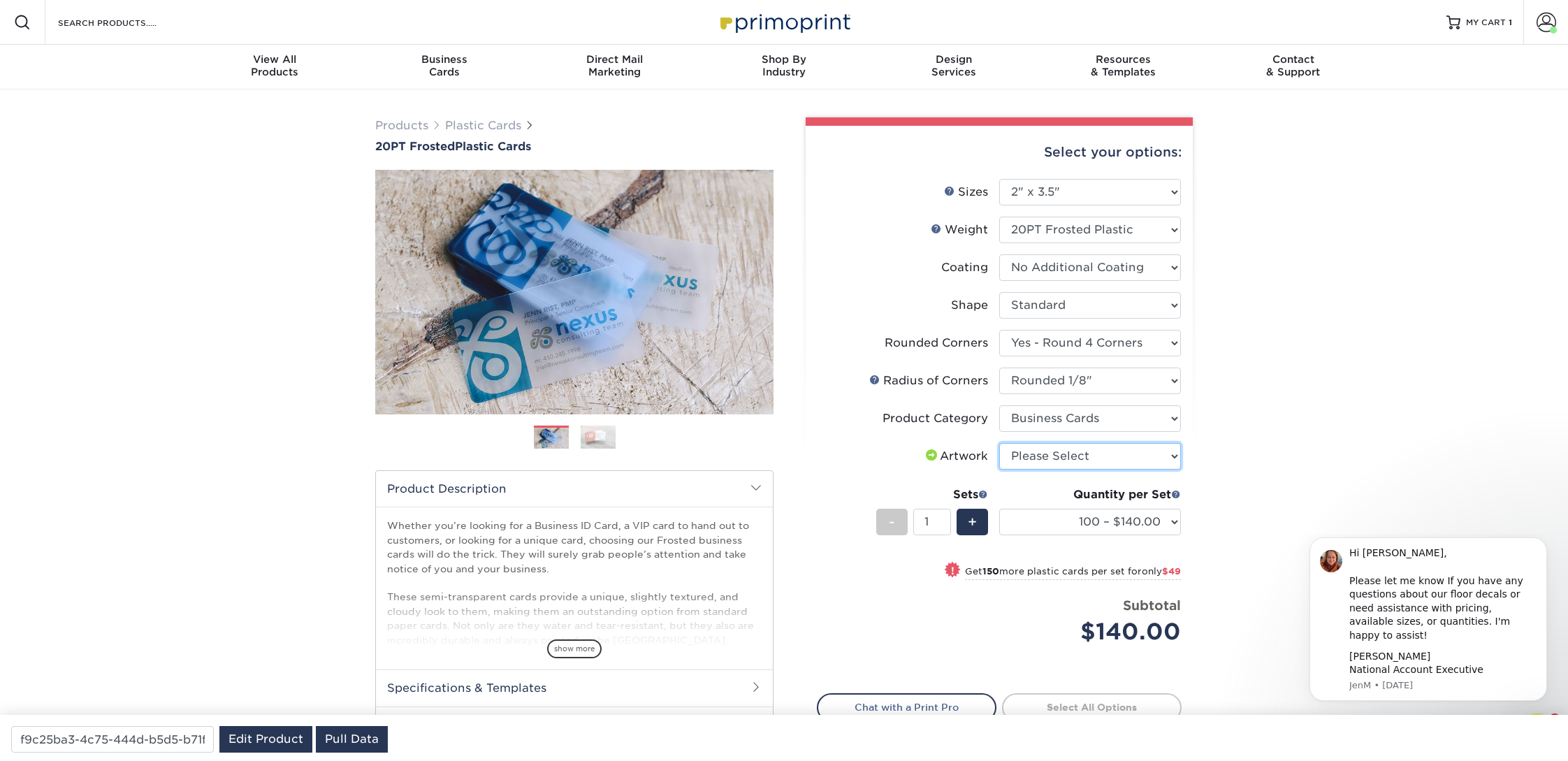
select select "upload"
click at [999, 443] on select "Please Select I will upload files I need a design - $100" at bounding box center [1090, 456] width 182 height 27
click at [1174, 493] on span at bounding box center [1175, 494] width 10 height 10
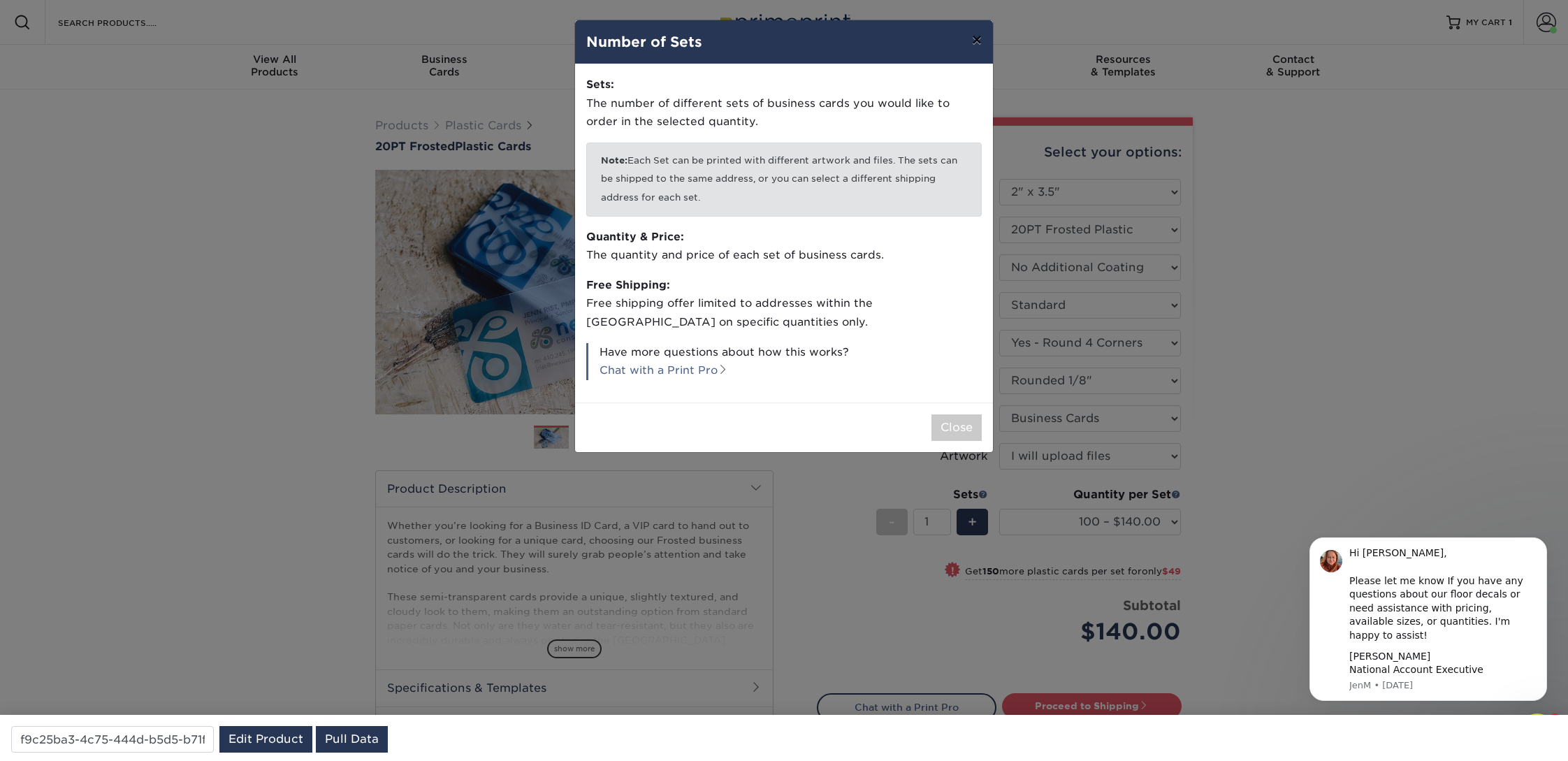
click at [978, 40] on button "×" at bounding box center [976, 39] width 32 height 39
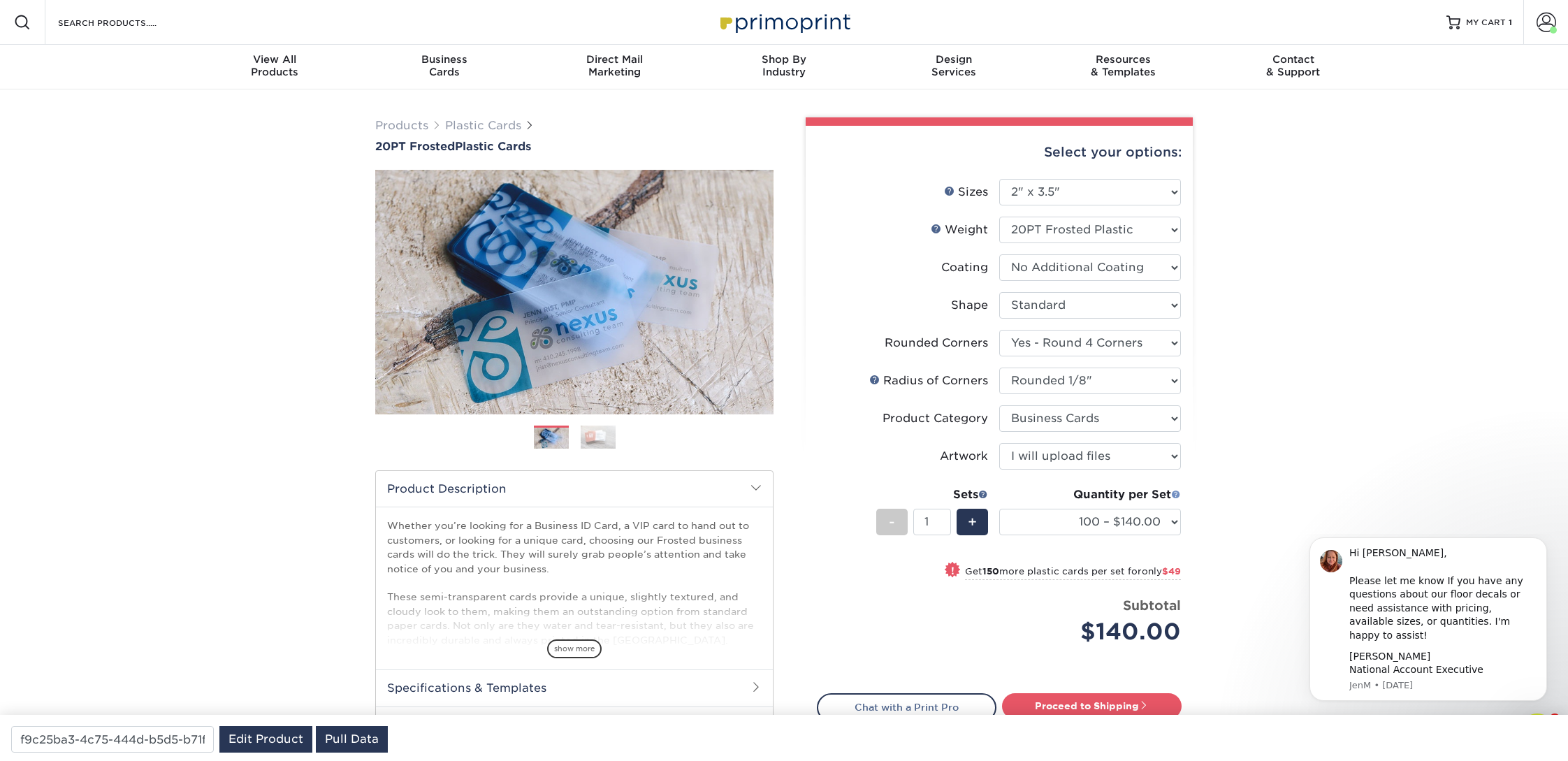
click at [1177, 491] on span at bounding box center [1175, 494] width 10 height 10
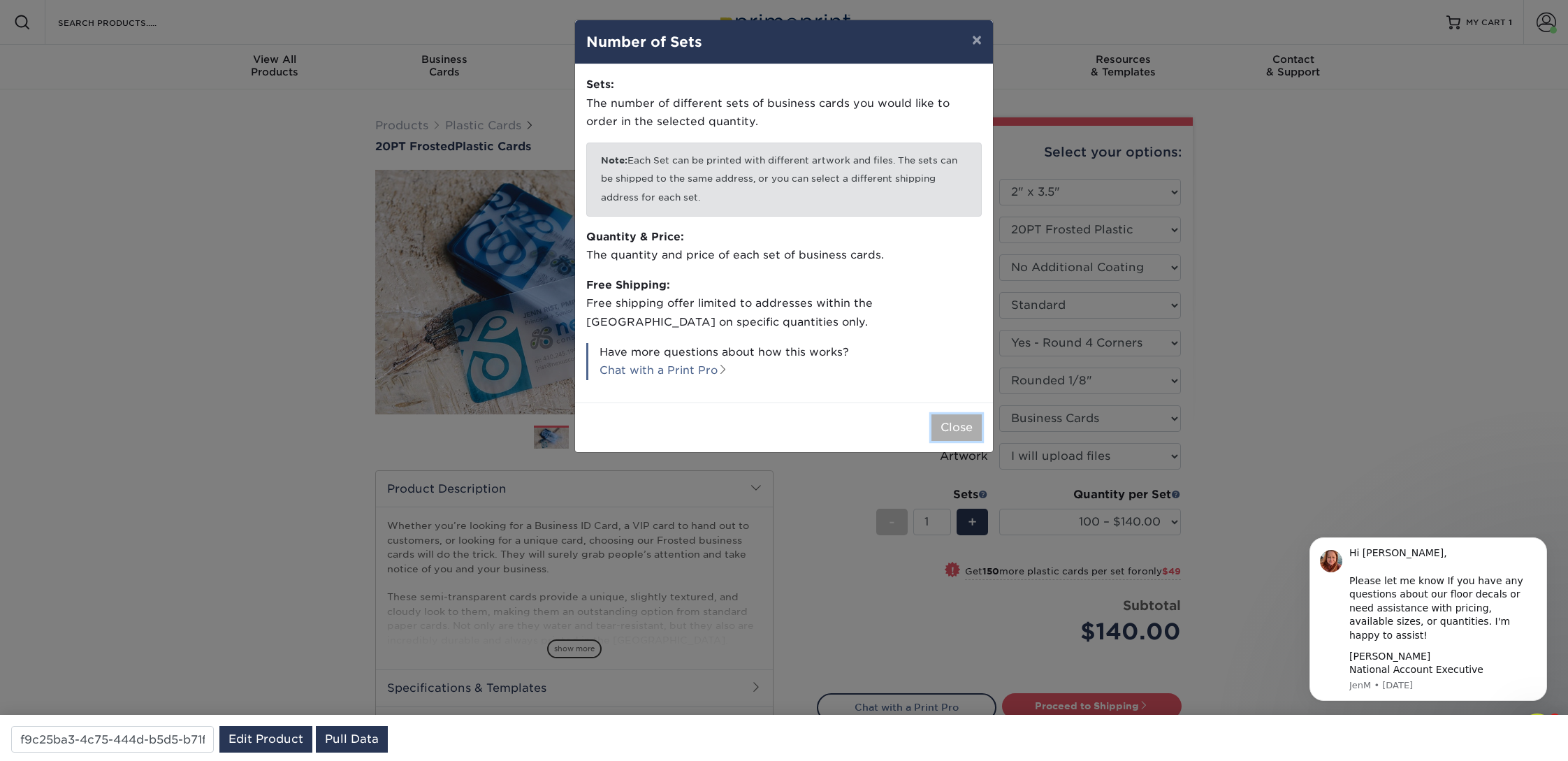
click at [960, 430] on button "Close" at bounding box center [956, 428] width 50 height 27
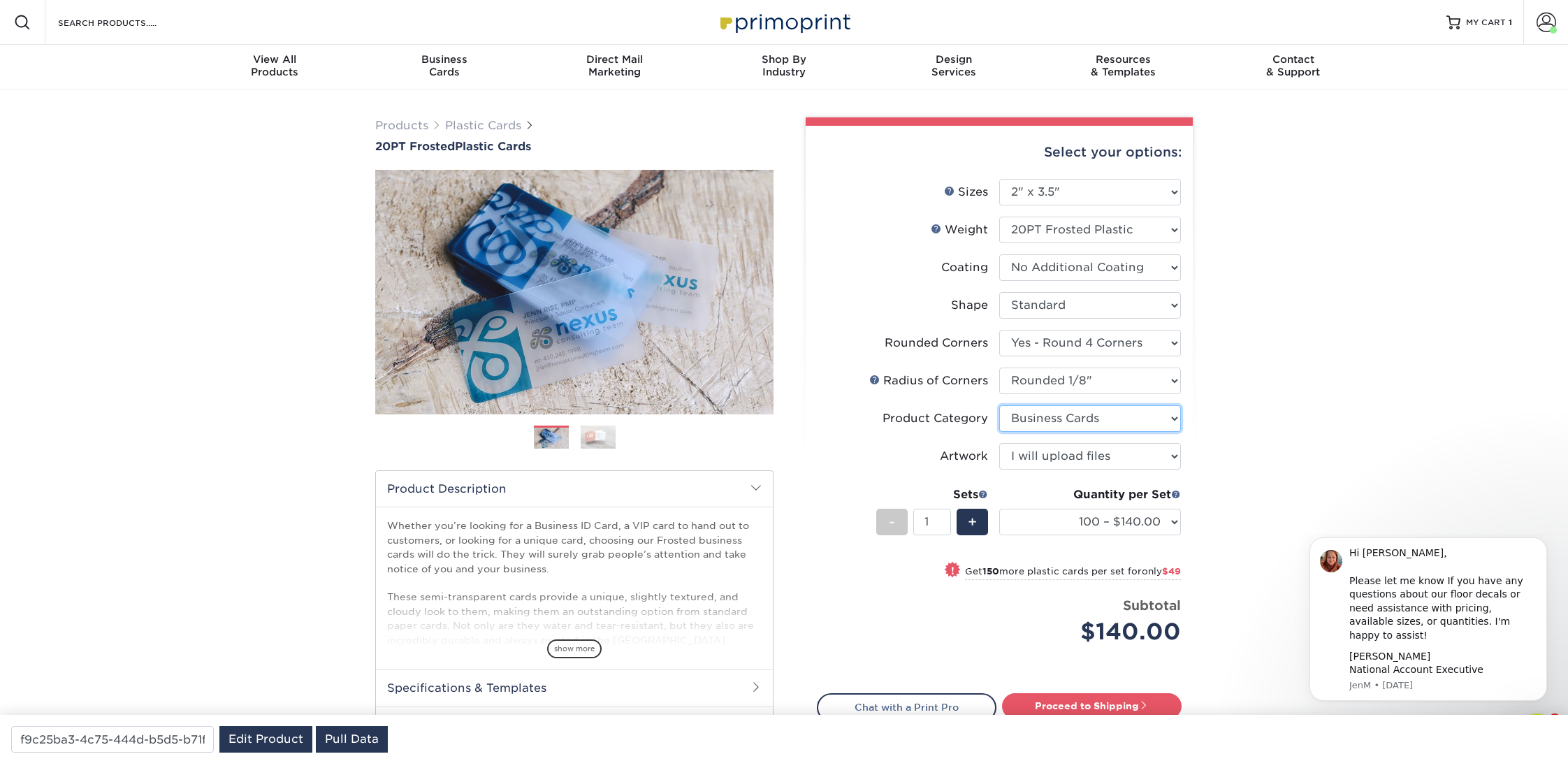
click at [1066, 418] on select "Please Select Business Cards" at bounding box center [1090, 419] width 182 height 27
click at [999, 406] on select "Please Select Business Cards" at bounding box center [1090, 419] width 182 height 27
click at [1067, 453] on select "Please Select I will upload files I need a design - $100" at bounding box center [1090, 456] width 182 height 27
click at [999, 443] on select "Please Select I will upload files I need a design - $100" at bounding box center [1090, 456] width 182 height 27
click at [1388, 395] on div "Products Plastic Cards 20PT Frosted Plastic Cards Previous Next and" at bounding box center [784, 473] width 1568 height 767
